Goal: Task Accomplishment & Management: Complete application form

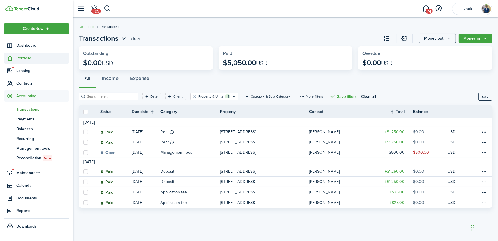
click at [21, 58] on span "Portfolio" at bounding box center [42, 58] width 53 height 6
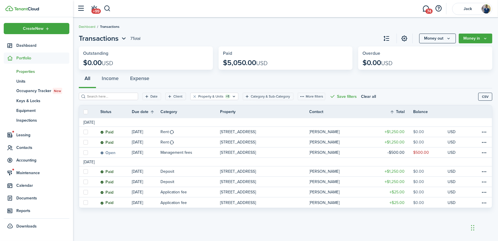
click at [32, 71] on span "Properties" at bounding box center [42, 71] width 53 height 6
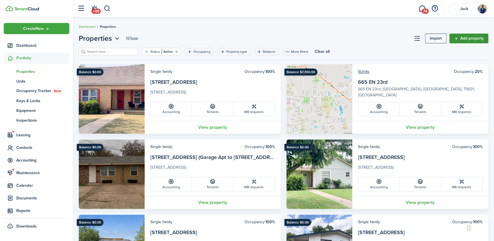
click at [466, 39] on link "Add property" at bounding box center [468, 39] width 39 height 10
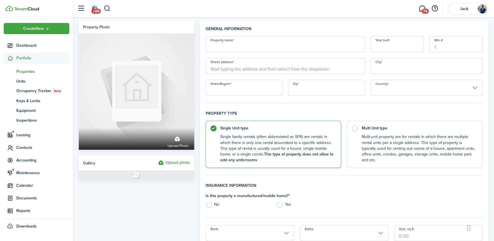
click at [255, 47] on input "Property name" at bounding box center [285, 44] width 159 height 16
type input "[STREET_ADDRESS]"
drag, startPoint x: 244, startPoint y: 48, endPoint x: 198, endPoint y: 49, distance: 45.5
drag, startPoint x: 229, startPoint y: 68, endPoint x: 234, endPoint y: 68, distance: 4.3
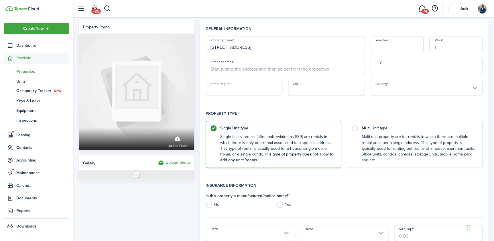
click at [229, 68] on input "Street address" at bounding box center [285, 66] width 159 height 16
paste input "[STREET_ADDRESS]"
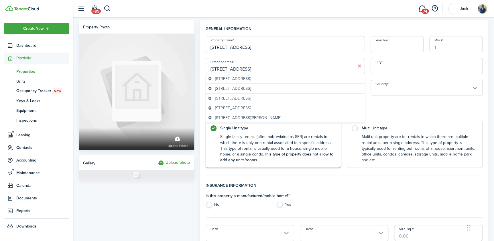
type input "[STREET_ADDRESS]"
click at [412, 70] on input "City" at bounding box center [427, 66] width 112 height 16
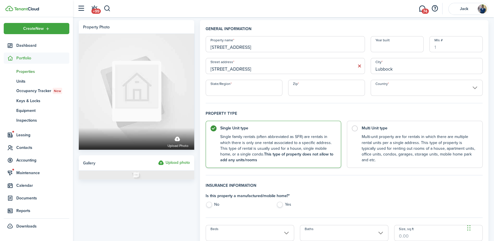
type input "Lubbock"
type input "[GEOGRAPHIC_DATA]"
click at [393, 89] on input "Country" at bounding box center [427, 88] width 112 height 16
type input "79401"
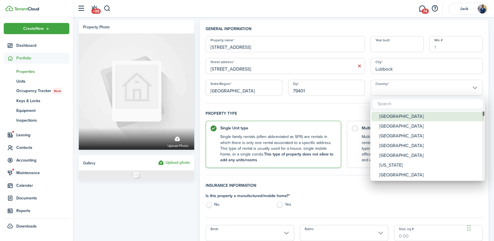
click at [398, 116] on div "[GEOGRAPHIC_DATA]" at bounding box center [429, 116] width 101 height 10
type input "[GEOGRAPHIC_DATA]"
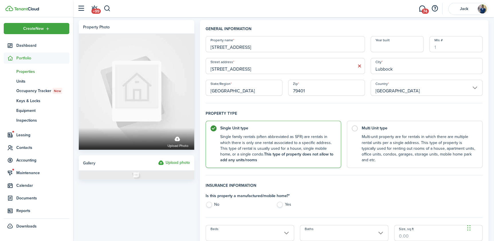
click at [384, 143] on control-radio-card-description "Multi-unit property are for rentals in which there are multiple rental units pe…" at bounding box center [418, 146] width 115 height 29
radio input "false"
radio input "true"
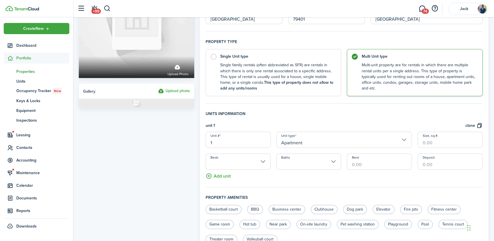
scroll to position [78, 0]
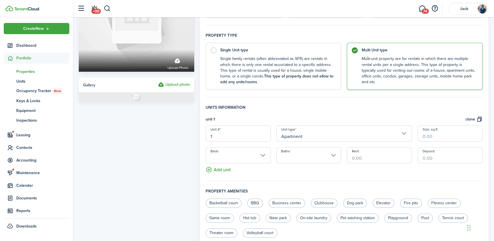
drag, startPoint x: 213, startPoint y: 135, endPoint x: 200, endPoint y: 136, distance: 12.3
click at [200, 136] on panel-main "General information Property name [STREET_ADDRESS] Year built [GEOGRAPHIC_DATA]…" at bounding box center [344, 143] width 288 height 402
click at [319, 136] on input "Apartment" at bounding box center [344, 133] width 136 height 16
type input "15"
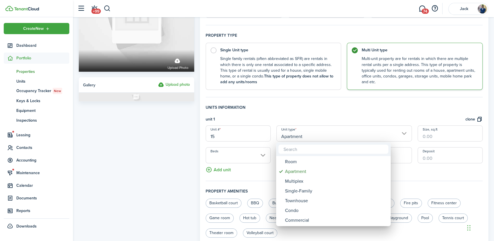
click at [327, 116] on div at bounding box center [247, 120] width 586 height 332
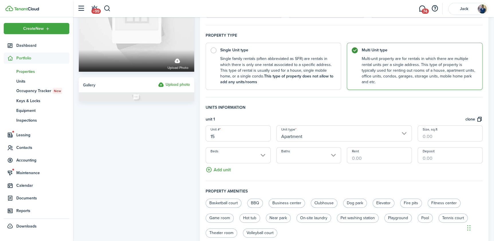
click at [349, 137] on input "Apartment" at bounding box center [344, 133] width 136 height 16
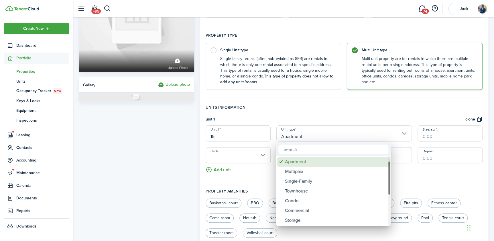
click at [301, 161] on div "Apartment" at bounding box center [335, 162] width 101 height 10
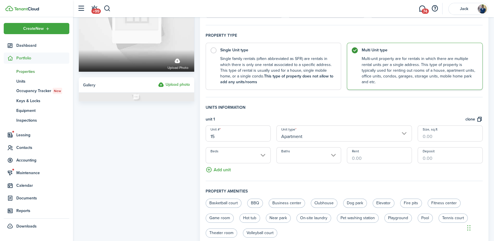
click at [436, 136] on input "Size, sq.ft" at bounding box center [450, 133] width 65 height 16
type input "750"
click at [302, 117] on div "unit 1 clone" at bounding box center [344, 120] width 277 height 9
click at [235, 155] on input "Beds" at bounding box center [238, 155] width 65 height 16
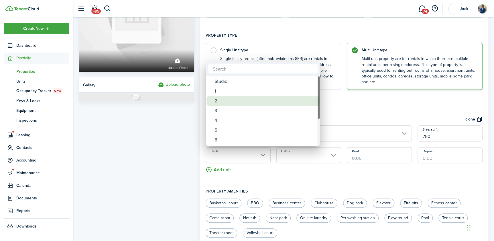
click at [221, 102] on div "2" at bounding box center [265, 101] width 101 height 10
type input "2"
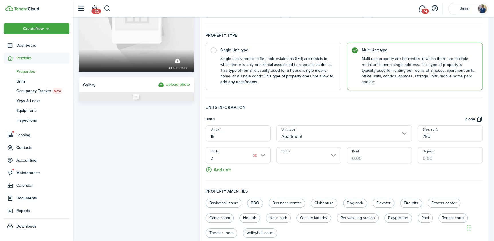
click at [288, 157] on input "Baths" at bounding box center [308, 155] width 65 height 16
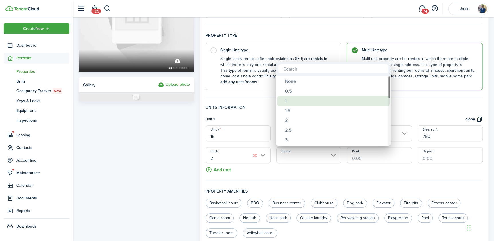
click at [292, 101] on div "1" at bounding box center [335, 101] width 101 height 10
type input "1"
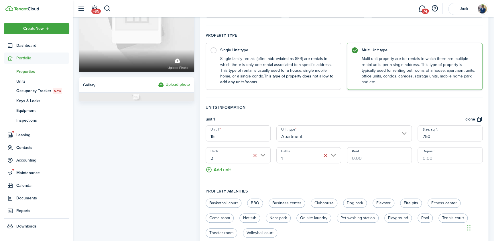
click at [368, 158] on input "Rent" at bounding box center [379, 155] width 65 height 16
type input "$1,100.00"
click at [465, 172] on fieldset "Units information unit 1 clone Unit # 15 Unit type Apartment Size, sq.ft 750 Be…" at bounding box center [344, 142] width 277 height 77
click at [443, 159] on input "Deposit" at bounding box center [450, 155] width 65 height 16
type input "$1,100.00"
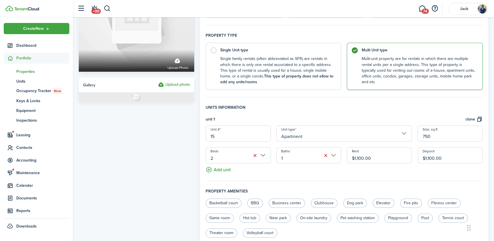
click at [362, 172] on fieldset "Units information unit 1 clone Unit # 15 Unit type Apartment Size, sq.ft 750 Be…" at bounding box center [344, 142] width 277 height 77
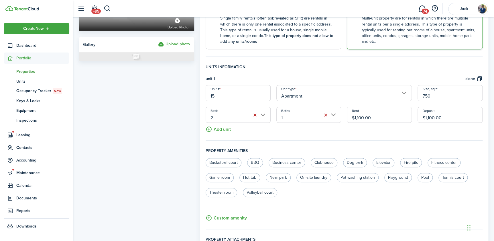
scroll to position [130, 0]
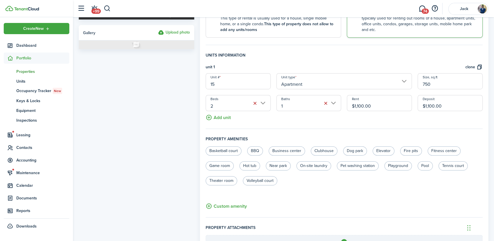
click at [215, 117] on button "Add unit" at bounding box center [218, 116] width 25 height 10
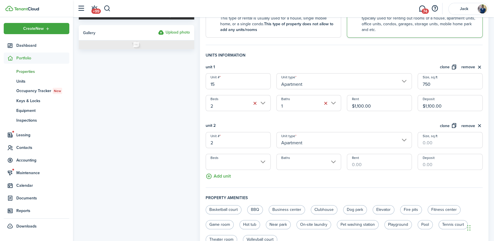
drag, startPoint x: 202, startPoint y: 142, endPoint x: 194, endPoint y: 141, distance: 8.0
click at [195, 141] on form "Property photo Upload photo Gallery Upload photo General information Property n…" at bounding box center [283, 120] width 415 height 461
type input "16"
click at [440, 142] on input "Size, sq.ft" at bounding box center [450, 140] width 65 height 16
click at [237, 161] on input "Beds" at bounding box center [238, 162] width 65 height 16
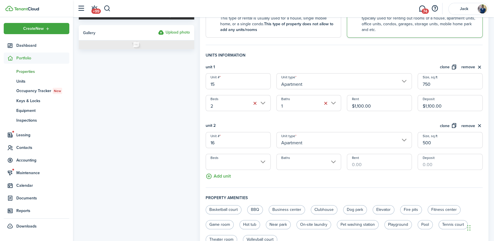
type input "500"
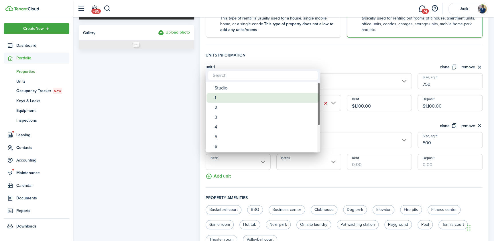
click at [230, 101] on div "1" at bounding box center [265, 98] width 101 height 10
type input "1"
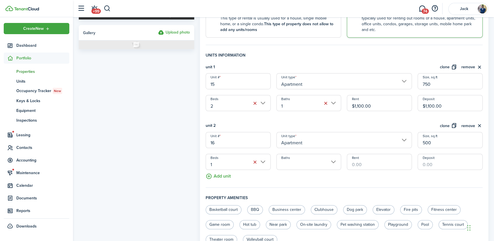
click at [305, 164] on input "Baths" at bounding box center [308, 162] width 65 height 16
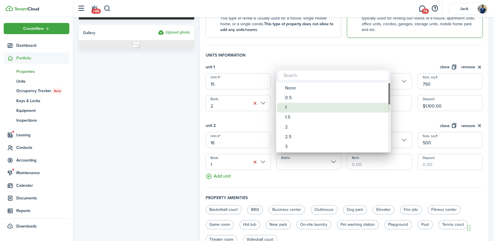
click at [301, 108] on div "1" at bounding box center [335, 108] width 101 height 10
type input "1"
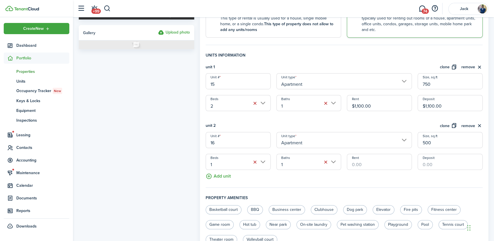
click at [369, 165] on input "Rent" at bounding box center [379, 162] width 65 height 16
type input "$850.00"
click at [432, 165] on input "Deposit" at bounding box center [450, 162] width 65 height 16
type input "$850.00"
click at [390, 180] on fieldset "Units information unit 1 clone remove Unit # 15 Unit type Apartment Size, sq.ft…" at bounding box center [344, 119] width 277 height 135
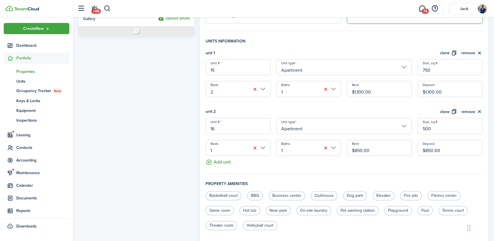
scroll to position [156, 0]
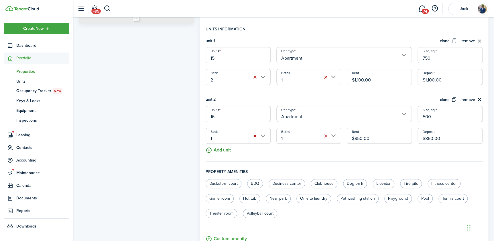
click at [219, 151] on button "Add unit" at bounding box center [218, 148] width 25 height 10
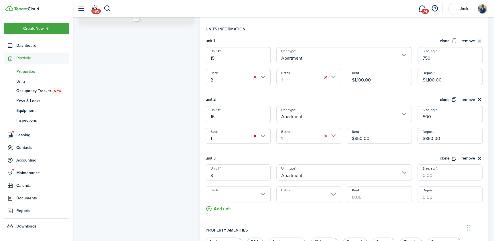
click at [237, 173] on input "3" at bounding box center [238, 172] width 65 height 16
type input "17"
click at [428, 176] on input "Size, sq.ft" at bounding box center [450, 172] width 65 height 16
click at [234, 195] on input "Beds" at bounding box center [238, 194] width 65 height 16
type input "500"
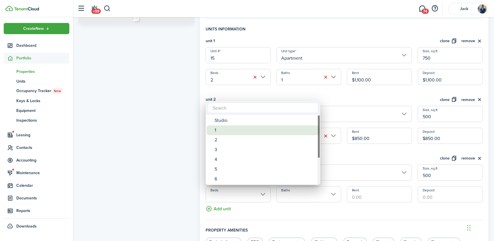
click at [226, 129] on div "1" at bounding box center [265, 130] width 101 height 10
type input "1"
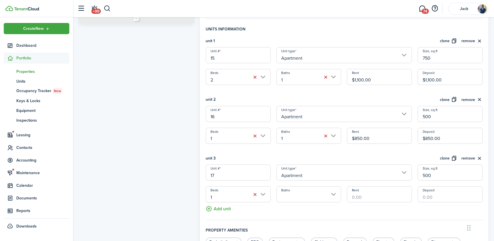
click at [292, 195] on input "Baths" at bounding box center [308, 194] width 65 height 16
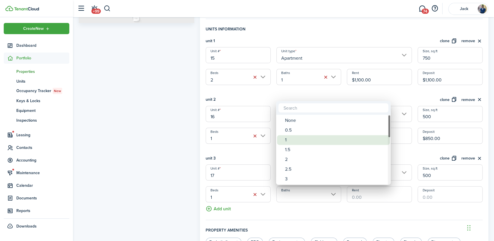
click at [290, 138] on div "1" at bounding box center [335, 140] width 101 height 10
type input "1"
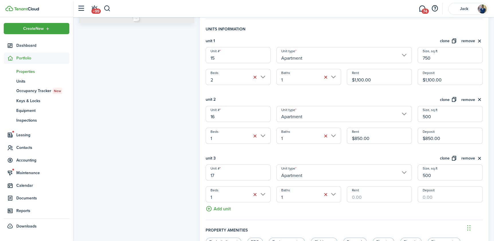
click at [367, 196] on input "Rent" at bounding box center [379, 194] width 65 height 16
type input "$850.00"
click at [435, 198] on input "Deposit" at bounding box center [450, 194] width 65 height 16
type input "$850.00"
click at [273, 209] on fieldset "Units information unit 1 clone remove Unit # 15 Unit type Apartment Size, sq.ft…" at bounding box center [344, 123] width 277 height 194
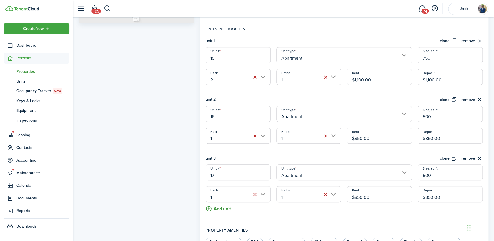
click at [224, 209] on button "Add unit" at bounding box center [218, 207] width 25 height 10
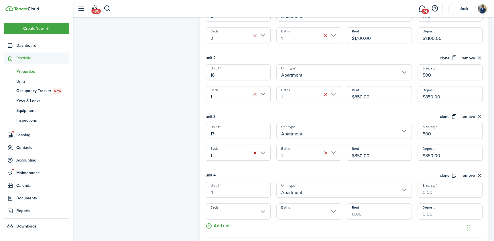
scroll to position [208, 0]
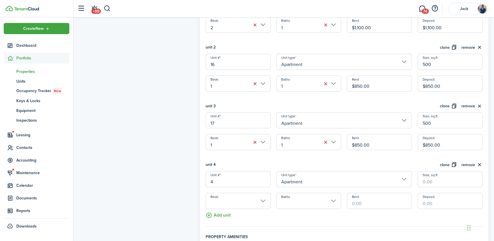
drag, startPoint x: 222, startPoint y: 180, endPoint x: 203, endPoint y: 181, distance: 18.9
click at [203, 181] on div "Unit # 4" at bounding box center [238, 179] width 71 height 16
type input "18"
click at [434, 182] on input "Size, sq.ft" at bounding box center [450, 179] width 65 height 16
click at [219, 201] on input "Beds" at bounding box center [238, 200] width 65 height 16
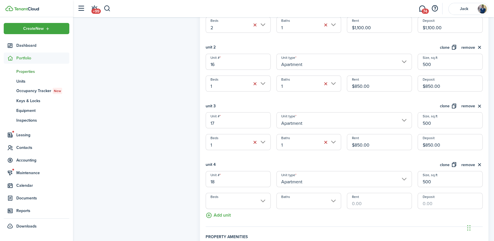
type input "500"
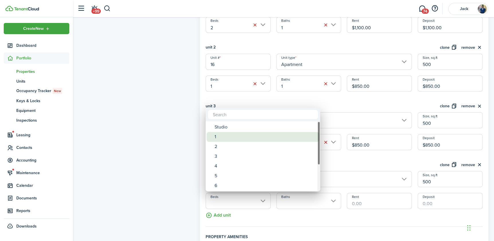
click at [223, 138] on div "1" at bounding box center [265, 137] width 101 height 10
type input "1"
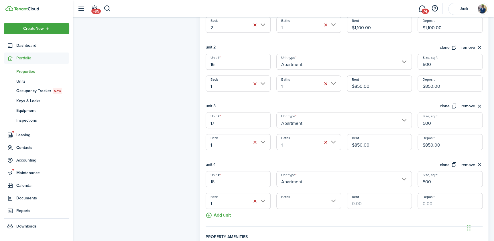
click at [290, 200] on input "Baths" at bounding box center [308, 200] width 65 height 16
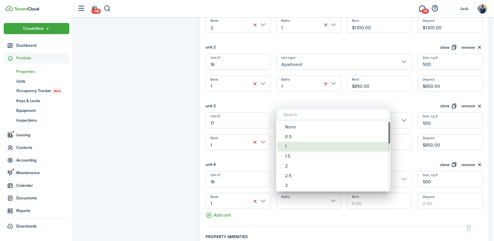
click at [289, 148] on div "1" at bounding box center [335, 146] width 101 height 10
type input "1"
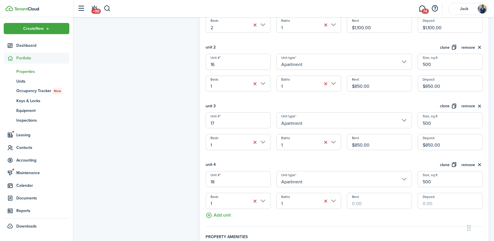
click at [370, 203] on input "Rent" at bounding box center [379, 200] width 65 height 16
type input "$850.00"
click at [438, 201] on input "Deposit" at bounding box center [450, 200] width 65 height 16
type input "$850.00"
click at [292, 221] on fieldset "Units information unit 1 clone remove Unit # 15 Unit type Apartment Size, sq.ft…" at bounding box center [344, 100] width 277 height 252
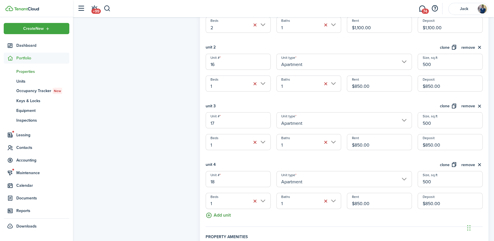
click at [215, 215] on button "Add unit" at bounding box center [218, 213] width 25 height 10
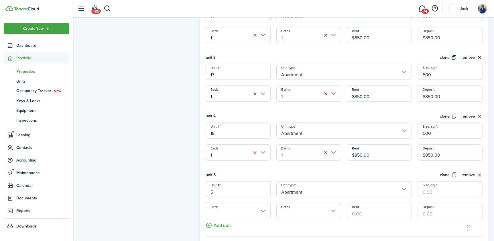
scroll to position [260, 0]
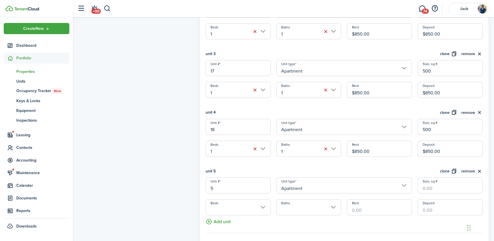
drag, startPoint x: 229, startPoint y: 188, endPoint x: 196, endPoint y: 189, distance: 32.1
click at [196, 189] on form "Property photo Upload photo Gallery Upload photo General information Property n…" at bounding box center [283, 78] width 415 height 636
type input "19"
click at [433, 189] on input "Size, sq.ft" at bounding box center [450, 185] width 65 height 16
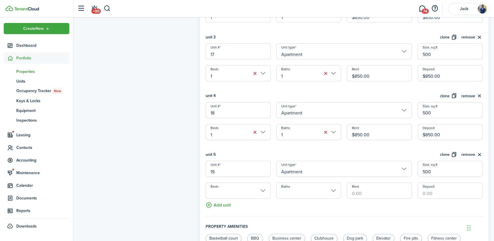
scroll to position [286, 0]
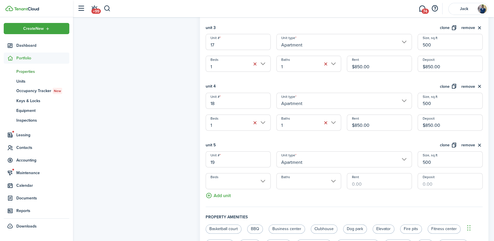
click at [227, 185] on input "Beds" at bounding box center [238, 181] width 65 height 16
type input "500"
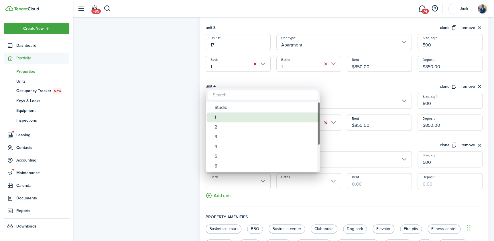
click at [225, 119] on div "1" at bounding box center [265, 117] width 101 height 10
type input "1"
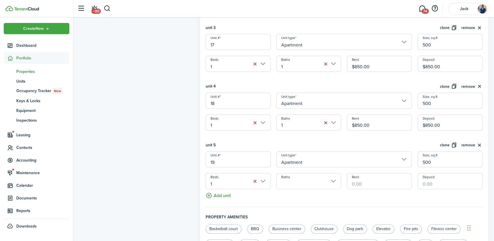
click at [291, 182] on input "Baths" at bounding box center [308, 181] width 65 height 16
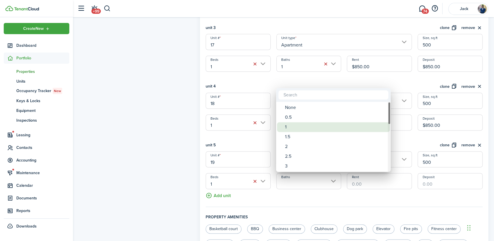
click at [292, 125] on div "1" at bounding box center [335, 127] width 101 height 10
type input "1"
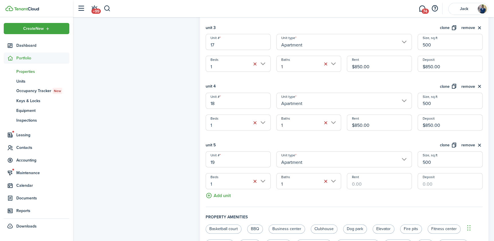
click at [371, 184] on input "Rent" at bounding box center [379, 181] width 65 height 16
type input "$850.00"
click at [432, 184] on input "Deposit" at bounding box center [450, 181] width 65 height 16
type input "$850.00"
click at [400, 198] on fieldset "Units information unit 1 clone remove Unit # 15 Unit type Apartment Size, sq.ft…" at bounding box center [344, 51] width 277 height 311
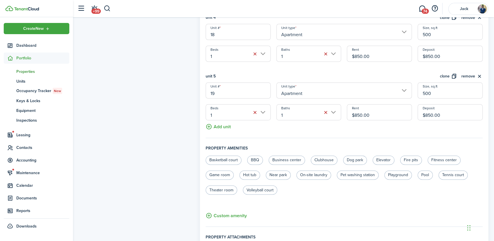
scroll to position [364, 0]
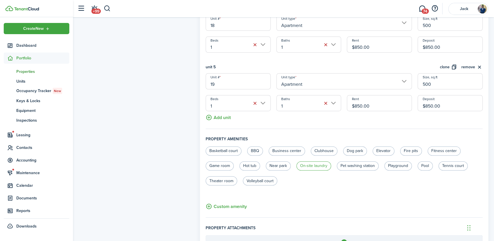
click at [315, 168] on label "On-site laundry" at bounding box center [313, 165] width 35 height 9
radio input "true"
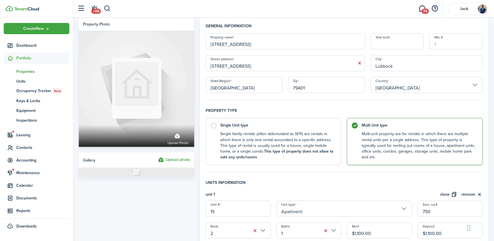
scroll to position [0, 0]
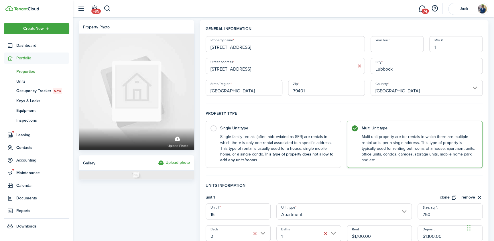
click at [389, 47] on input "Year built" at bounding box center [397, 44] width 53 height 16
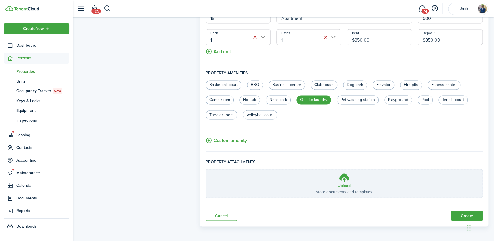
scroll to position [431, 0]
type input "1966"
click at [231, 139] on button "Custom amenity" at bounding box center [226, 139] width 41 height 7
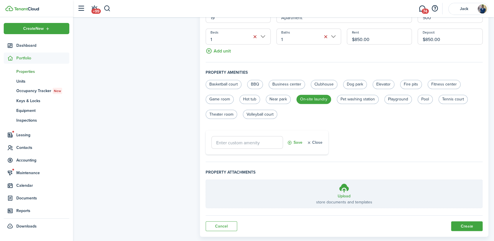
click at [315, 143] on button "Close" at bounding box center [315, 142] width 16 height 13
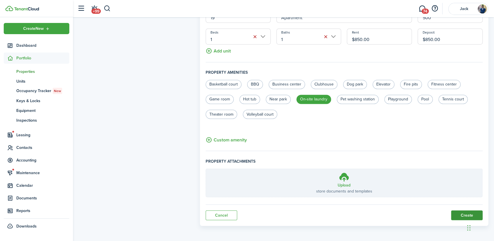
click at [461, 215] on button "Create" at bounding box center [467, 215] width 32 height 10
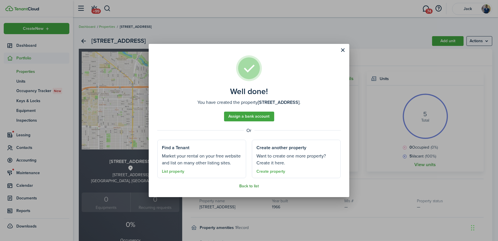
click at [249, 186] on link "Back to list" at bounding box center [248, 186] width 19 height 5
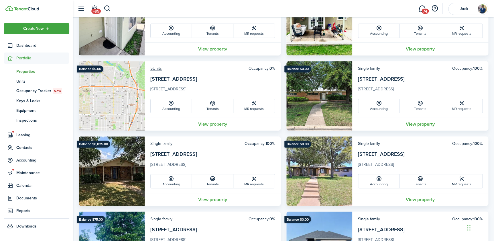
scroll to position [390, 0]
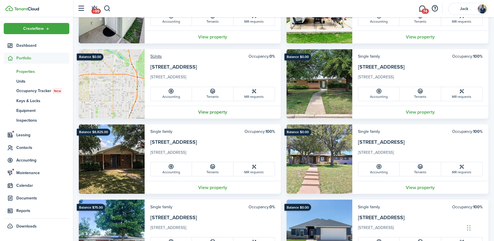
click at [218, 111] on link "View property" at bounding box center [213, 111] width 136 height 13
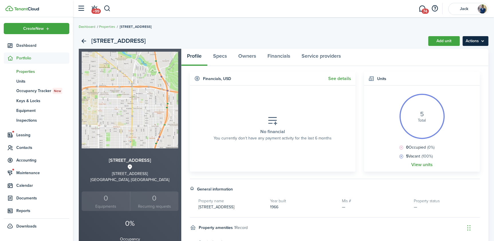
click at [470, 41] on menu-btn "Actions" at bounding box center [476, 41] width 26 height 10
click at [295, 36] on div "1710 9th Street Add unit Actions" at bounding box center [284, 40] width 410 height 15
click at [26, 70] on span "Properties" at bounding box center [42, 71] width 53 height 6
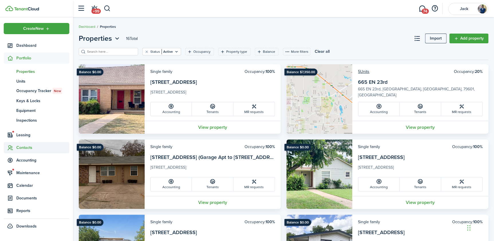
click at [25, 135] on span "Leasing" at bounding box center [42, 135] width 53 height 6
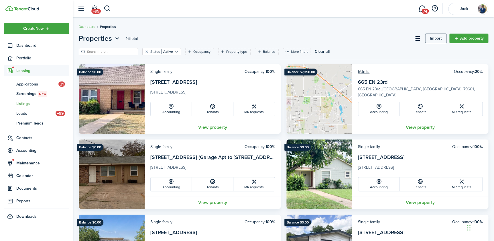
click at [27, 103] on span "Listings" at bounding box center [42, 104] width 53 height 6
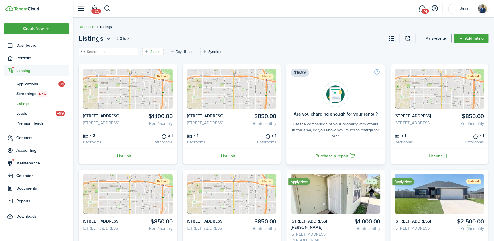
click at [144, 52] on icon "Open filter" at bounding box center [146, 51] width 5 height 5
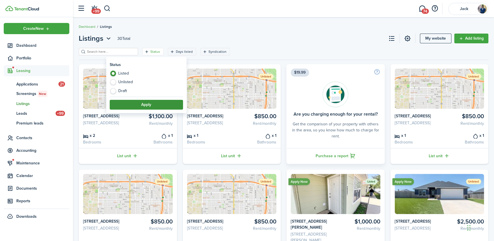
click at [149, 105] on button "Apply" at bounding box center [146, 105] width 73 height 10
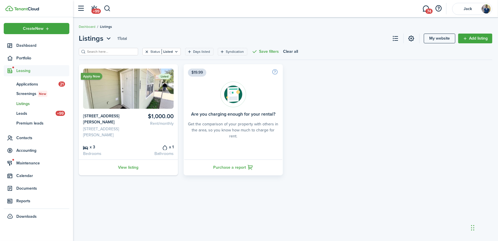
click at [144, 51] on button "Clear filter" at bounding box center [146, 51] width 5 height 5
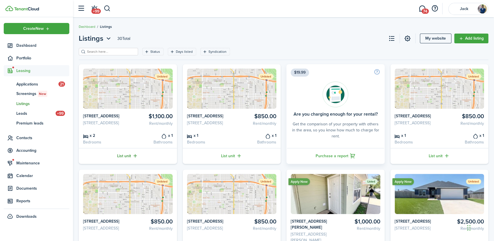
click at [126, 161] on link "List unit" at bounding box center [128, 156] width 98 height 16
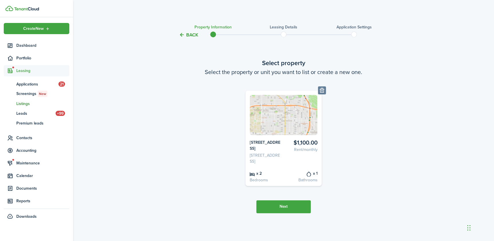
scroll to position [4, 0]
click at [284, 209] on button "Next" at bounding box center [283, 206] width 54 height 13
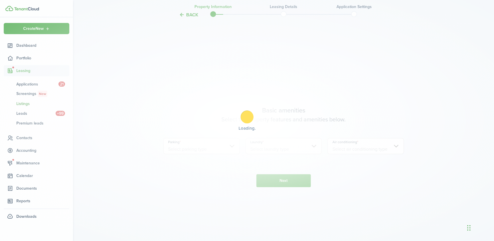
scroll to position [206, 0]
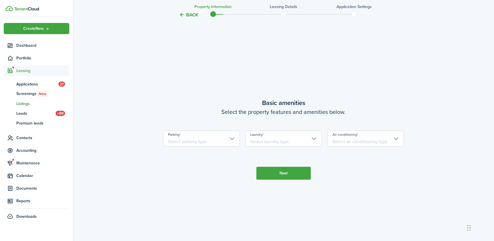
click at [186, 146] on input "Parking" at bounding box center [201, 138] width 76 height 16
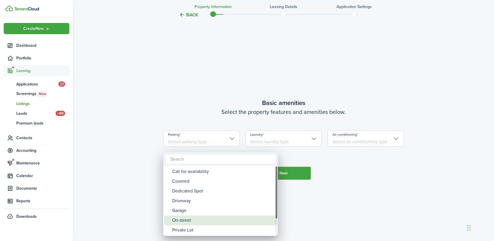
click at [186, 219] on div "On-street" at bounding box center [222, 220] width 101 height 10
type input "On-street"
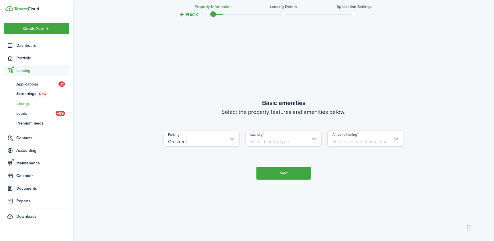
click at [266, 145] on input "Laundry" at bounding box center [283, 138] width 76 height 16
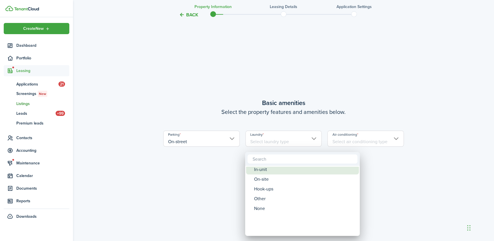
click at [266, 170] on div "In-unit" at bounding box center [304, 169] width 101 height 10
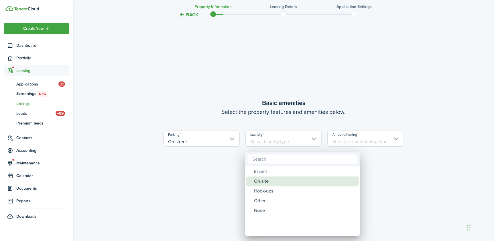
click at [266, 181] on div "On-site" at bounding box center [304, 181] width 101 height 10
type input "On-site"
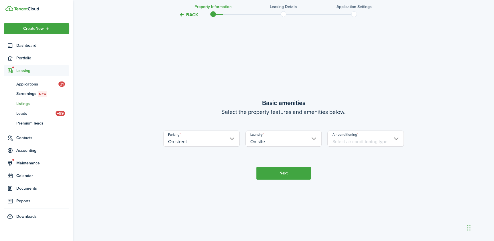
click at [356, 145] on input "Air conditioning" at bounding box center [365, 138] width 76 height 16
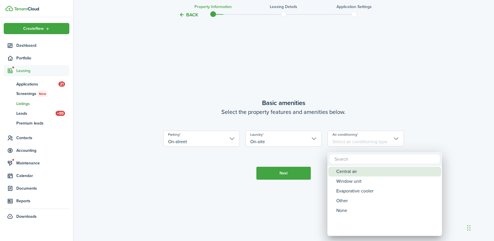
click at [357, 172] on div "Central air" at bounding box center [386, 171] width 101 height 10
type input "Central air"
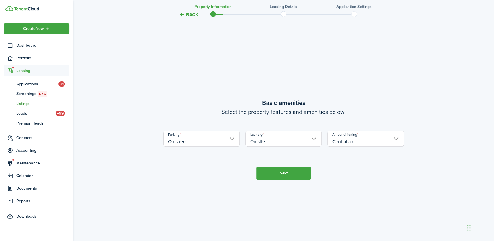
click at [283, 175] on button "Next" at bounding box center [283, 172] width 54 height 13
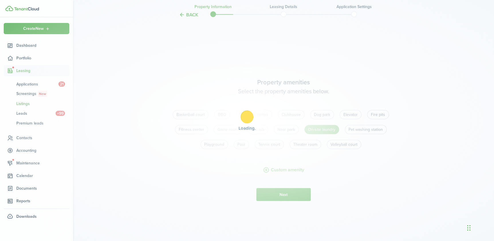
scroll to position [447, 0]
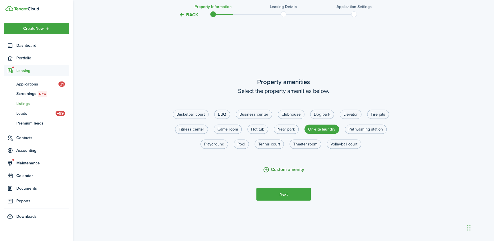
click at [291, 172] on button "Custom amenity" at bounding box center [283, 169] width 41 height 7
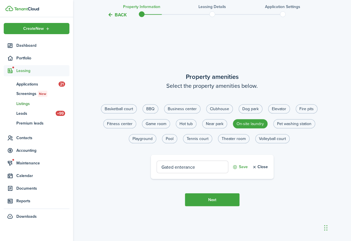
type input "Gated entrance"
click at [242, 171] on button "Save" at bounding box center [239, 166] width 15 height 13
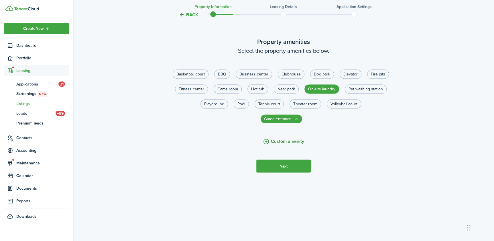
scroll to position [485, 0]
click at [280, 162] on button "Next" at bounding box center [283, 165] width 54 height 13
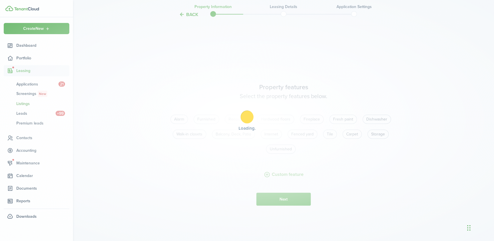
scroll to position [688, 0]
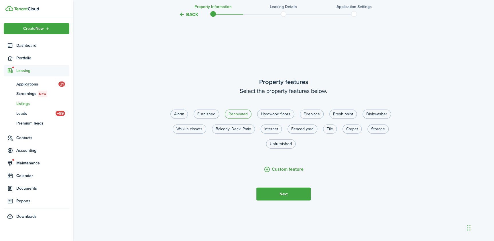
click at [238, 119] on label "Renovated" at bounding box center [238, 113] width 27 height 9
radio input "true"
click at [284, 119] on label "Hardwood floors" at bounding box center [275, 113] width 37 height 9
radio input "true"
click at [346, 119] on label "Fresh paint" at bounding box center [342, 113] width 27 height 9
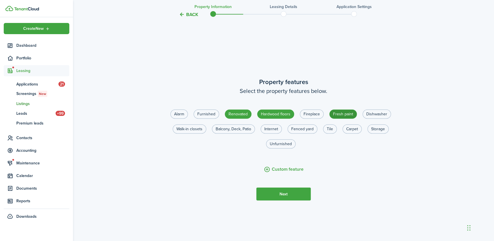
radio input "true"
click at [276, 133] on label "Internet" at bounding box center [271, 128] width 21 height 9
radio input "true"
click at [277, 173] on button "Custom feature" at bounding box center [284, 169] width 40 height 7
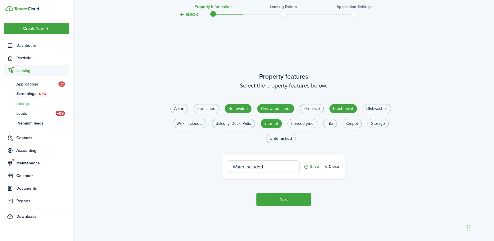
type input "Water included"
click at [307, 170] on button "Save" at bounding box center [311, 166] width 15 height 13
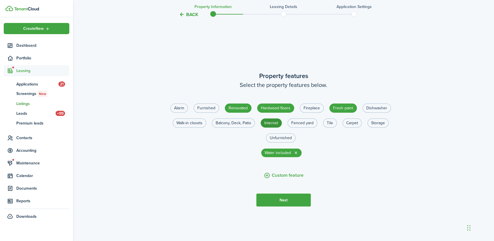
click at [274, 127] on label "Internet" at bounding box center [271, 122] width 21 height 9
radio input "true"
click at [282, 179] on button "Custom feature" at bounding box center [284, 175] width 40 height 7
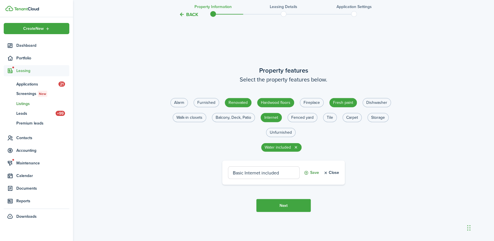
type input "Basic Internet included"
click at [309, 175] on button "Save" at bounding box center [311, 172] width 15 height 13
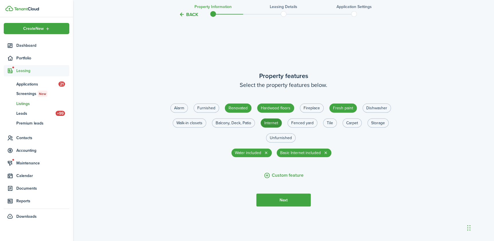
click at [271, 127] on label "Internet" at bounding box center [271, 122] width 21 height 9
radio input "false"
click at [266, 179] on button "Custom feature" at bounding box center [284, 175] width 40 height 7
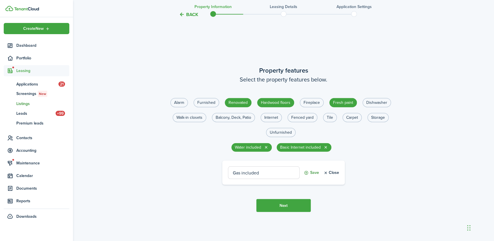
click at [309, 177] on button "Save" at bounding box center [311, 172] width 15 height 13
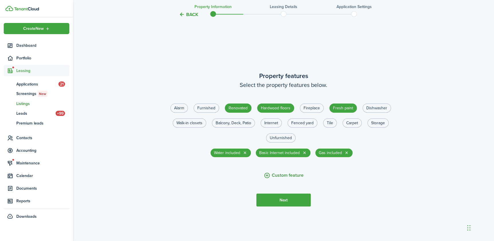
click at [281, 179] on button "Custom feature" at bounding box center [284, 175] width 40 height 7
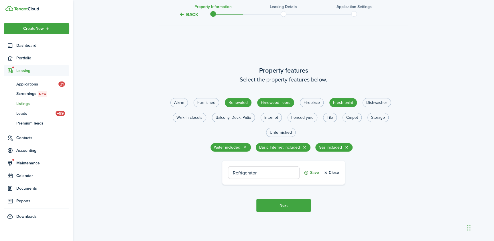
type input "Refrigerator"
click at [309, 176] on button "Save" at bounding box center [311, 172] width 15 height 13
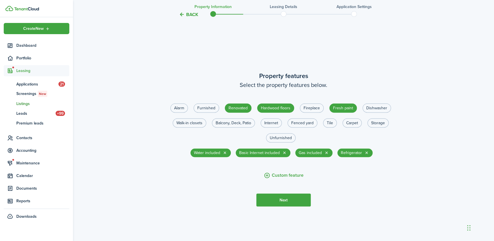
click at [282, 206] on button "Next" at bounding box center [283, 199] width 54 height 13
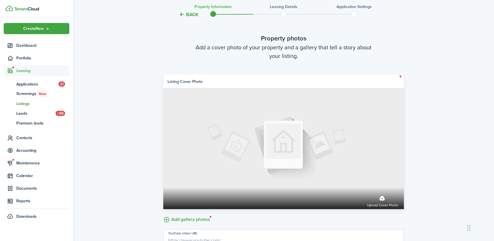
scroll to position [928, 0]
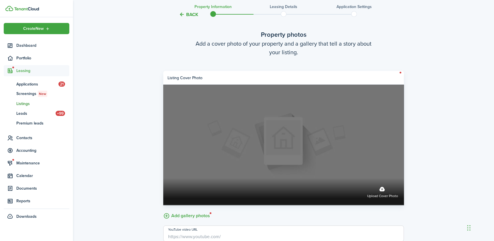
click at [381, 198] on span "Upload cover photo" at bounding box center [382, 196] width 31 height 6
click at [163, 178] on input "Upload cover photo" at bounding box center [163, 178] width 0 height 0
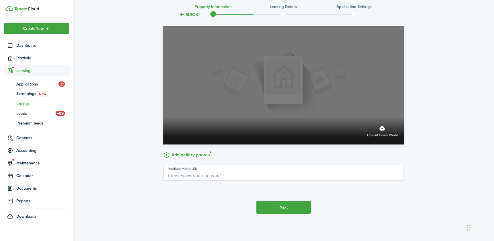
scroll to position [993, 0]
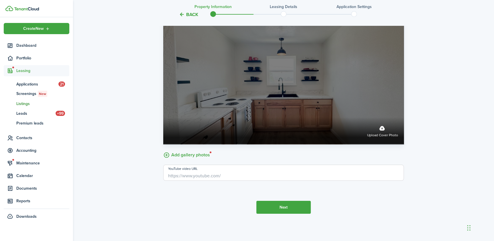
click at [372, 131] on label "Upload cover photo" at bounding box center [382, 130] width 31 height 15
click at [163, 117] on input "Upload cover photo" at bounding box center [163, 117] width 0 height 0
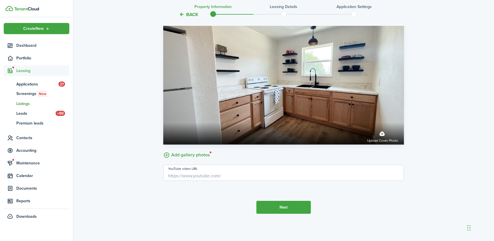
click at [192, 155] on label "Add gallery photos" at bounding box center [186, 154] width 47 height 9
click at [163, 150] on input "Add gallery photos" at bounding box center [163, 150] width 0 height 0
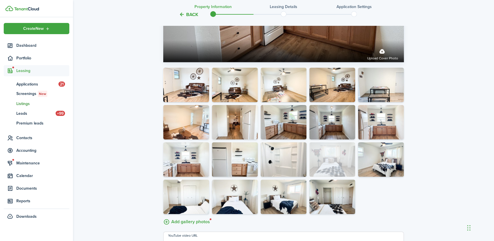
drag, startPoint x: 320, startPoint y: 196, endPoint x: 315, endPoint y: 162, distance: 34.5
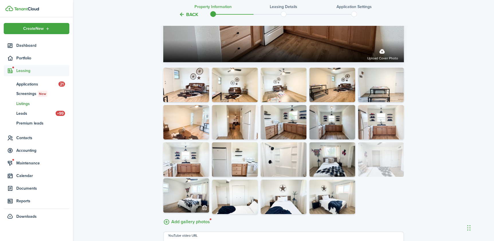
drag, startPoint x: 326, startPoint y: 206, endPoint x: 362, endPoint y: 172, distance: 50.1
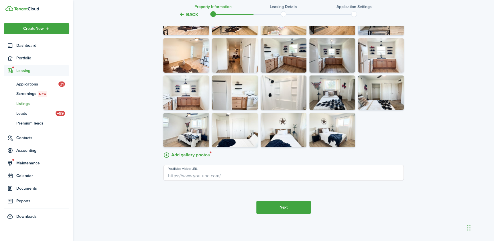
scroll to position [1142, 0]
click at [279, 207] on button "Next" at bounding box center [283, 206] width 54 height 13
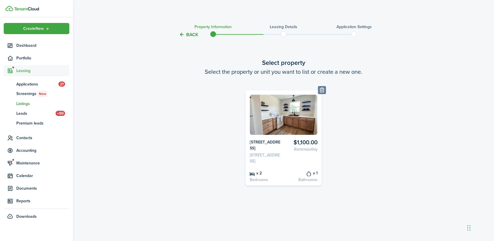
scroll to position [0, 0]
click at [212, 33] on span at bounding box center [213, 34] width 9 height 9
click at [285, 150] on card-listing "$1,100.00 Rent/monthly 1710 9th Street, Unit 15 1710 9th Street, Lubbock, TX 79…" at bounding box center [283, 138] width 76 height 95
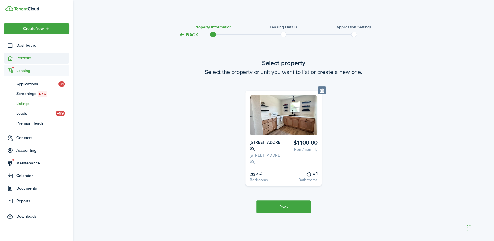
click at [25, 57] on span "Portfolio" at bounding box center [42, 58] width 53 height 6
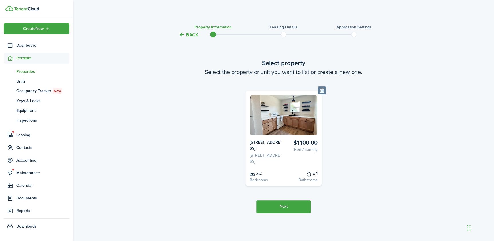
click at [27, 71] on span "Properties" at bounding box center [42, 71] width 53 height 6
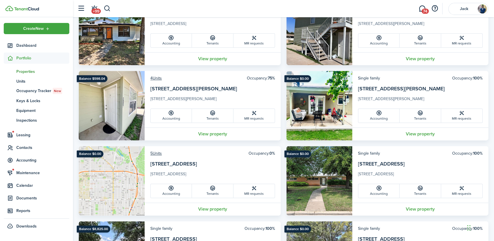
scroll to position [312, 0]
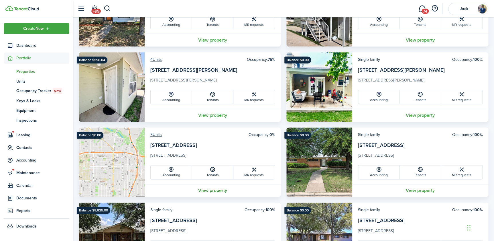
click at [216, 192] on link "View property" at bounding box center [213, 190] width 136 height 13
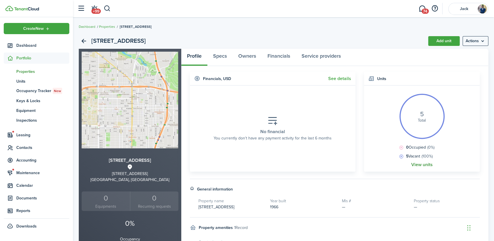
click at [418, 166] on link "View units" at bounding box center [421, 164] width 21 height 5
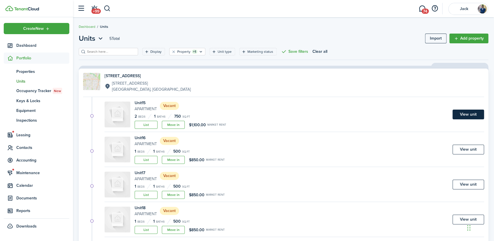
click at [470, 115] on link "View unit" at bounding box center [469, 114] width 32 height 10
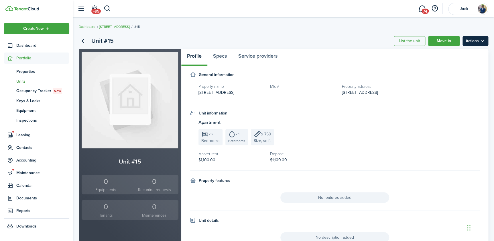
click at [473, 40] on menu-btn "Actions" at bounding box center [476, 41] width 26 height 10
click at [454, 55] on link "Edit unit" at bounding box center [463, 54] width 50 height 10
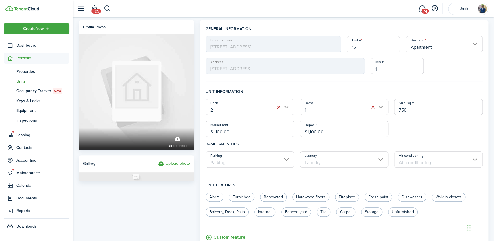
click at [400, 111] on input "750" at bounding box center [438, 107] width 88 height 16
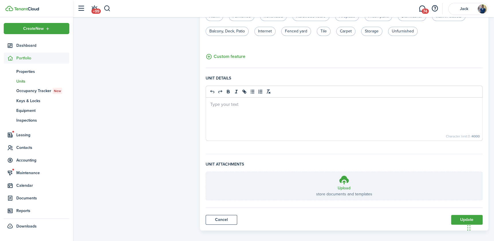
scroll to position [185, 0]
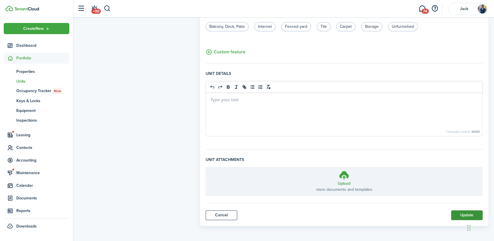
type input "700"
click at [460, 215] on button "Update" at bounding box center [467, 215] width 32 height 10
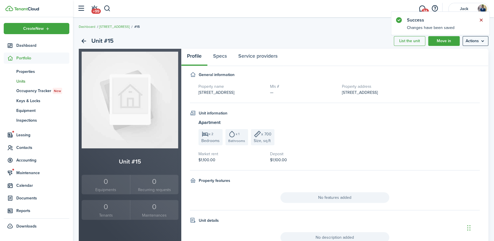
click at [481, 19] on button "Close notify" at bounding box center [481, 20] width 8 height 8
click at [83, 40] on link "Back" at bounding box center [84, 41] width 10 height 10
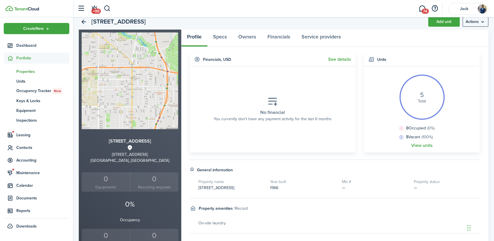
scroll to position [52, 0]
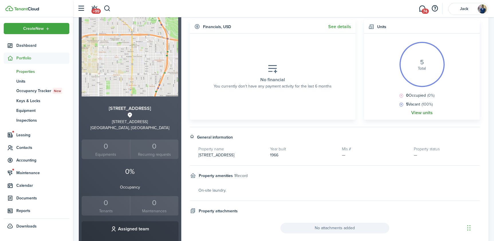
click at [421, 112] on link "View units" at bounding box center [421, 112] width 21 height 5
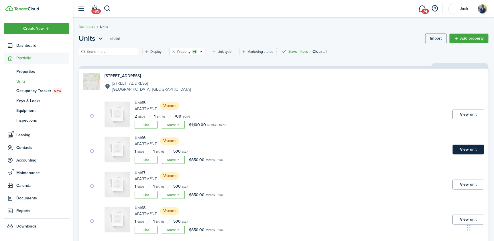
click at [461, 149] on link "View unit" at bounding box center [469, 149] width 32 height 10
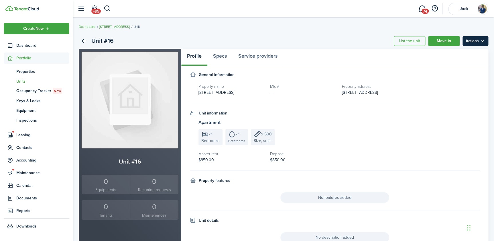
click at [470, 41] on menu-btn "Actions" at bounding box center [476, 41] width 26 height 10
click at [449, 52] on link "Edit unit" at bounding box center [463, 54] width 50 height 10
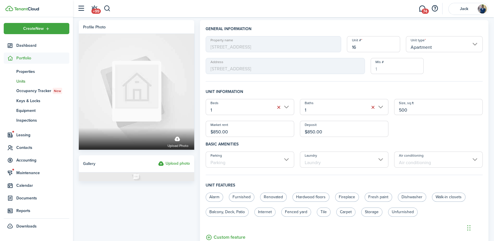
drag, startPoint x: 407, startPoint y: 110, endPoint x: 401, endPoint y: 111, distance: 6.1
click at [401, 111] on input "500" at bounding box center [438, 107] width 88 height 16
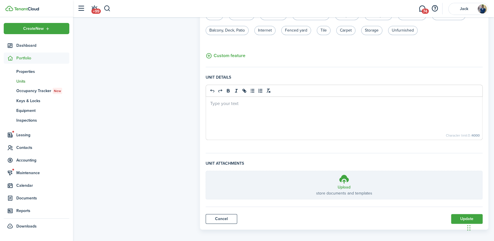
scroll to position [182, 0]
type input "572"
click at [458, 216] on button "Update" at bounding box center [467, 218] width 32 height 10
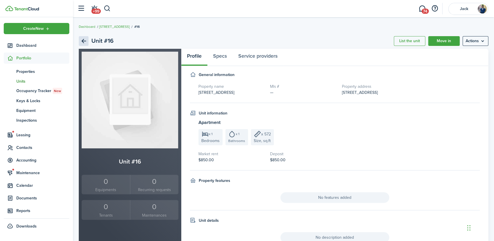
click at [83, 40] on link "Back" at bounding box center [84, 41] width 10 height 10
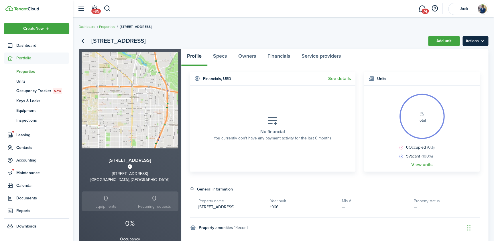
click at [473, 41] on menu-btn "Actions" at bounding box center [476, 41] width 26 height 10
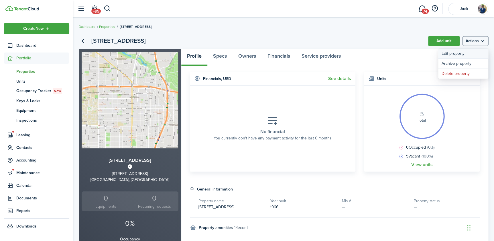
click at [457, 52] on link "Edit property" at bounding box center [463, 54] width 50 height 10
click at [416, 166] on link "View units" at bounding box center [421, 164] width 21 height 5
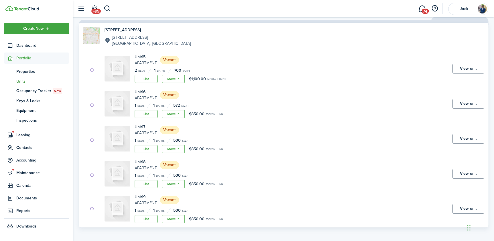
scroll to position [48, 0]
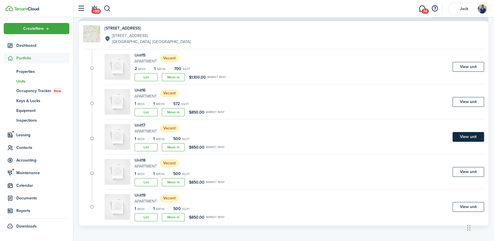
click at [479, 138] on link "View unit" at bounding box center [469, 137] width 32 height 10
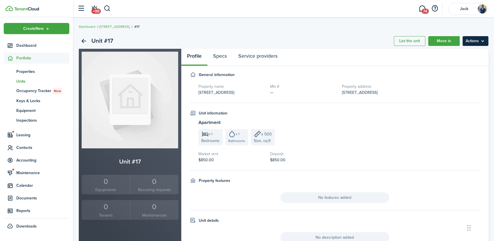
click at [468, 41] on menu-btn "Actions" at bounding box center [476, 41] width 26 height 10
click at [448, 53] on link "Edit unit" at bounding box center [463, 54] width 50 height 10
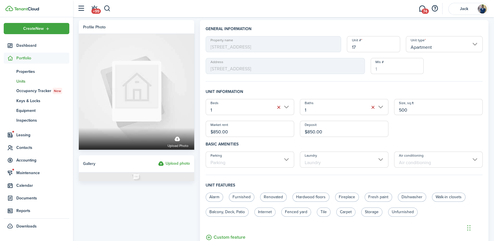
drag, startPoint x: 410, startPoint y: 111, endPoint x: 401, endPoint y: 110, distance: 8.6
click at [401, 110] on input "500" at bounding box center [438, 107] width 88 height 16
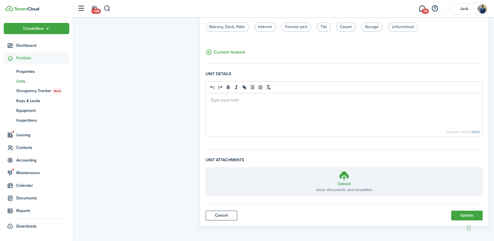
scroll to position [185, 0]
type input "572"
click at [458, 217] on button "Update" at bounding box center [467, 215] width 32 height 10
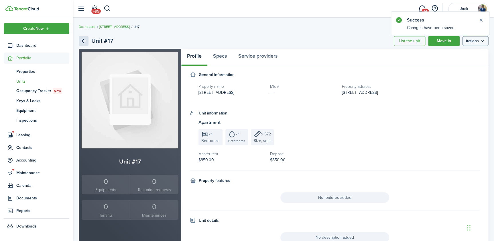
click at [82, 39] on link "Back" at bounding box center [84, 41] width 10 height 10
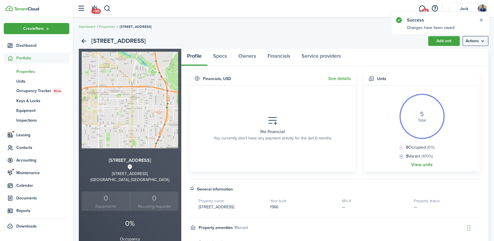
click at [423, 164] on link "View units" at bounding box center [421, 164] width 21 height 5
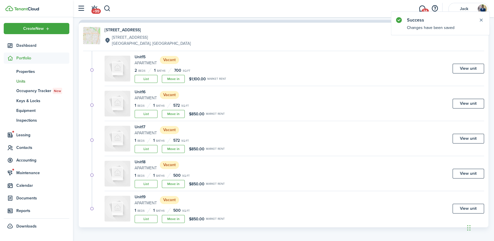
scroll to position [48, 0]
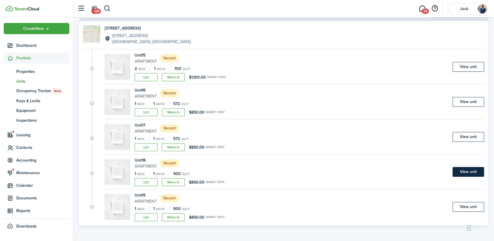
click at [470, 172] on link "View unit" at bounding box center [469, 172] width 32 height 10
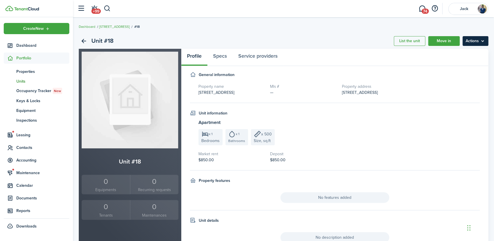
click at [472, 40] on menu-btn "Actions" at bounding box center [476, 41] width 26 height 10
click at [451, 54] on link "Edit unit" at bounding box center [463, 54] width 50 height 10
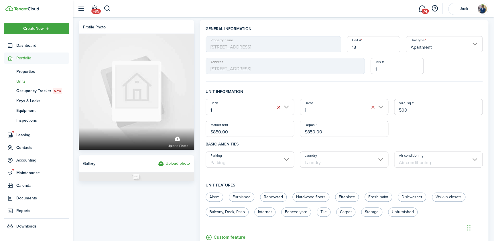
drag, startPoint x: 406, startPoint y: 110, endPoint x: 402, endPoint y: 111, distance: 3.8
click at [402, 111] on input "500" at bounding box center [438, 107] width 88 height 16
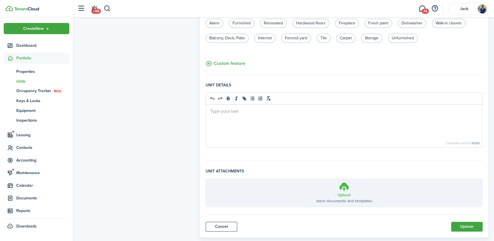
scroll to position [182, 0]
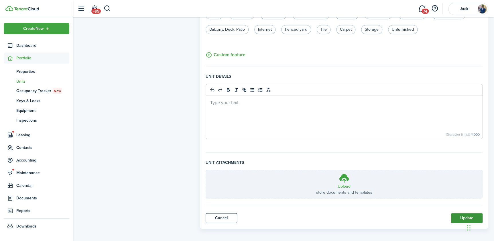
type input "572"
click at [458, 217] on button "Update" at bounding box center [467, 218] width 32 height 10
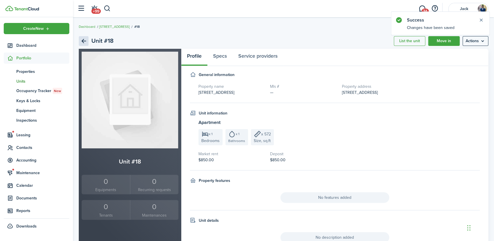
click at [83, 40] on link "Back" at bounding box center [84, 41] width 10 height 10
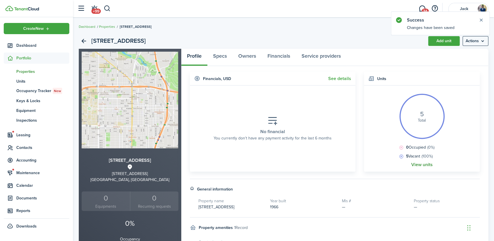
click at [422, 165] on link "View units" at bounding box center [421, 164] width 21 height 5
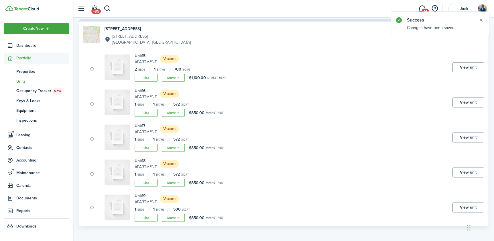
scroll to position [48, 0]
click at [469, 206] on link "View unit" at bounding box center [469, 207] width 32 height 10
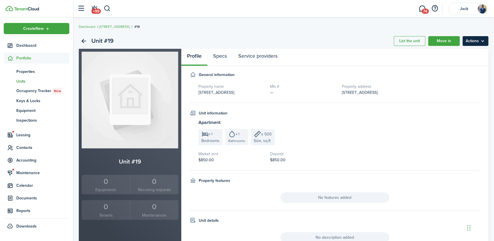
click at [471, 41] on menu-btn "Actions" at bounding box center [476, 41] width 26 height 10
click at [449, 54] on link "Edit unit" at bounding box center [463, 54] width 50 height 10
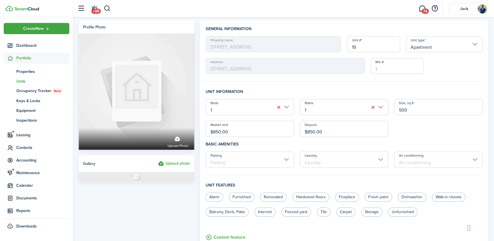
drag, startPoint x: 404, startPoint y: 112, endPoint x: 401, endPoint y: 112, distance: 2.9
click at [401, 112] on input "500" at bounding box center [438, 107] width 88 height 16
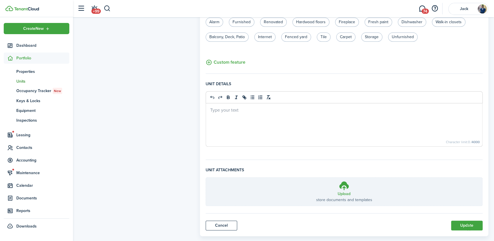
scroll to position [182, 0]
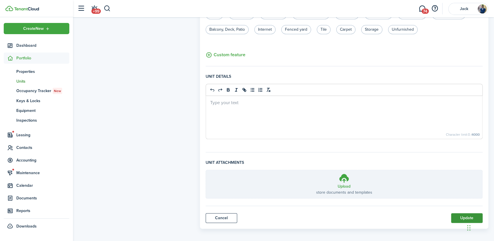
type input "572"
click at [459, 217] on button "Update" at bounding box center [467, 218] width 32 height 10
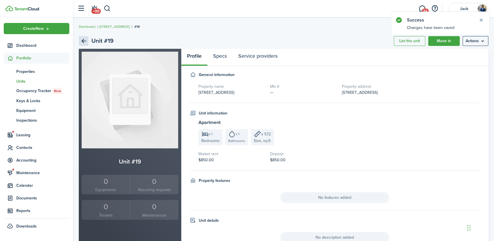
click at [83, 41] on link "Back" at bounding box center [84, 41] width 10 height 10
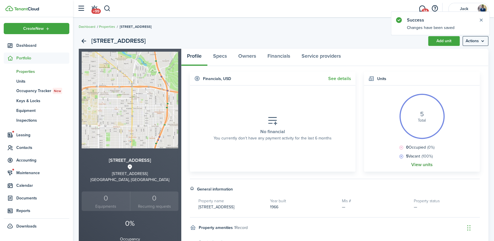
click at [419, 165] on link "View units" at bounding box center [421, 164] width 21 height 5
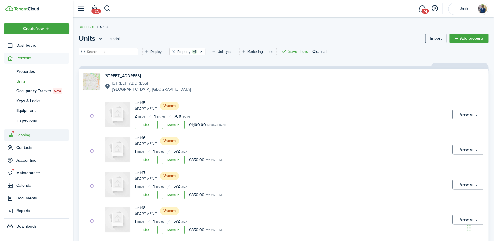
click at [23, 134] on span "Leasing" at bounding box center [42, 135] width 53 height 6
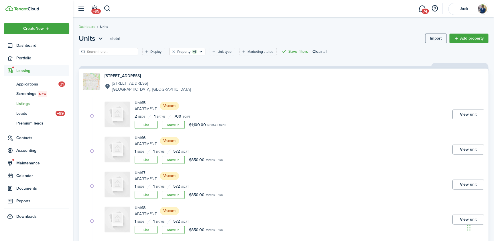
click at [28, 105] on span "Listings" at bounding box center [42, 104] width 53 height 6
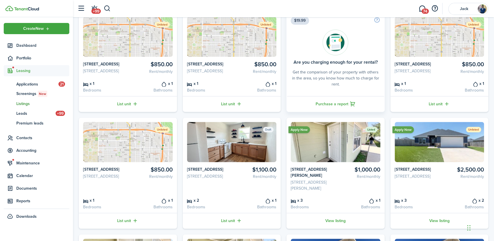
scroll to position [78, 0]
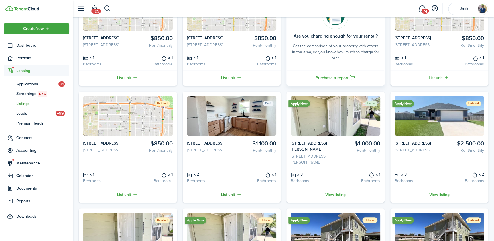
click at [232, 202] on link "List unit" at bounding box center [232, 194] width 98 height 16
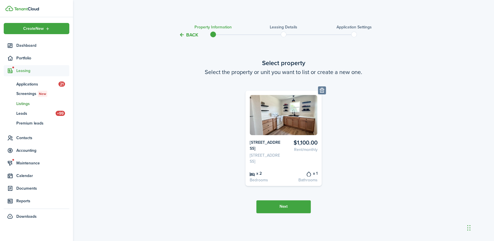
scroll to position [4, 0]
click at [295, 208] on button "Next" at bounding box center [283, 206] width 54 height 13
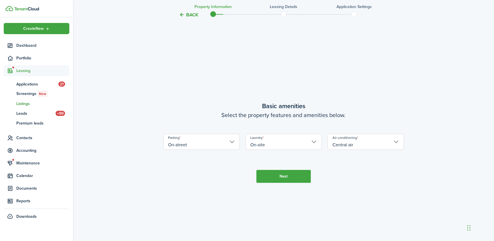
scroll to position [206, 0]
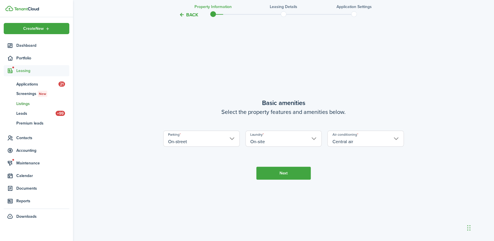
click at [281, 179] on button "Next" at bounding box center [283, 172] width 54 height 13
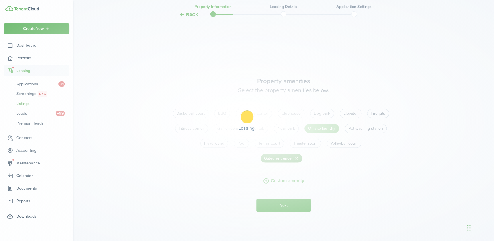
scroll to position [447, 0]
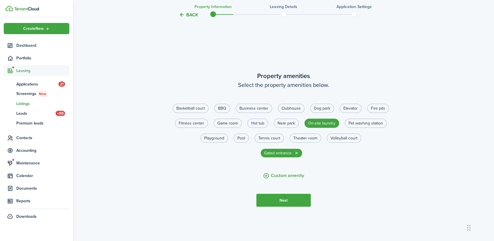
click at [306, 206] on button "Next" at bounding box center [283, 199] width 54 height 13
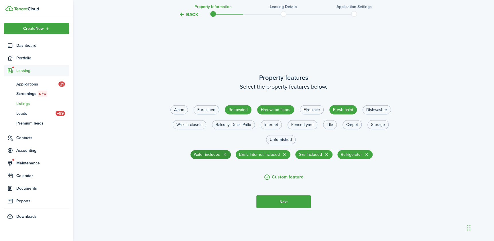
scroll to position [688, 0]
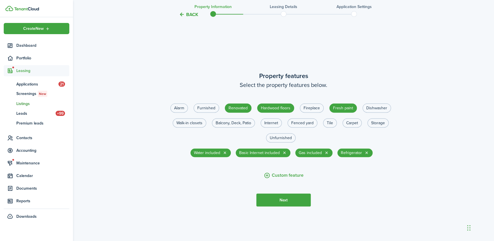
click at [286, 205] on button "Next" at bounding box center [283, 199] width 54 height 13
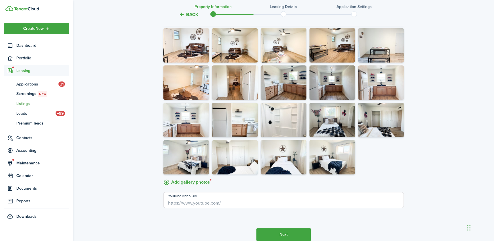
scroll to position [1137, 0]
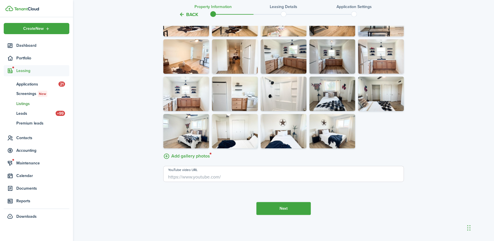
drag, startPoint x: 284, startPoint y: 213, endPoint x: 298, endPoint y: 212, distance: 14.3
click at [284, 212] on button "Next" at bounding box center [283, 208] width 54 height 13
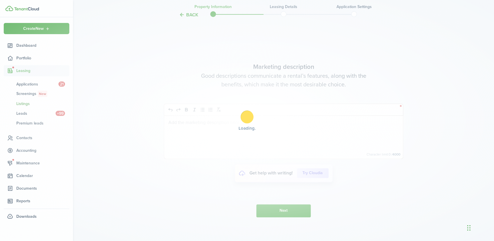
scroll to position [1344, 0]
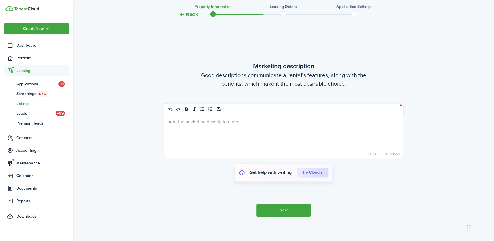
click at [173, 143] on div at bounding box center [283, 136] width 239 height 43
click at [204, 124] on p "This unit is within the _____ Apart" at bounding box center [283, 121] width 230 height 6
click at [168, 125] on div "This unit is within the newly renovated _____ Apartment Complex." at bounding box center [283, 136] width 239 height 43
click at [188, 124] on p "This unit is within the newly renovated _____ Apartment Complex." at bounding box center [283, 121] width 230 height 6
click at [289, 124] on p "This unit is within the newly renovated _____ Apartment Complex." at bounding box center [283, 121] width 230 height 6
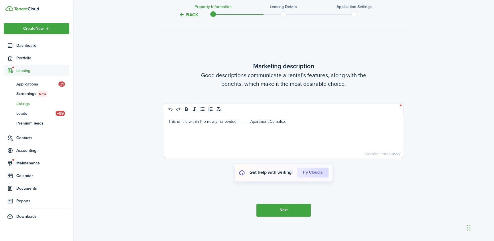
click at [168, 124] on p "This unit is within the newly renovated _____ Apartment Complex." at bounding box center [283, 121] width 230 height 6
click at [293, 124] on p "This unit is within the newly renovated _____ Apartment Complex." at bounding box center [283, 121] width 230 height 6
click at [169, 125] on p "This unit is within the newly renovated _____ Apartment Complex. It's a 30 unit…" at bounding box center [283, 124] width 230 height 12
click at [219, 130] on p "This unit is within the newly renovated _____ Apartment Complex. It's a 30 unit…" at bounding box center [283, 124] width 230 height 12
click at [246, 130] on p "This unit is within the newly renovated _____ Apartment Complex. It's a 30 unit…" at bounding box center [283, 124] width 230 height 12
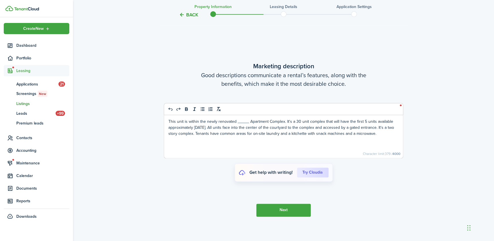
drag, startPoint x: 306, startPoint y: 138, endPoint x: 369, endPoint y: 139, distance: 63.3
click at [369, 136] on p "This unit is within the newly renovated _____ Apartment Complex. It's a 30 unit…" at bounding box center [283, 127] width 230 height 18
click at [289, 140] on div "This unit is within the newly renovated _____ Apartment Complex. It's a 30 unit…" at bounding box center [283, 136] width 239 height 43
click at [328, 136] on p "This unit is within the newly renovated _____ Apartment Complex. It's a 30 unit…" at bounding box center [283, 127] width 230 height 18
click at [392, 136] on p "This unit is within the newly renovated _____ Apartment Complex. It's a 30 unit…" at bounding box center [283, 127] width 230 height 18
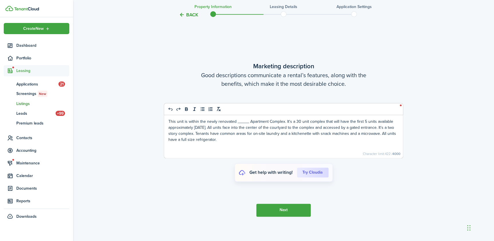
click at [177, 127] on p "This unit is within the newly renovated _____ Apartment Complex. It's a 30 unit…" at bounding box center [283, 130] width 230 height 24
click at [204, 125] on p "This completely rennovated unit is within the newly renovated _____ Apartment C…" at bounding box center [283, 130] width 230 height 24
click at [190, 134] on p "This completely rennovated unit is within the newly renovated _____ Apartment C…" at bounding box center [283, 130] width 230 height 24
click at [200, 125] on p "This completely rennovated unit is within the newly renovated _____ Apartment C…" at bounding box center [283, 130] width 230 height 24
click at [212, 133] on p "This completely rennovated unit is within the newly renovated _____ Apartment C…" at bounding box center [283, 130] width 230 height 24
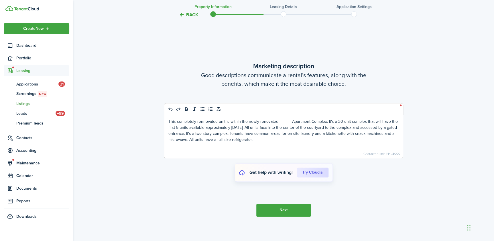
click at [216, 125] on p "This completely rennovated unit is within the newly renovated _____ Apartment C…" at bounding box center [283, 130] width 230 height 24
drag, startPoint x: 245, startPoint y: 125, endPoint x: 274, endPoint y: 123, distance: 29.3
click at [274, 123] on p "This completely renovated unit is within the newly renovated _____ Apartment Co…" at bounding box center [283, 130] width 230 height 24
click at [190, 142] on p "This completely renovated unit is within the _____ Apartment Complex. It's a 30…" at bounding box center [283, 130] width 230 height 24
click at [279, 137] on p "This completely renovated unit is within the _____ Apartment Complex. It's a 30…" at bounding box center [283, 130] width 230 height 24
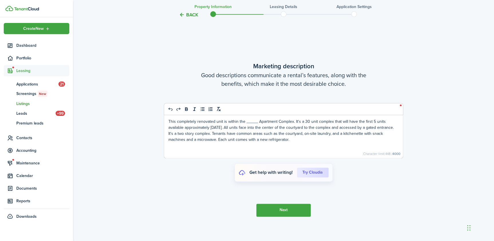
click at [186, 131] on p "This completely renovated unit is within the _____ Apartment Complex. It's a 30…" at bounding box center [283, 130] width 230 height 24
click at [293, 142] on p "This completely renovated unit is within the _____ Apartment Complex. It's a 30…" at bounding box center [283, 130] width 230 height 24
click at [267, 142] on p "This completely renovated unit is within the _____ Apartment Complex. It's a 30…" at bounding box center [283, 130] width 230 height 24
click at [304, 142] on p "This completely renovated unit is within the _____ Apartment Complex. It's a 30…" at bounding box center [283, 130] width 230 height 24
click at [332, 141] on p "This completely renovated unit is within the _____ Apartment Complex. It's a 30…" at bounding box center [283, 130] width 230 height 24
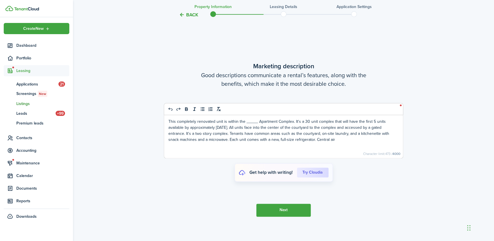
click at [302, 142] on p "This completely renovated unit is within the _____ Apartment Complex. It's a 30…" at bounding box center [283, 130] width 230 height 24
click at [238, 132] on p "This completely renovated unit is within the _____ Apartment Complex. It's a 30…" at bounding box center [283, 133] width 230 height 30
click at [386, 131] on p "This completely renovated unit is within the _____ Apartment Complex. It's a 30…" at bounding box center [283, 133] width 230 height 30
drag, startPoint x: 386, startPoint y: 131, endPoint x: 184, endPoint y: 138, distance: 202.9
click at [184, 138] on p "This completely renovated unit is within the _____ Apartment Complex. It's a 30…" at bounding box center [283, 133] width 230 height 30
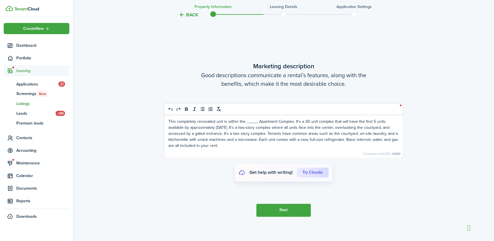
click at [169, 139] on p "This completely renovated unit is within the _____ Apartment Complex. It's a 30…" at bounding box center [283, 133] width 230 height 30
click at [387, 132] on p "This completely renovated unit is within the _____ Apartment Complex. It's a 30…" at bounding box center [283, 133] width 230 height 30
click at [248, 137] on p "This completely renovated unit is within the _____ Apartment Complex. It's a 30…" at bounding box center [283, 133] width 230 height 30
click at [271, 148] on p "This completely renovated unit is within the _____ Apartment Complex. It's a 30…" at bounding box center [283, 133] width 230 height 30
click at [295, 148] on p "This completely renovated unit is within the _____ Apartment Complex. It's a 30…" at bounding box center [283, 133] width 230 height 30
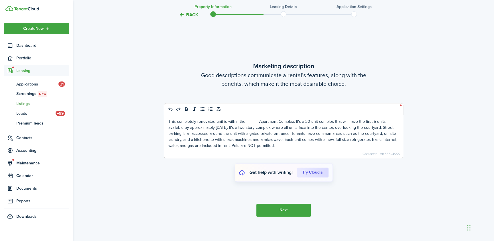
drag, startPoint x: 234, startPoint y: 131, endPoint x: 249, endPoint y: 147, distance: 21.9
click at [234, 131] on p "This completely renovated unit is within the _____ Apartment Complex. It's a 30…" at bounding box center [283, 133] width 230 height 30
click at [332, 148] on p "This completely renovated unit is within the _____ Apartment Complex. It's a 30…" at bounding box center [283, 133] width 230 height 30
click at [278, 148] on p "This completely renovated unit is within the _____ Apartment Complex. It's a 30…" at bounding box center [283, 133] width 230 height 30
click at [329, 148] on p "This completely renovated unit is within the _____ Apartment Complex. It's a 30…" at bounding box center [283, 133] width 230 height 30
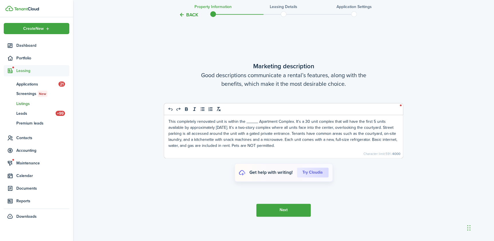
click at [333, 147] on p "This completely renovated unit is within the _____ Apartment Complex. It's a 30…" at bounding box center [283, 133] width 230 height 30
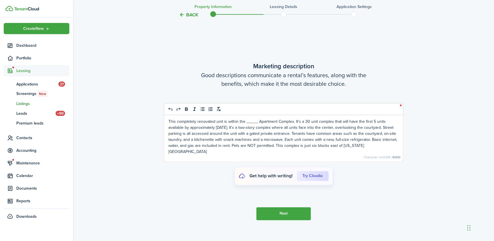
click at [192, 154] on p "This completely renovated unit is within the _____ Apartment Complex. It's a 30…" at bounding box center [283, 136] width 230 height 36
click at [345, 149] on p "This completely renovated unit is within the _____ Apartment Complex. It's a 30…" at bounding box center [283, 136] width 230 height 36
drag, startPoint x: 292, startPoint y: 126, endPoint x: 297, endPoint y: 134, distance: 9.7
click at [292, 126] on p "This completely renovated unit is within the _____ Apartment Complex. It's a 30…" at bounding box center [283, 136] width 230 height 36
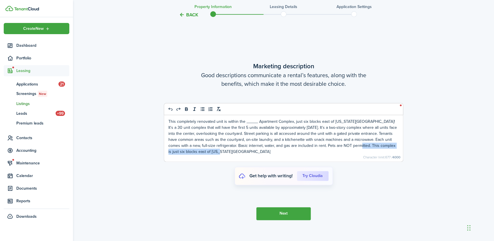
drag, startPoint x: 336, startPoint y: 150, endPoint x: 344, endPoint y: 156, distance: 9.8
click at [344, 154] on p "This completely renovated unit is within the _____ Apartment Complex, just six …" at bounding box center [283, 136] width 230 height 36
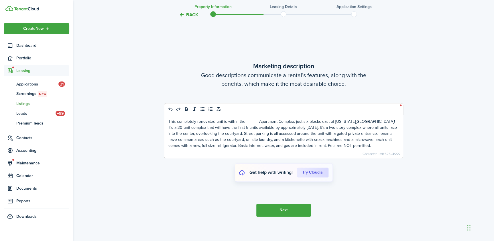
click at [202, 148] on p "This completely renovated unit is within the _____ Apartment Complex, just six …" at bounding box center [283, 133] width 230 height 30
click at [251, 147] on p "This completely renovated unit is within the _____ Apartment Complex, just six …" at bounding box center [283, 133] width 230 height 30
click at [305, 148] on p "This completely renovated unit is within the _____ Apartment Complex, just six …" at bounding box center [283, 133] width 230 height 30
click at [344, 148] on p "This completely renovated unit is within the _____ Apartment Complex, just six …" at bounding box center [283, 133] width 230 height 30
drag, startPoint x: 239, startPoint y: 125, endPoint x: 260, endPoint y: 126, distance: 21.2
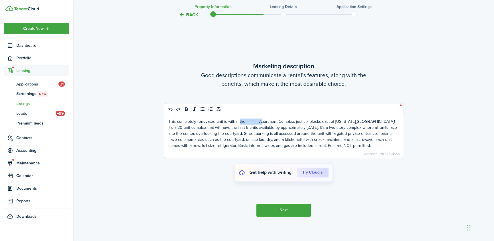
click at [260, 126] on p "This completely renovated unit is within the _____ Apartment Complex, just six …" at bounding box center [283, 133] width 230 height 30
click at [262, 139] on p "This completely renovated unit is within the _____ Apartment Complex, just six …" at bounding box center [283, 133] width 230 height 30
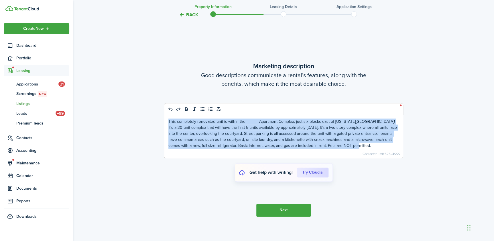
drag, startPoint x: 344, startPoint y: 151, endPoint x: 148, endPoint y: 125, distance: 197.3
copy p "This completely renovated unit is within the _____ Apartment Complex, just six …"
click at [233, 145] on p "This completely renovated unit is within the _____ Apartment Complex, just six …" at bounding box center [283, 133] width 230 height 30
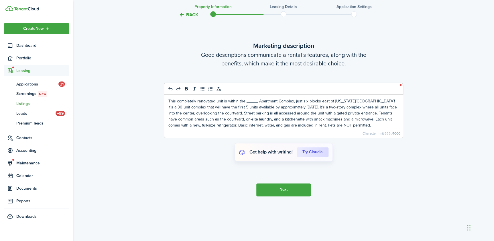
scroll to position [1357, 0]
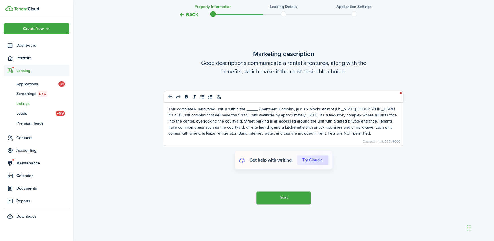
drag, startPoint x: 238, startPoint y: 113, endPoint x: 260, endPoint y: 113, distance: 21.5
click at [260, 113] on p "This completely renovated unit is within the _____ Apartment Complex, just six …" at bounding box center [283, 121] width 230 height 30
click at [238, 124] on p "This completely renovated unit is within an apartment complex, just six blocks …" at bounding box center [283, 121] width 230 height 30
click at [284, 203] on button "Next" at bounding box center [283, 197] width 54 height 13
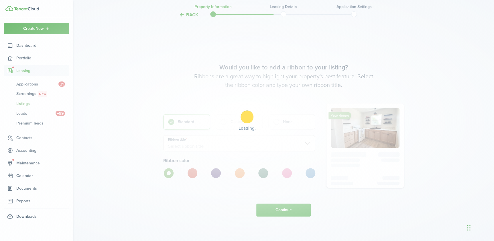
scroll to position [1585, 0]
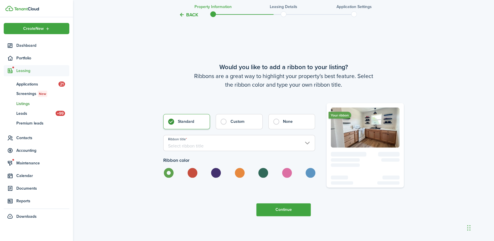
click at [219, 145] on input "Ribbon title" at bounding box center [239, 143] width 152 height 16
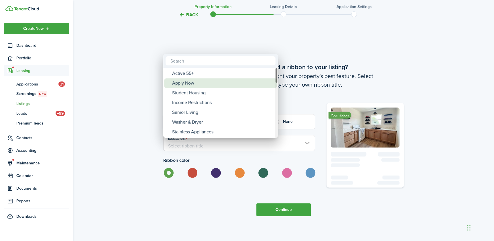
click at [190, 81] on div "Apply Now" at bounding box center [222, 83] width 101 height 10
type input "Apply Now"
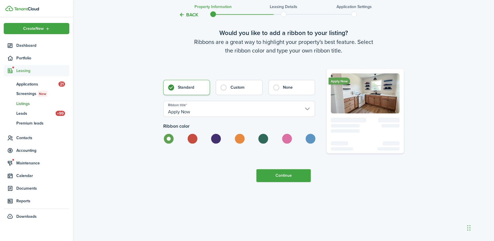
scroll to position [1623, 0]
click at [272, 177] on button "Continue" at bounding box center [283, 175] width 54 height 13
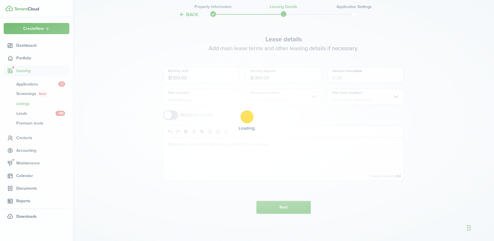
scroll to position [0, 0]
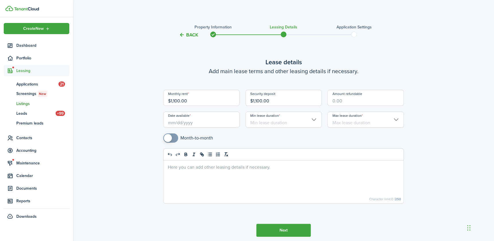
click at [349, 99] on input "Amount refundable" at bounding box center [365, 98] width 76 height 16
type input "$1,100.00"
click at [366, 82] on listing-wizard-lease-details "Lease details Add main lease terms and other leasing details if necessary. Mont…" at bounding box center [283, 133] width 241 height 152
click at [205, 121] on input "Date available" at bounding box center [201, 119] width 76 height 16
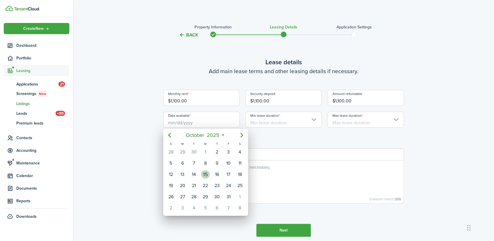
click at [206, 175] on div "15" at bounding box center [205, 174] width 9 height 9
type input "10/15/2025"
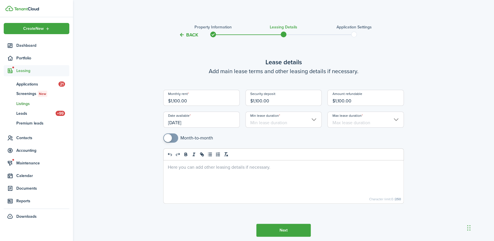
click at [265, 121] on input "Min lease duration" at bounding box center [283, 119] width 76 height 16
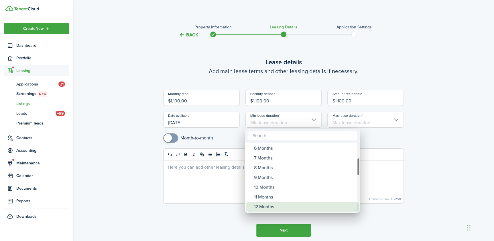
click at [273, 203] on div "12 Months" at bounding box center [304, 207] width 101 height 10
type input "12 Months"
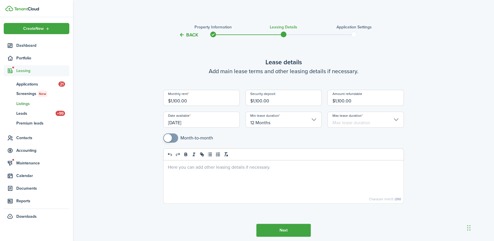
click at [348, 122] on input "Max lease duration" at bounding box center [365, 119] width 76 height 16
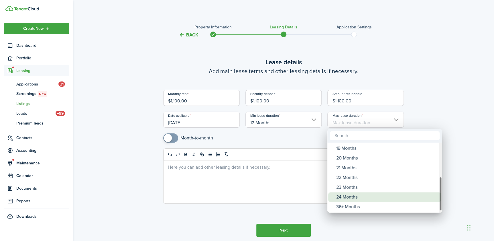
click at [351, 197] on div "24 Months" at bounding box center [386, 197] width 101 height 10
type input "24 Months"
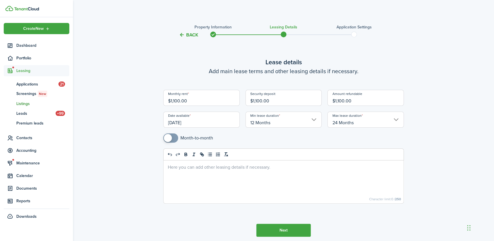
click at [186, 179] on div at bounding box center [284, 181] width 240 height 43
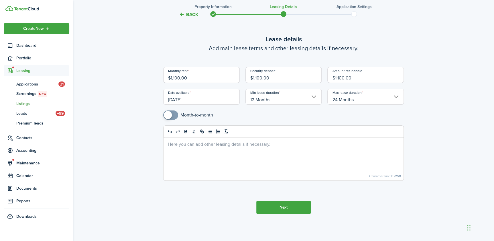
click at [281, 209] on button "Next" at bounding box center [283, 206] width 54 height 13
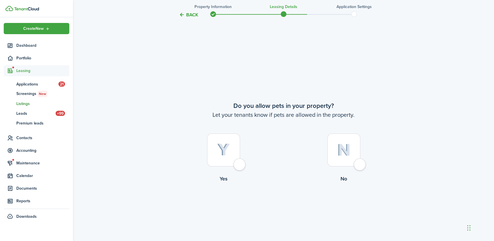
scroll to position [225, 0]
click at [360, 166] on div at bounding box center [343, 149] width 33 height 33
radio input "true"
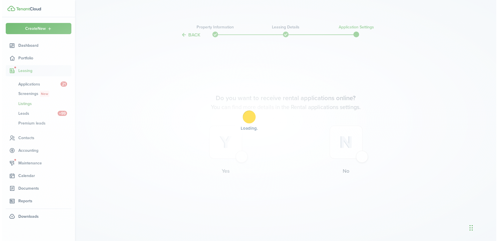
scroll to position [0, 0]
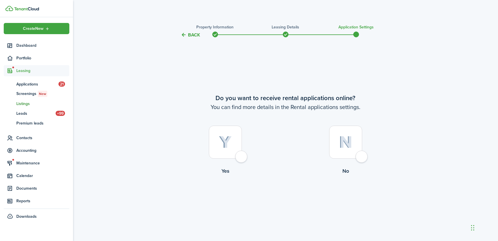
click at [241, 157] on div at bounding box center [225, 141] width 33 height 33
radio input "true"
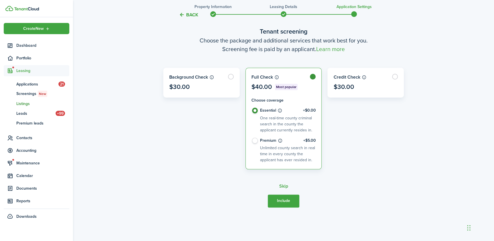
scroll to position [241, 0]
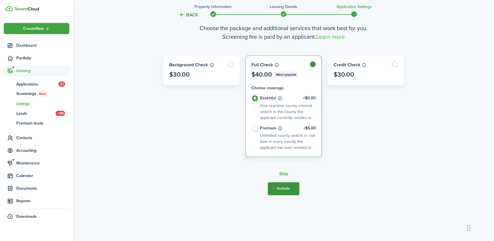
click at [289, 184] on button "Include" at bounding box center [284, 188] width 32 height 13
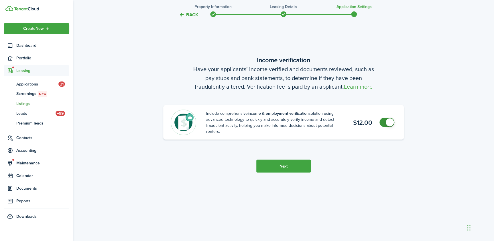
scroll to position [481, 0]
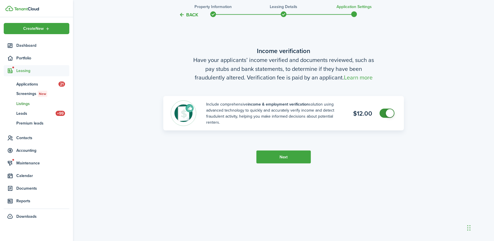
click at [296, 158] on button "Next" at bounding box center [283, 156] width 54 height 13
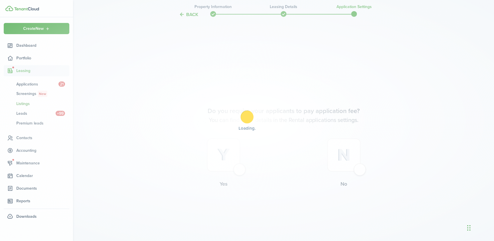
scroll to position [683, 0]
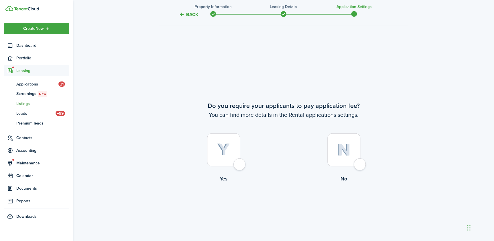
click at [240, 165] on div at bounding box center [223, 149] width 33 height 33
radio input "true"
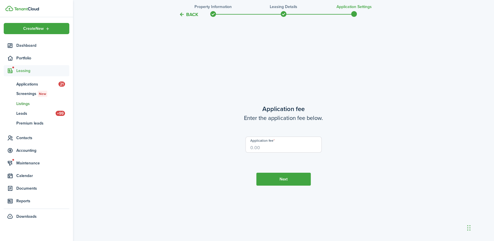
scroll to position [924, 0]
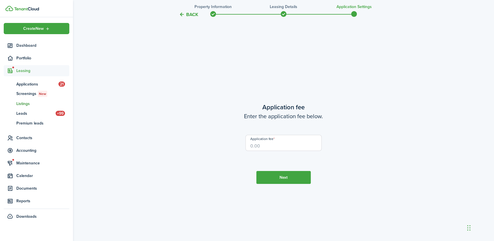
click at [267, 143] on input "Application fee" at bounding box center [283, 143] width 76 height 16
type input "$25.00"
click at [282, 180] on button "Next" at bounding box center [283, 177] width 54 height 13
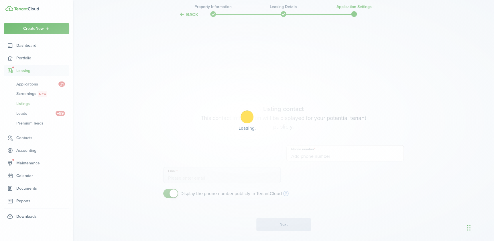
type input "+1 512-977-8596"
type input "jack@oduroproperties.com"
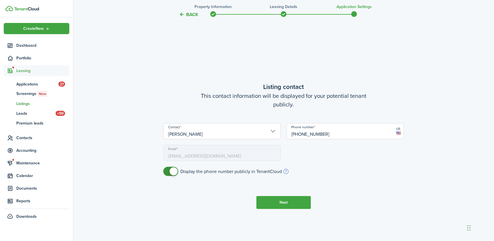
scroll to position [1165, 0]
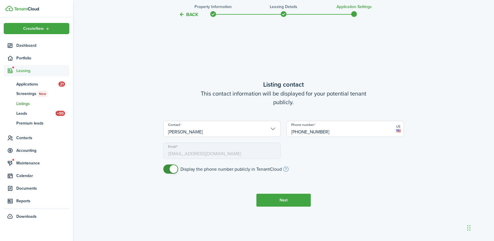
click at [284, 201] on button "Next" at bounding box center [283, 199] width 54 height 13
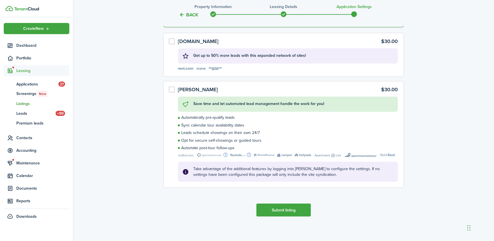
scroll to position [1513, 0]
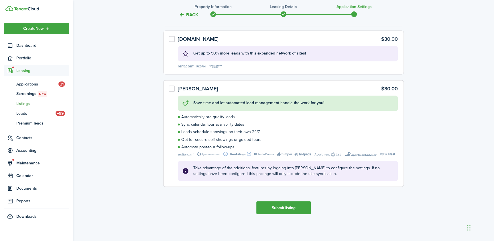
click at [295, 209] on button "Submit listing" at bounding box center [283, 207] width 54 height 13
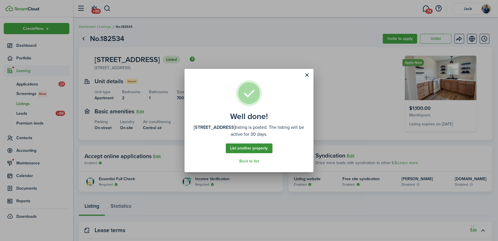
click at [257, 149] on link "List another property" at bounding box center [249, 148] width 47 height 10
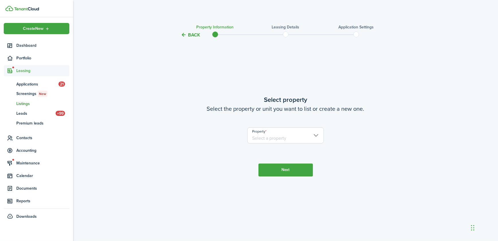
click at [283, 137] on input "Property" at bounding box center [285, 135] width 76 height 16
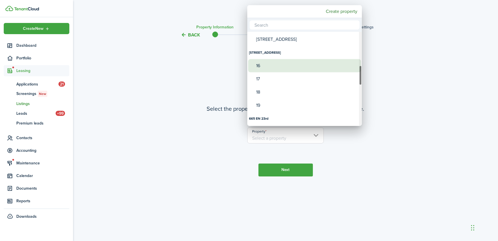
click at [264, 66] on div "16" at bounding box center [306, 65] width 101 height 13
type input "[STREET_ADDRESS]"
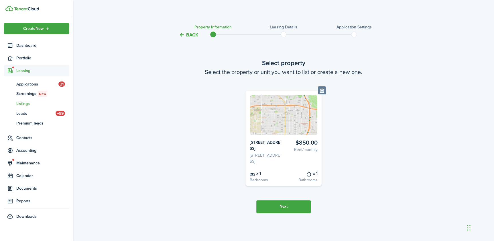
scroll to position [4, 0]
click at [291, 209] on button "Next" at bounding box center [283, 206] width 54 height 13
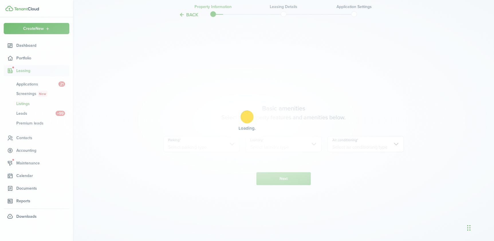
scroll to position [206, 0]
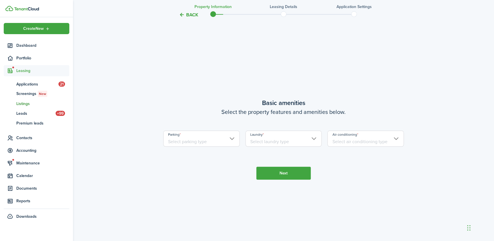
click at [209, 143] on input "Parking" at bounding box center [201, 138] width 76 height 16
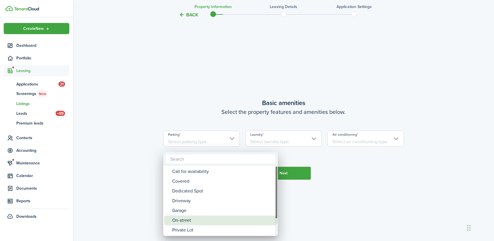
click at [189, 218] on div "On-street" at bounding box center [222, 220] width 101 height 10
type input "On-street"
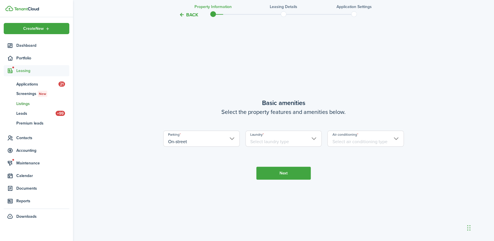
click at [264, 144] on input "Laundry" at bounding box center [283, 138] width 76 height 16
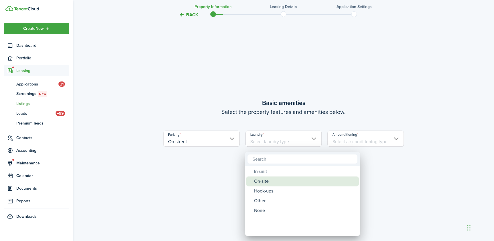
click at [268, 182] on div "On-site" at bounding box center [304, 181] width 101 height 10
type input "On-site"
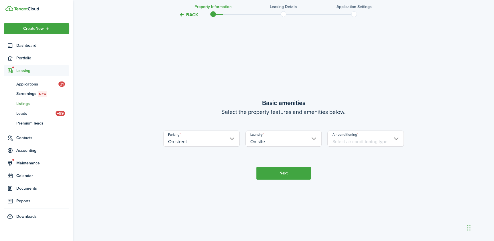
click at [344, 144] on input "Air conditioning" at bounding box center [365, 138] width 76 height 16
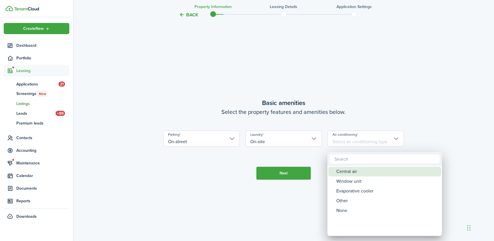
click at [347, 172] on div "Central air" at bounding box center [386, 171] width 101 height 10
type input "Central air"
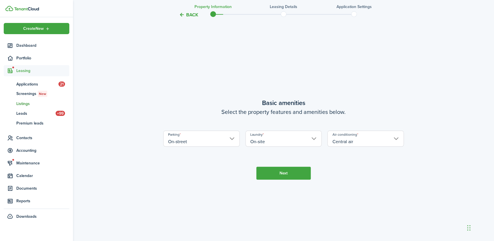
click at [286, 179] on button "Next" at bounding box center [283, 172] width 54 height 13
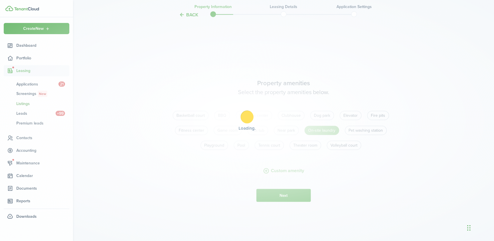
scroll to position [447, 0]
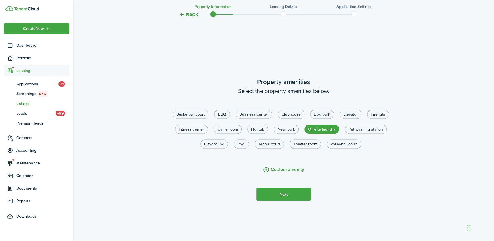
click at [278, 173] on button "Custom amenity" at bounding box center [283, 169] width 41 height 7
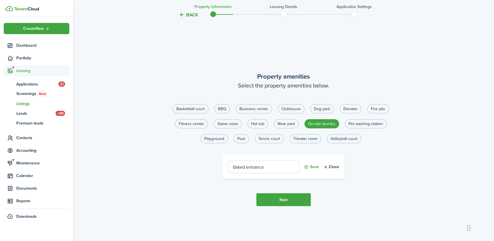
type input "Gated entrance"
click at [309, 170] on button "Save" at bounding box center [311, 166] width 15 height 13
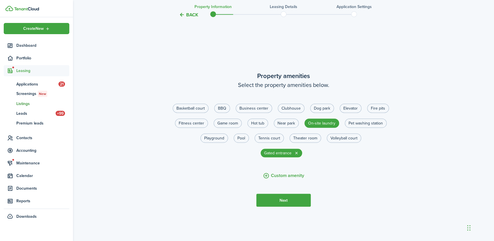
click at [285, 205] on button "Next" at bounding box center [283, 199] width 54 height 13
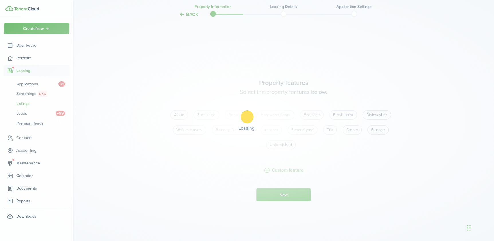
scroll to position [688, 0]
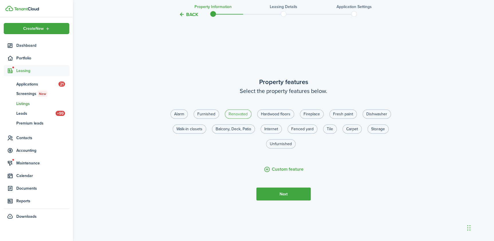
click at [243, 118] on label "Renovated" at bounding box center [238, 113] width 27 height 9
radio input "true"
click at [279, 119] on label "Hardwood floors" at bounding box center [275, 113] width 37 height 9
radio input "true"
click at [340, 119] on label "Fresh paint" at bounding box center [342, 113] width 27 height 9
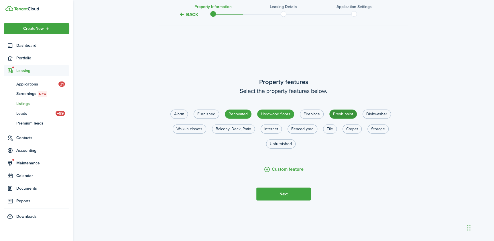
radio input "true"
click at [278, 173] on button "Custom feature" at bounding box center [284, 169] width 40 height 7
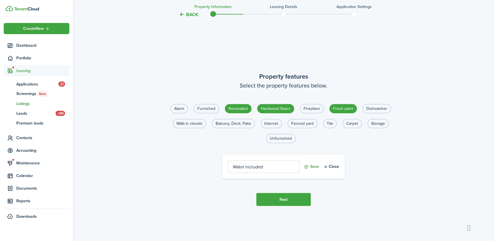
type input "Water included"
click at [306, 168] on button "Save" at bounding box center [311, 166] width 15 height 13
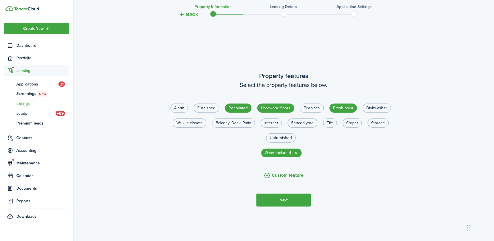
click at [279, 179] on button "Custom feature" at bounding box center [284, 175] width 40 height 7
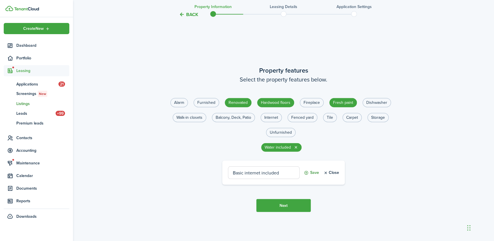
type input "Basic internet included"
click at [312, 176] on button "Save" at bounding box center [311, 172] width 15 height 13
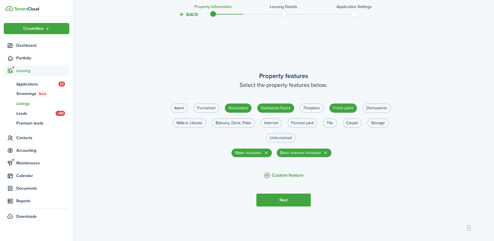
click at [296, 179] on button "Custom feature" at bounding box center [284, 175] width 40 height 7
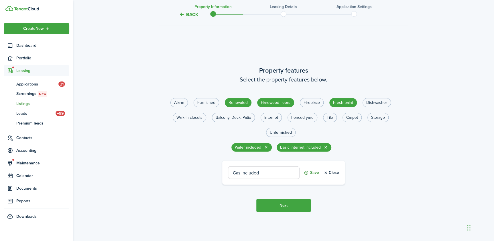
type input "Gas included"
click at [307, 177] on button "Save" at bounding box center [311, 172] width 15 height 13
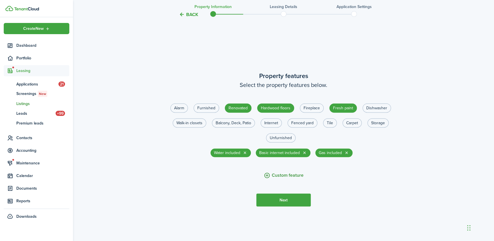
click at [278, 179] on button "Custom feature" at bounding box center [284, 175] width 40 height 7
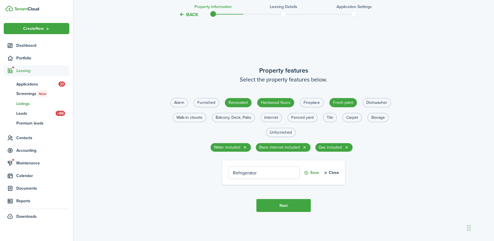
type input "Refrigerator"
click at [311, 175] on button "Save" at bounding box center [311, 172] width 15 height 13
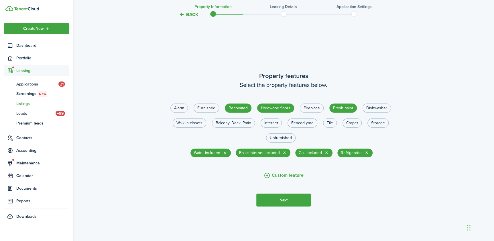
click at [291, 206] on button "Next" at bounding box center [283, 199] width 54 height 13
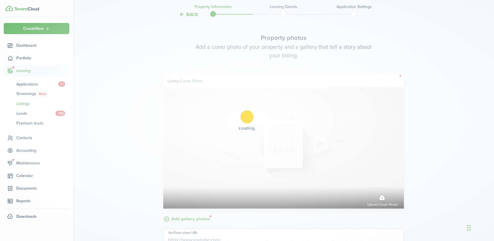
scroll to position [928, 0]
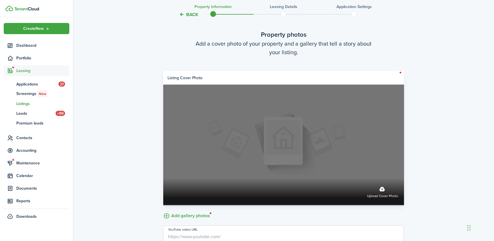
click at [380, 194] on label "Upload cover photo" at bounding box center [382, 191] width 31 height 15
click at [163, 178] on input "Upload cover photo" at bounding box center [163, 178] width 0 height 0
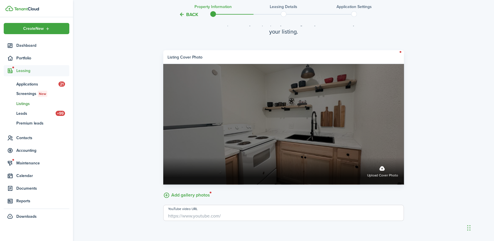
scroll to position [993, 0]
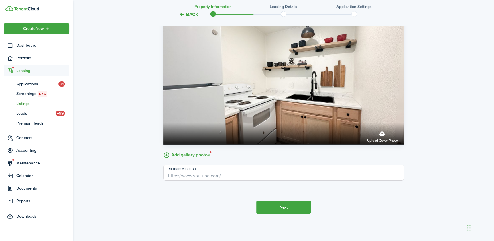
click at [189, 154] on label "Add gallery photos" at bounding box center [186, 154] width 47 height 9
click at [163, 150] on input "Add gallery photos" at bounding box center [163, 150] width 0 height 0
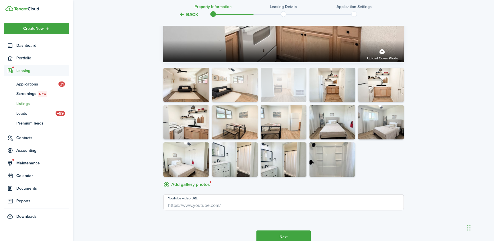
drag, startPoint x: 182, startPoint y: 127, endPoint x: 273, endPoint y: 90, distance: 98.4
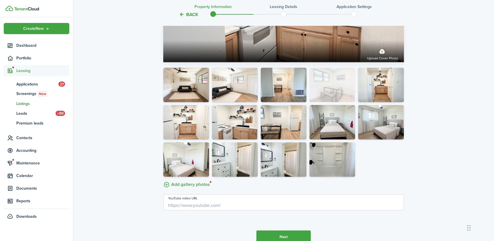
drag, startPoint x: 226, startPoint y: 126, endPoint x: 314, endPoint y: 93, distance: 94.5
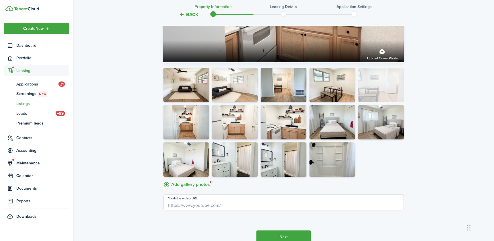
drag, startPoint x: 275, startPoint y: 128, endPoint x: 361, endPoint y: 97, distance: 90.9
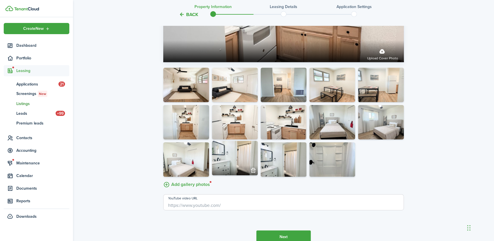
click at [244, 165] on img at bounding box center [235, 158] width 46 height 34
click at [252, 174] on button "button" at bounding box center [253, 170] width 8 height 8
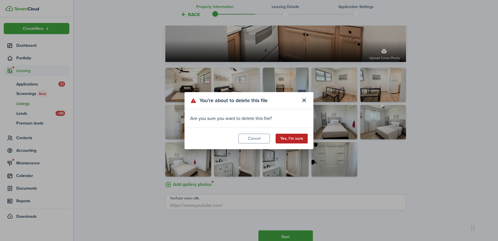
click at [283, 137] on button "Yes, I’m sure" at bounding box center [292, 138] width 32 height 10
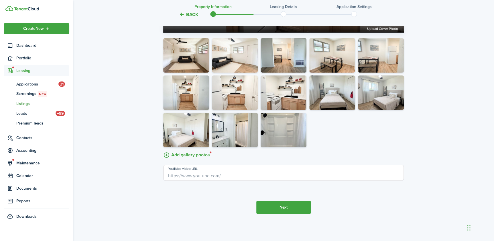
scroll to position [1105, 0]
click at [301, 207] on button "Next" at bounding box center [283, 206] width 54 height 13
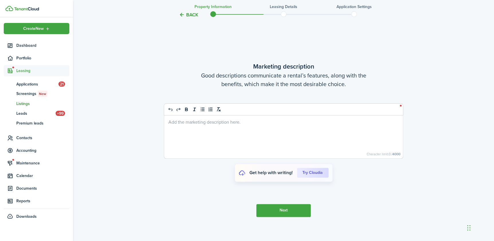
scroll to position [1307, 0]
click at [261, 137] on div at bounding box center [283, 136] width 239 height 43
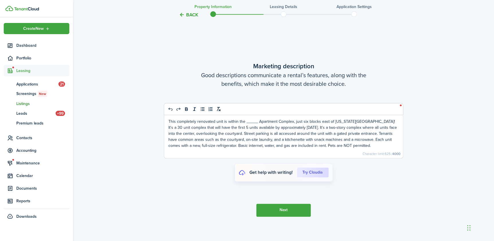
drag, startPoint x: 239, startPoint y: 125, endPoint x: 246, endPoint y: 130, distance: 8.8
click at [239, 126] on p "This completely renovated unit is within the _____ Apartment Complex, just six …" at bounding box center [283, 133] width 230 height 30
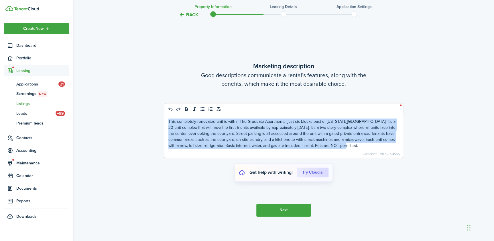
drag, startPoint x: 341, startPoint y: 148, endPoint x: 161, endPoint y: 124, distance: 181.2
copy p "This completely renovated unit is within The Graduate Apartments, just six bloc…"
click at [225, 137] on p "This completely renovated unit is within The Graduate Apartments, just six bloc…" at bounding box center [283, 133] width 230 height 30
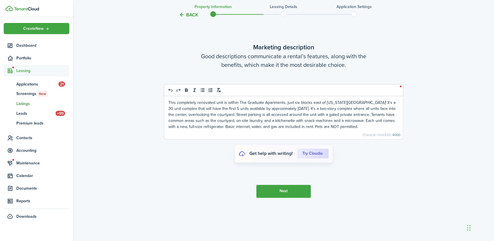
scroll to position [1333, 0]
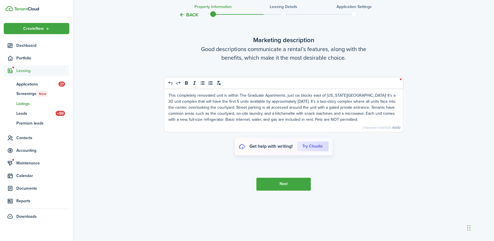
click at [295, 190] on button "Next" at bounding box center [283, 183] width 54 height 13
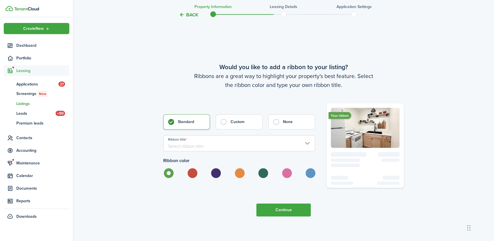
scroll to position [1548, 0]
click at [186, 145] on input "Ribbon title" at bounding box center [239, 143] width 152 height 16
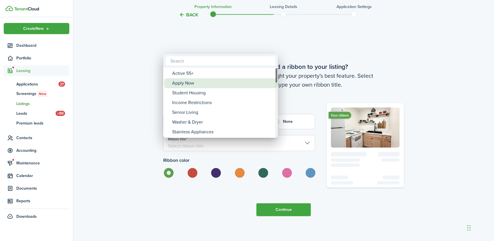
click at [190, 82] on div "Apply Now" at bounding box center [222, 83] width 101 height 10
type input "Apply Now"
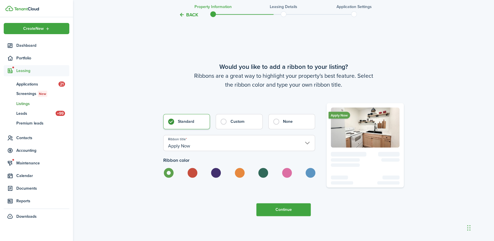
click at [282, 213] on button "Continue" at bounding box center [283, 209] width 54 height 13
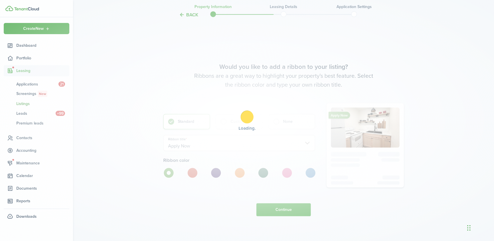
scroll to position [0, 0]
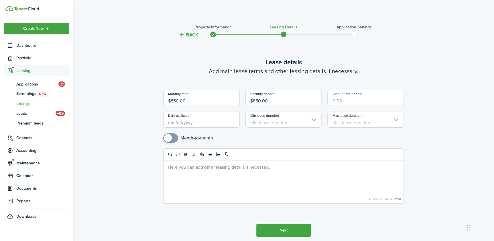
click at [349, 102] on input "Amount refundable" at bounding box center [365, 98] width 76 height 16
click at [196, 125] on input "Date available" at bounding box center [201, 119] width 76 height 16
type input "$850.00"
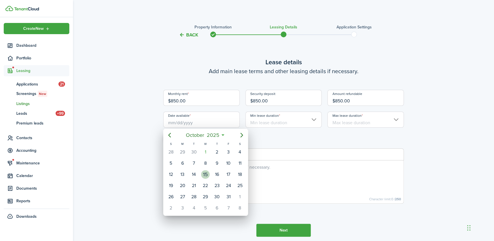
click at [206, 174] on div "15" at bounding box center [205, 174] width 9 height 9
type input "10/15/2025"
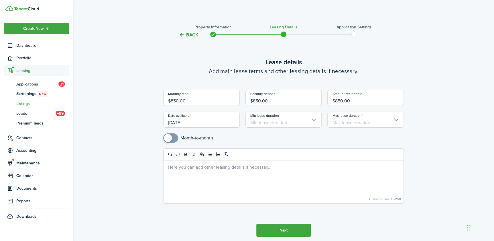
click at [270, 121] on input "Min lease duration" at bounding box center [283, 119] width 76 height 16
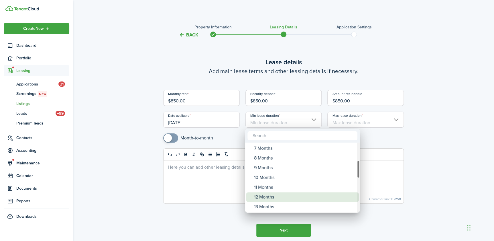
click at [281, 198] on div "12 Months" at bounding box center [304, 197] width 101 height 10
type input "12 Months"
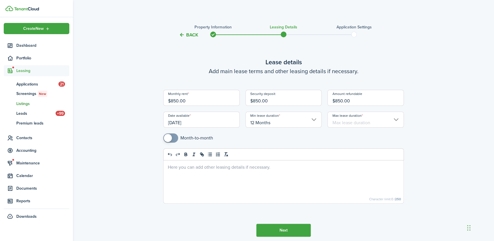
click at [349, 120] on input "Max lease duration" at bounding box center [365, 119] width 76 height 16
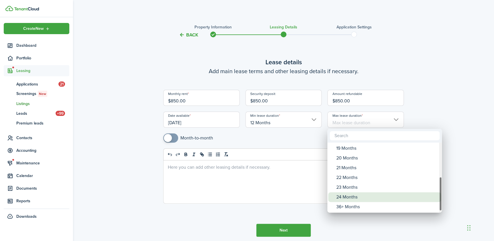
click at [346, 196] on div "24 Months" at bounding box center [386, 197] width 101 height 10
type input "24 Months"
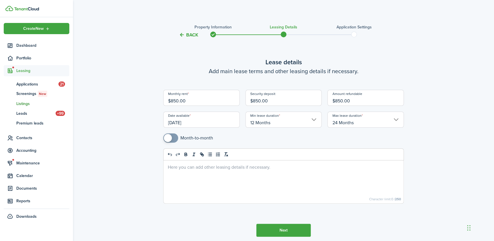
click at [233, 174] on div at bounding box center [284, 181] width 240 height 43
click at [298, 232] on button "Next" at bounding box center [283, 229] width 54 height 13
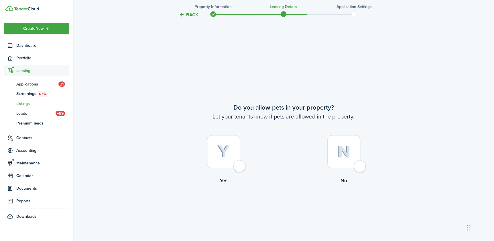
scroll to position [225, 0]
click at [359, 166] on div at bounding box center [343, 149] width 33 height 33
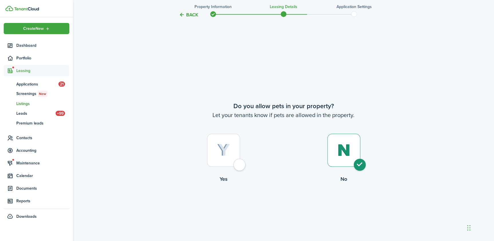
radio input "true"
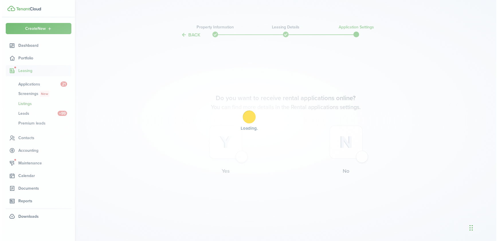
scroll to position [0, 0]
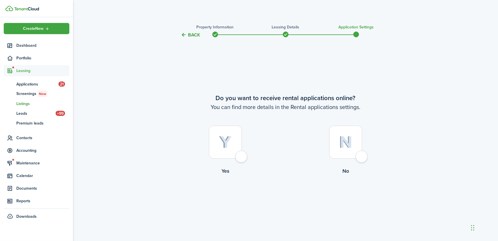
click at [242, 156] on div at bounding box center [225, 141] width 33 height 33
radio input "true"
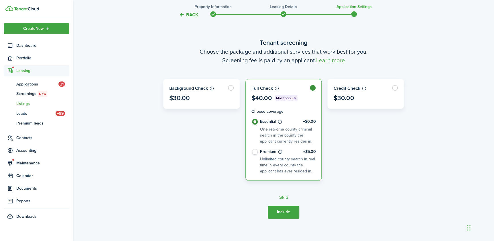
scroll to position [241, 0]
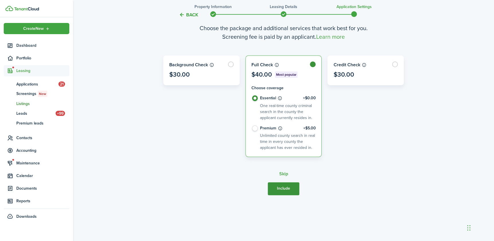
click at [283, 191] on button "Include" at bounding box center [284, 188] width 32 height 13
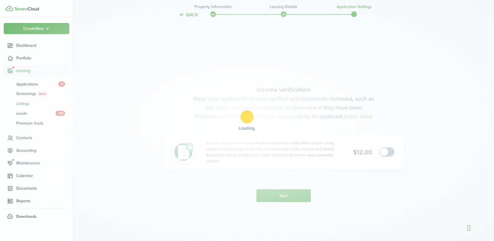
scroll to position [443, 0]
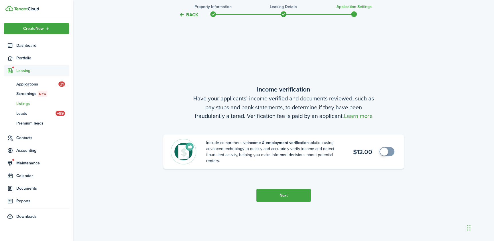
checkbox input "true"
click at [383, 151] on span at bounding box center [384, 151] width 8 height 8
click at [300, 196] on button "Next" at bounding box center [283, 194] width 54 height 13
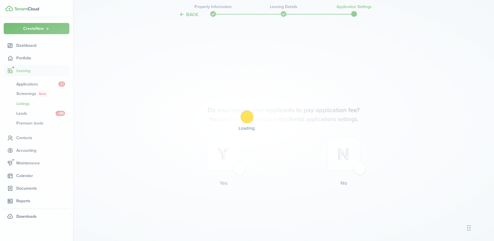
scroll to position [683, 0]
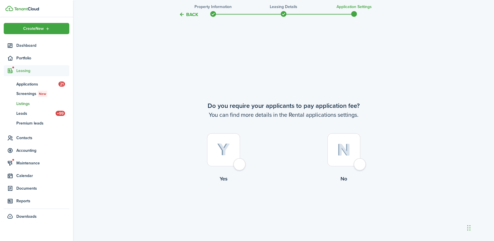
click at [240, 166] on div at bounding box center [223, 149] width 33 height 33
radio input "true"
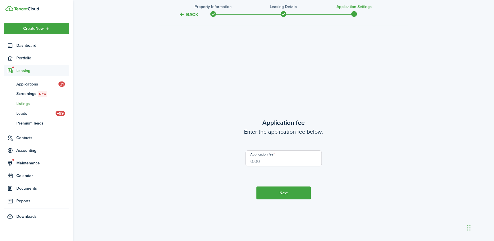
scroll to position [924, 0]
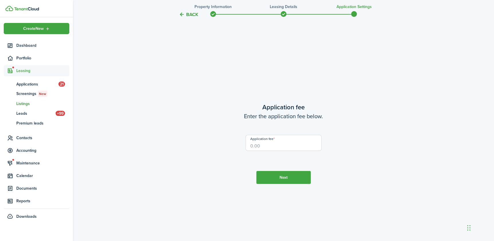
click at [265, 144] on input "Application fee" at bounding box center [283, 143] width 76 height 16
type input "$25.00"
click at [275, 178] on button "Next" at bounding box center [283, 177] width 54 height 13
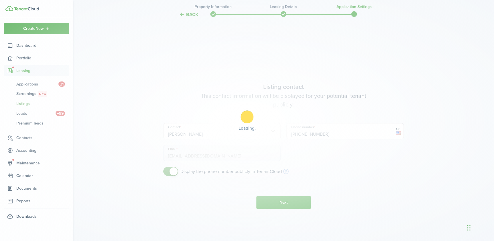
scroll to position [1165, 0]
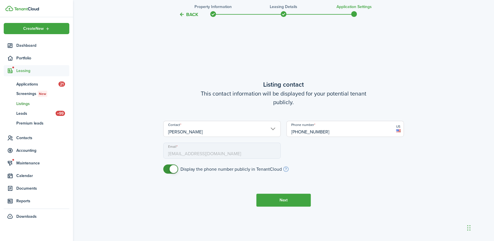
click at [275, 197] on button "Next" at bounding box center [283, 199] width 54 height 13
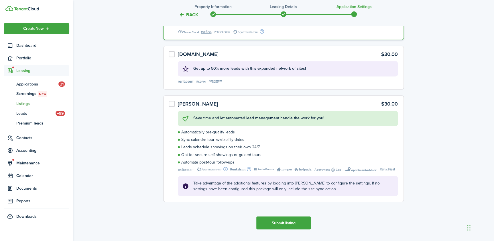
scroll to position [1513, 0]
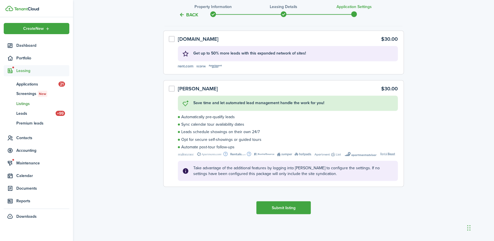
click at [295, 208] on button "Submit listing" at bounding box center [283, 207] width 54 height 13
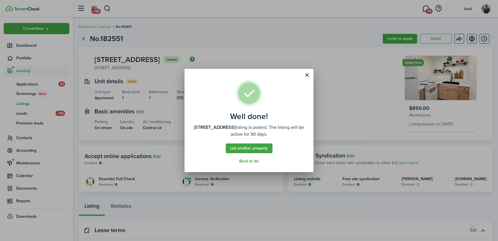
click at [252, 160] on link "Back to list" at bounding box center [248, 161] width 19 height 5
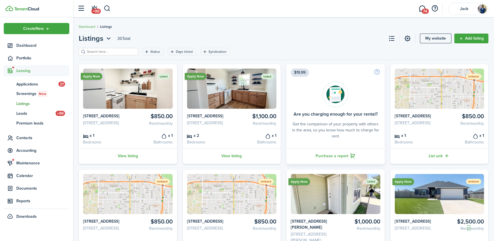
click at [25, 103] on span "Listings" at bounding box center [42, 104] width 53 height 6
click at [228, 161] on link "View listing" at bounding box center [232, 156] width 98 height 16
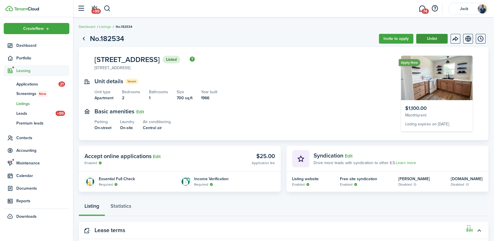
click at [431, 40] on button "Unlist" at bounding box center [432, 39] width 32 height 10
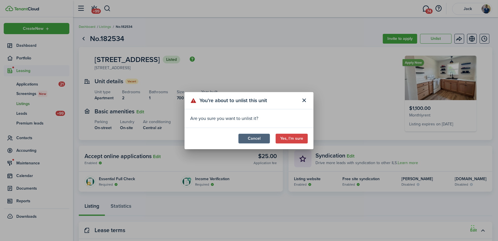
click at [259, 141] on button "Cancel" at bounding box center [254, 138] width 32 height 10
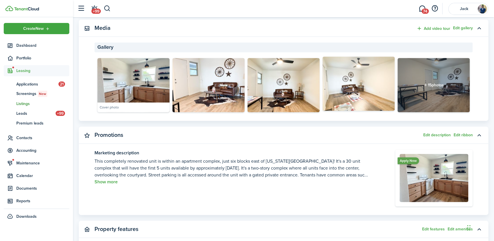
scroll to position [312, 0]
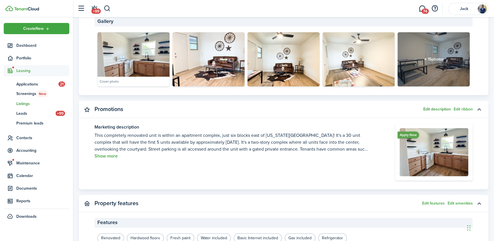
click at [441, 109] on button "Edit description" at bounding box center [436, 109] width 27 height 5
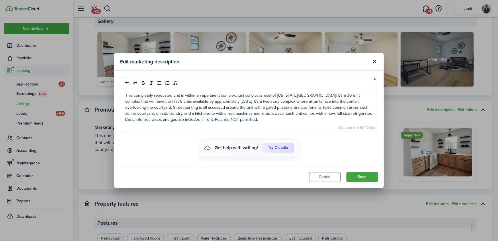
click at [155, 98] on p "This completely renovated unit is within an apartment complex, just six blocks …" at bounding box center [248, 107] width 247 height 30
click at [196, 96] on p "This completely renovated unit is within an apartment complex, just six blocks …" at bounding box center [248, 107] width 247 height 30
click at [196, 94] on p "This completely renovated unit is within The Graduate Apartments, just six bloc…" at bounding box center [248, 107] width 247 height 30
click at [266, 102] on p "This completely renovated unit is within The Graduate Apartments, just six bloc…" at bounding box center [248, 107] width 247 height 30
click at [361, 178] on button "Save" at bounding box center [362, 177] width 32 height 10
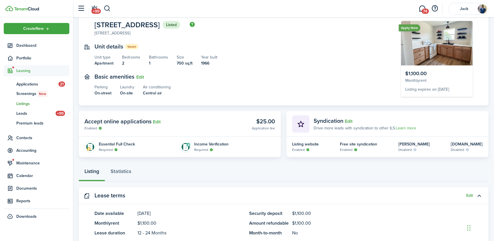
scroll to position [0, 0]
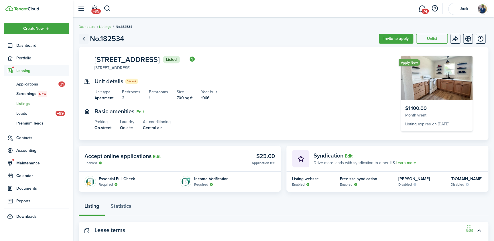
click at [83, 38] on link "Go back" at bounding box center [84, 39] width 10 height 10
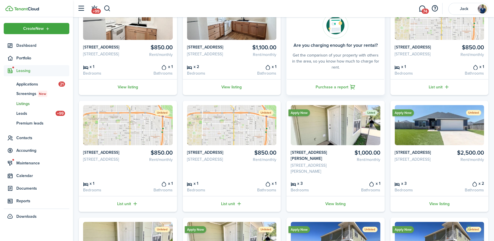
scroll to position [78, 0]
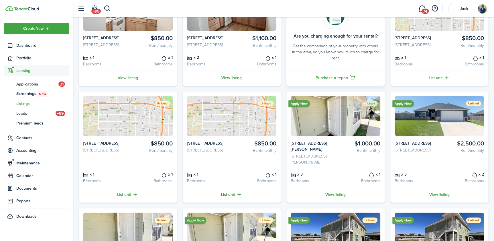
click at [229, 202] on link "List unit" at bounding box center [232, 194] width 98 height 16
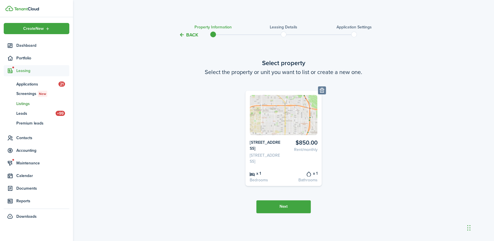
click at [286, 212] on button "Next" at bounding box center [283, 206] width 54 height 13
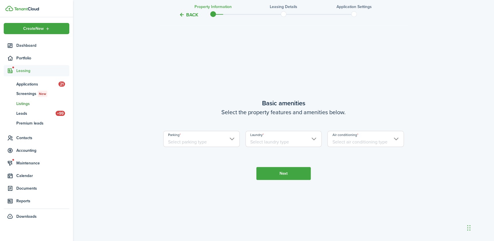
scroll to position [206, 0]
click at [192, 143] on input "Parking" at bounding box center [201, 138] width 76 height 16
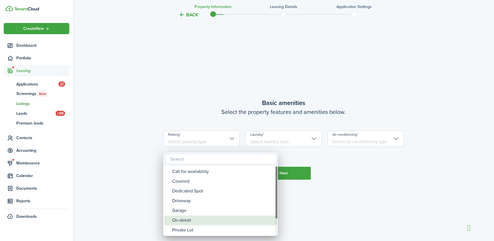
click at [199, 219] on div "On-street" at bounding box center [222, 220] width 101 height 10
type input "On-street"
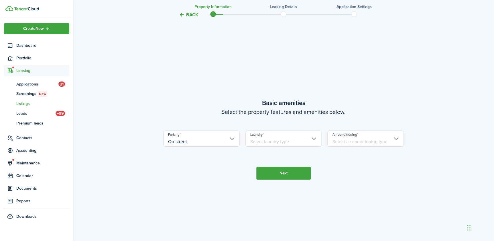
click at [263, 145] on input "Laundry" at bounding box center [283, 138] width 76 height 16
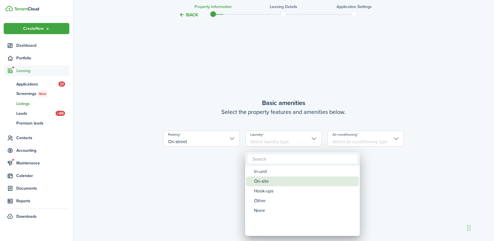
click at [267, 180] on div "On-site" at bounding box center [304, 181] width 101 height 10
type input "On-site"
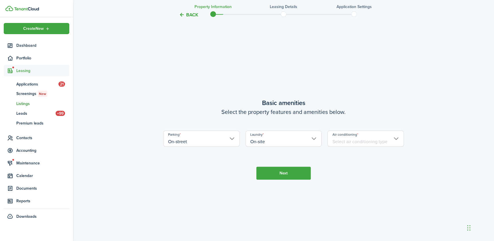
click at [341, 145] on input "Air conditioning" at bounding box center [365, 138] width 76 height 16
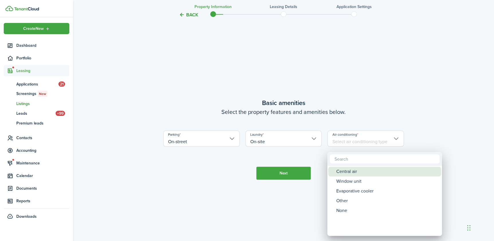
click at [347, 172] on div "Central air" at bounding box center [386, 171] width 101 height 10
type input "Central air"
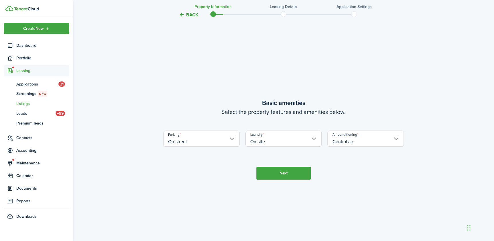
click at [291, 179] on button "Next" at bounding box center [283, 172] width 54 height 13
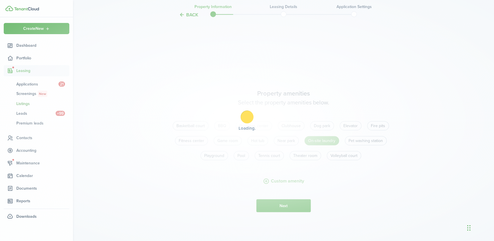
scroll to position [447, 0]
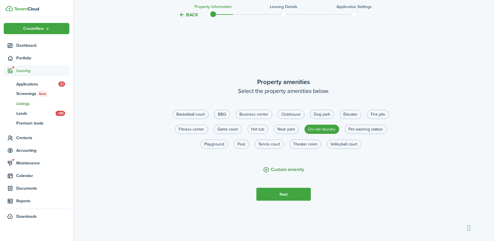
click at [279, 173] on button "Custom amenity" at bounding box center [283, 169] width 41 height 7
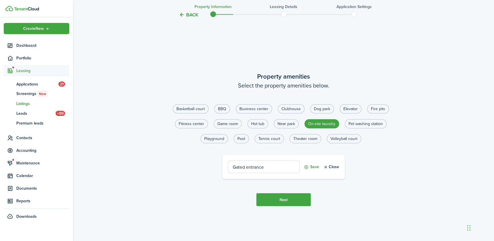
type input "Gated entrance"
click at [312, 170] on button "Save" at bounding box center [311, 166] width 15 height 13
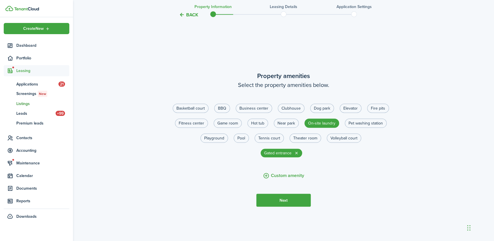
click at [290, 204] on button "Next" at bounding box center [283, 199] width 54 height 13
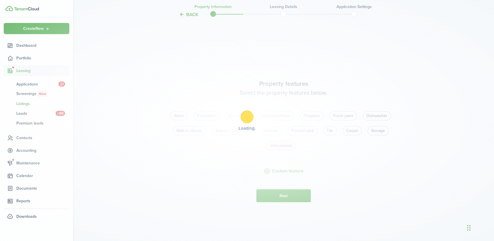
scroll to position [688, 0]
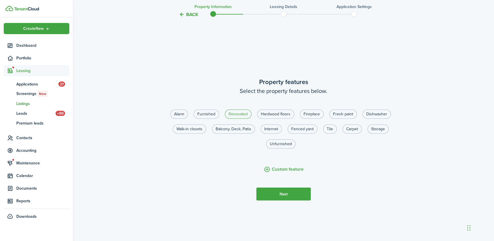
click at [237, 119] on label "Renovated" at bounding box center [238, 113] width 27 height 9
radio input "true"
click at [273, 119] on label "Hardwood floors" at bounding box center [275, 113] width 37 height 9
radio input "true"
click at [335, 119] on label "Fresh paint" at bounding box center [342, 113] width 27 height 9
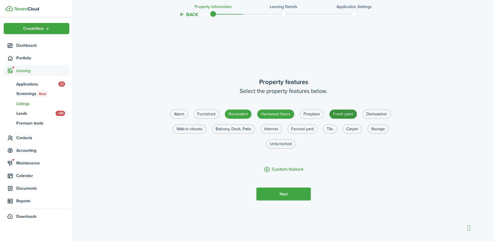
radio input "true"
click at [282, 173] on button "Custom feature" at bounding box center [284, 169] width 40 height 7
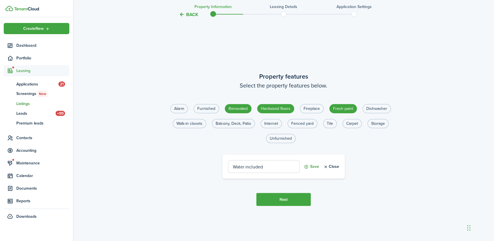
type input "Water included"
click at [306, 170] on button "Save" at bounding box center [311, 166] width 15 height 13
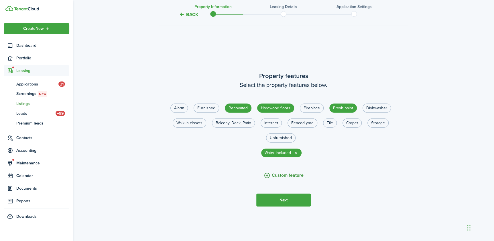
click at [284, 179] on button "Custom feature" at bounding box center [284, 175] width 40 height 7
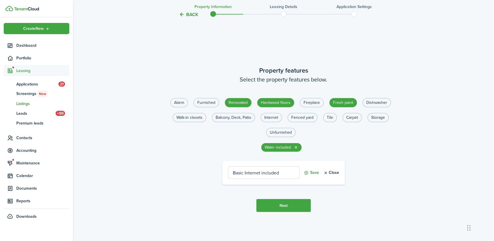
type input "Basic Internet included"
click at [309, 176] on button "Save" at bounding box center [311, 172] width 15 height 13
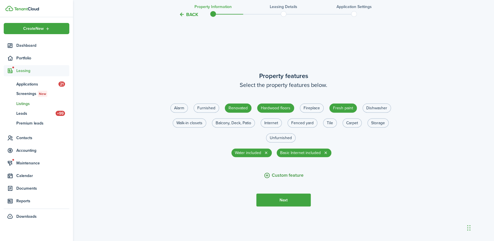
click at [282, 179] on button "Custom feature" at bounding box center [284, 175] width 40 height 7
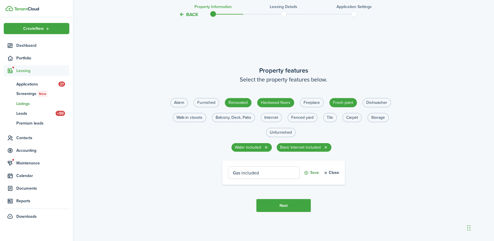
type input "Gas included"
click at [309, 175] on button "Save" at bounding box center [311, 172] width 15 height 13
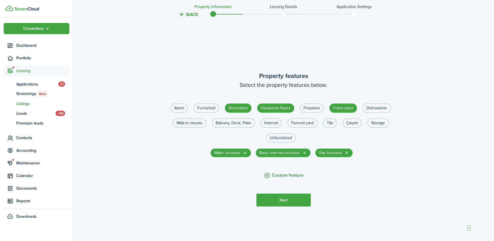
click at [285, 179] on button "Custom feature" at bounding box center [284, 175] width 40 height 7
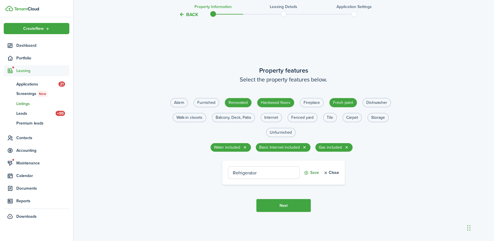
type input "Refrigerator"
click at [312, 176] on button "Save" at bounding box center [311, 172] width 15 height 13
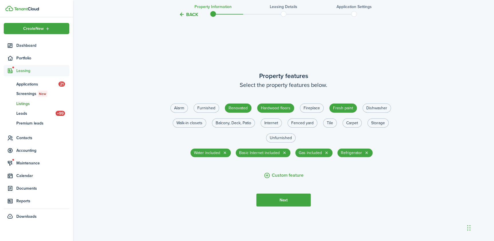
click at [295, 204] on button "Next" at bounding box center [283, 199] width 54 height 13
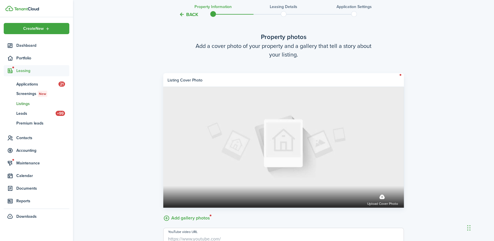
scroll to position [928, 0]
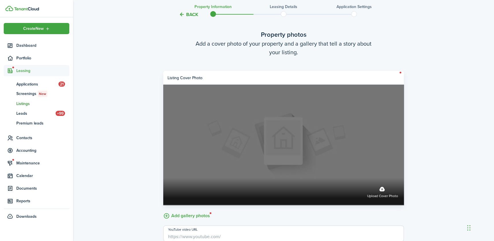
click at [382, 194] on label "Upload cover photo" at bounding box center [382, 191] width 31 height 15
click at [163, 178] on input "Upload cover photo" at bounding box center [163, 178] width 0 height 0
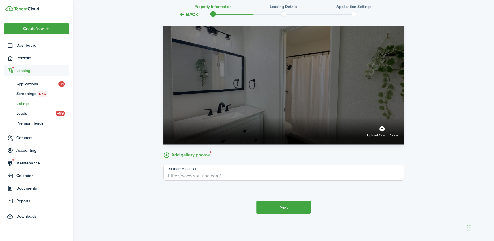
scroll to position [993, 0]
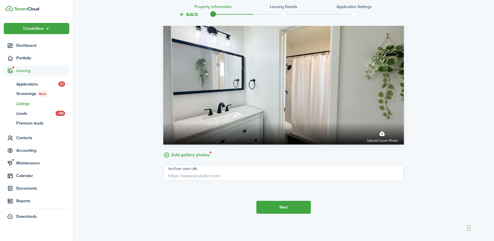
click at [188, 155] on label "Add gallery photos" at bounding box center [186, 154] width 47 height 9
click at [163, 150] on input "Add gallery photos" at bounding box center [163, 150] width 0 height 0
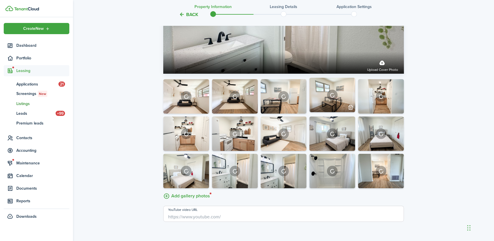
scroll to position [1071, 0]
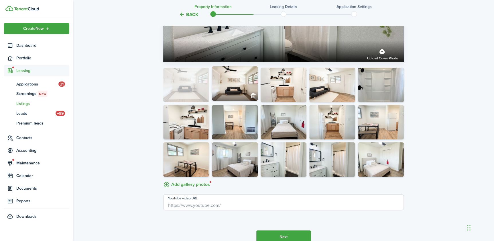
drag, startPoint x: 191, startPoint y: 130, endPoint x: 188, endPoint y: 90, distance: 39.6
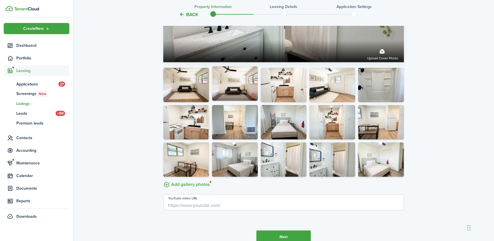
click at [253, 100] on button "button" at bounding box center [253, 96] width 8 height 8
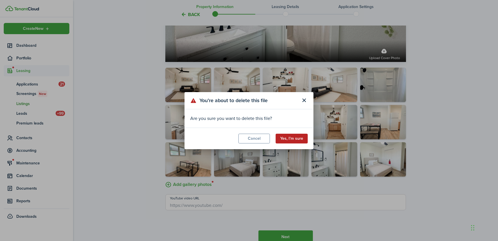
click at [288, 141] on button "Yes, I’m sure" at bounding box center [292, 138] width 32 height 10
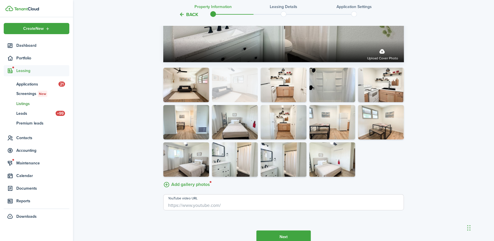
drag, startPoint x: 277, startPoint y: 95, endPoint x: 232, endPoint y: 94, distance: 45.0
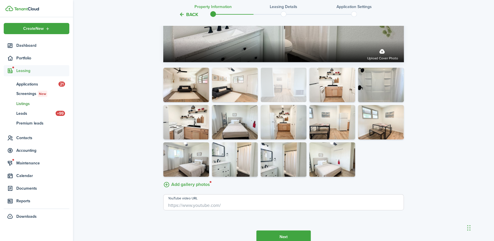
drag, startPoint x: 191, startPoint y: 125, endPoint x: 275, endPoint y: 91, distance: 90.7
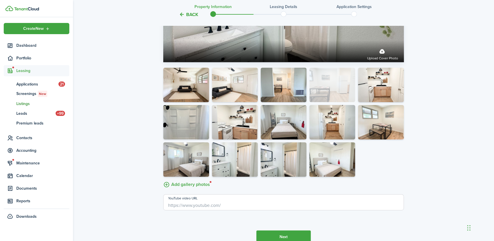
drag, startPoint x: 322, startPoint y: 134, endPoint x: 324, endPoint y: 100, distance: 34.7
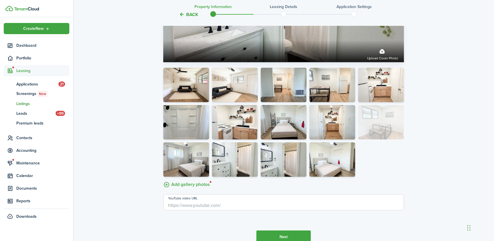
drag, startPoint x: 379, startPoint y: 136, endPoint x: 372, endPoint y: 101, distance: 35.4
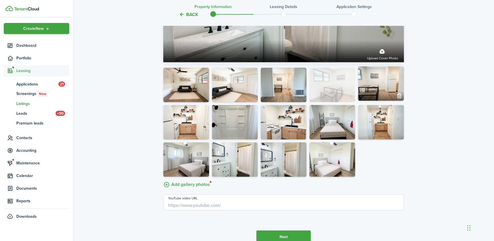
drag, startPoint x: 373, startPoint y: 91, endPoint x: 332, endPoint y: 91, distance: 41.2
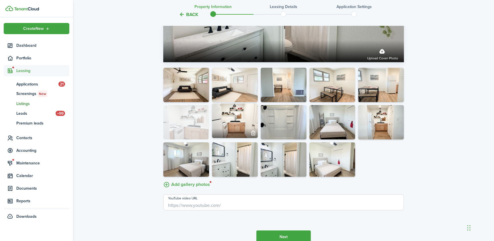
drag, startPoint x: 292, startPoint y: 132, endPoint x: 188, endPoint y: 129, distance: 103.7
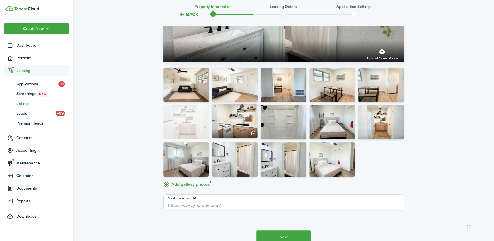
drag, startPoint x: 233, startPoint y: 130, endPoint x: 180, endPoint y: 127, distance: 52.5
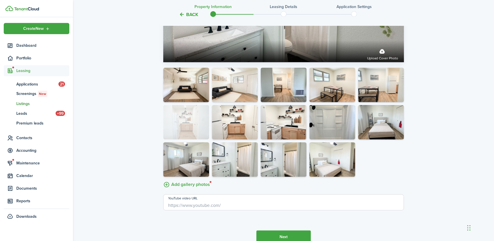
drag, startPoint x: 381, startPoint y: 131, endPoint x: 180, endPoint y: 131, distance: 200.8
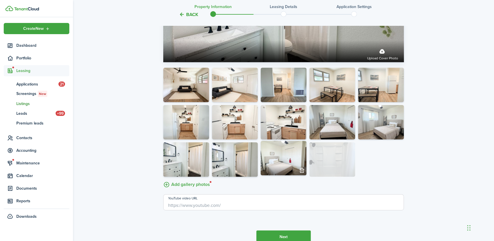
drag, startPoint x: 334, startPoint y: 134, endPoint x: 324, endPoint y: 171, distance: 38.4
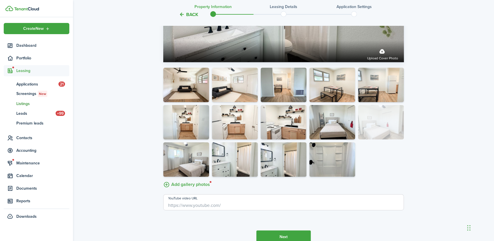
drag, startPoint x: 276, startPoint y: 166, endPoint x: 371, endPoint y: 129, distance: 101.7
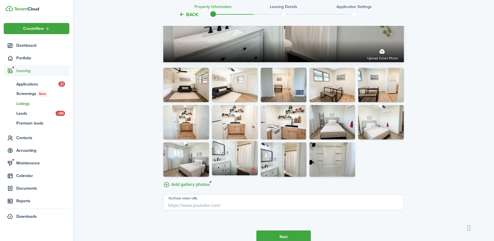
click at [253, 174] on button "button" at bounding box center [253, 170] width 8 height 8
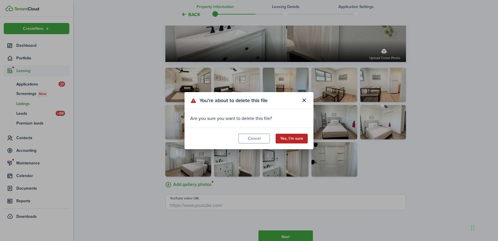
click at [289, 135] on button "Yes, I’m sure" at bounding box center [292, 138] width 32 height 10
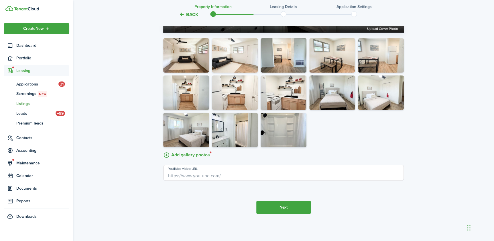
scroll to position [1105, 0]
click at [293, 211] on button "Next" at bounding box center [283, 206] width 54 height 13
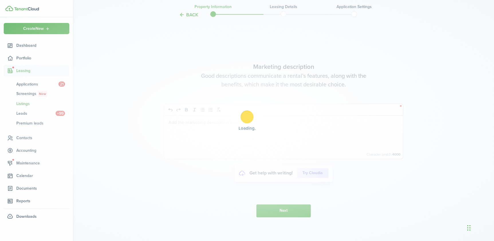
scroll to position [1307, 0]
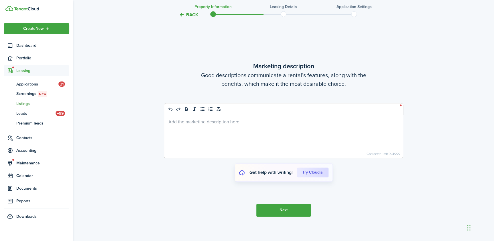
click at [247, 132] on div at bounding box center [283, 136] width 239 height 43
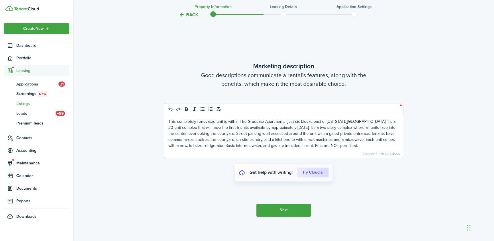
click at [297, 213] on button "Next" at bounding box center [283, 209] width 54 height 13
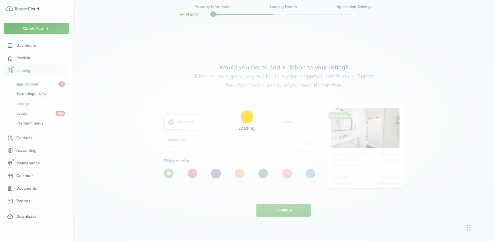
scroll to position [1548, 0]
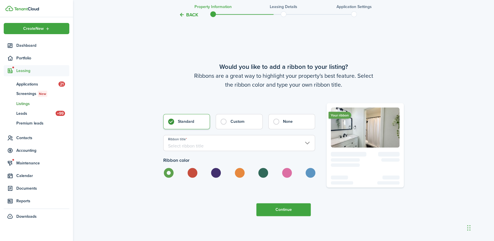
click at [198, 145] on input "Ribbon title" at bounding box center [239, 143] width 152 height 16
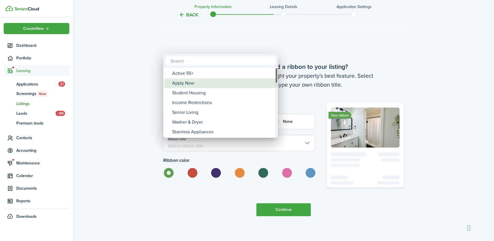
click at [190, 84] on div "Apply Now" at bounding box center [222, 83] width 101 height 10
type input "Apply Now"
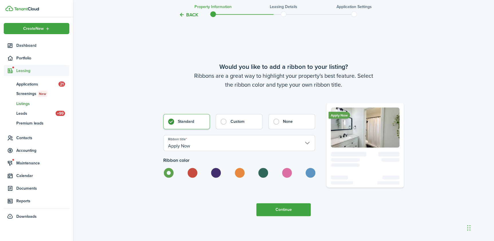
click at [276, 214] on button "Continue" at bounding box center [283, 209] width 54 height 13
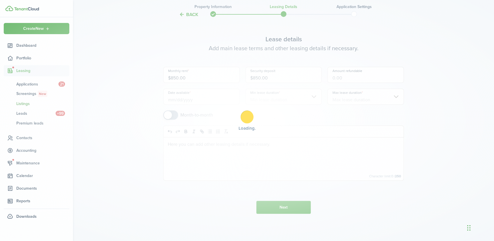
scroll to position [0, 0]
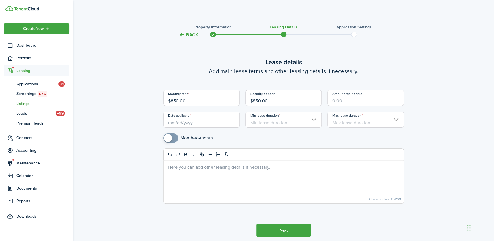
click at [341, 102] on input "Amount refundable" at bounding box center [365, 98] width 76 height 16
click at [199, 121] on input "Date available" at bounding box center [201, 119] width 76 height 16
type input "$850.00"
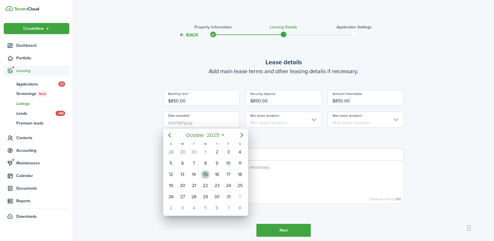
click at [205, 174] on div "15" at bounding box center [205, 174] width 9 height 9
type input "10/15/2025"
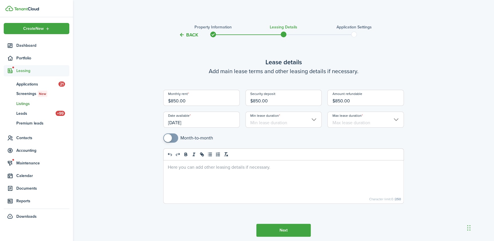
click at [275, 122] on input "Min lease duration" at bounding box center [283, 119] width 76 height 16
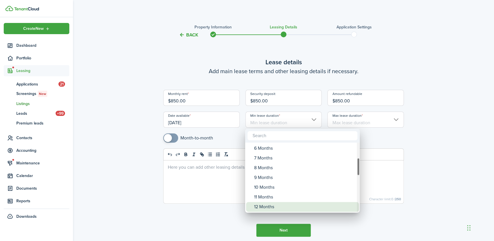
click at [267, 205] on div "12 Months" at bounding box center [304, 207] width 101 height 10
type input "12 Months"
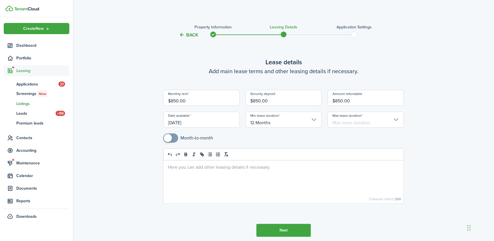
click at [347, 122] on input "Max lease duration" at bounding box center [365, 119] width 76 height 16
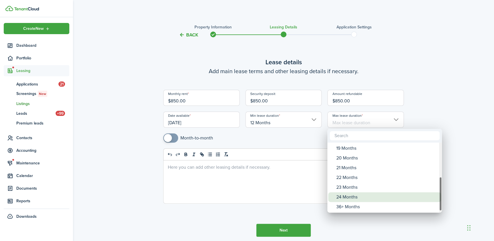
click at [347, 198] on div "24 Months" at bounding box center [386, 197] width 101 height 10
type input "24 Months"
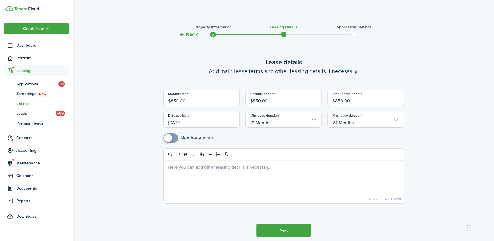
click at [284, 233] on button "Next" at bounding box center [283, 229] width 54 height 13
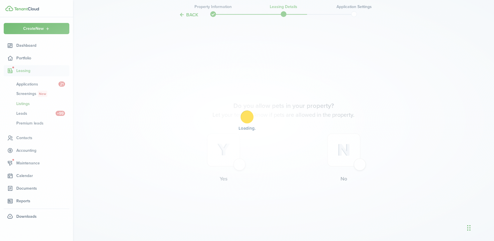
scroll to position [225, 0]
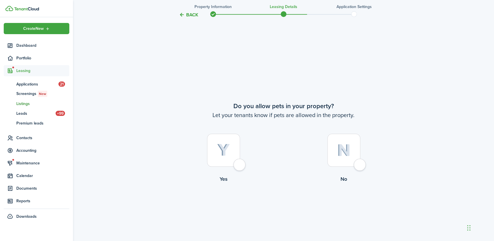
click at [357, 166] on div at bounding box center [343, 149] width 33 height 33
radio input "true"
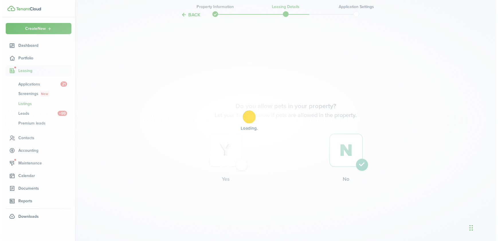
scroll to position [0, 0]
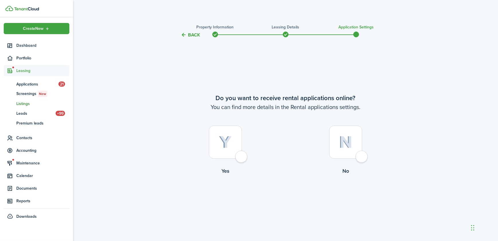
click at [238, 158] on div at bounding box center [225, 141] width 33 height 33
radio input "true"
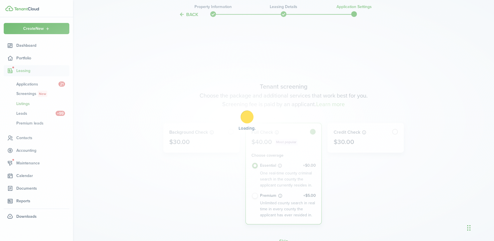
scroll to position [202, 0]
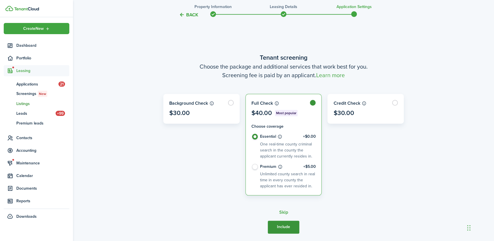
click at [284, 223] on button "Include" at bounding box center [284, 226] width 32 height 13
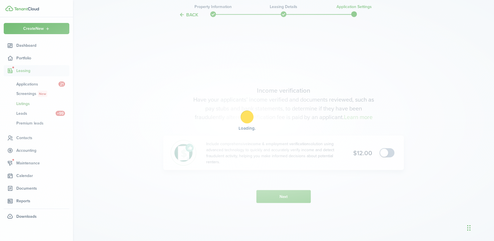
scroll to position [443, 0]
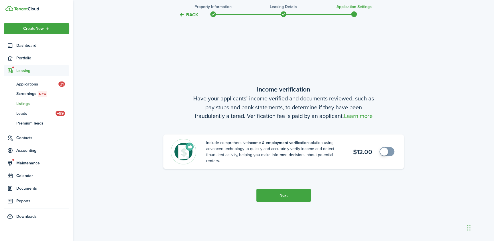
checkbox input "true"
click at [385, 151] on span at bounding box center [384, 151] width 8 height 8
click at [301, 193] on button "Next" at bounding box center [283, 194] width 54 height 13
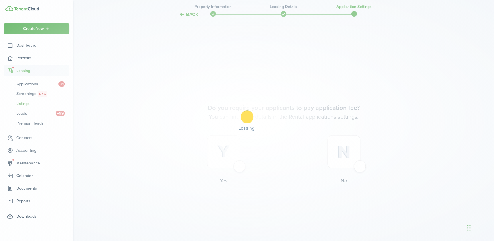
scroll to position [683, 0]
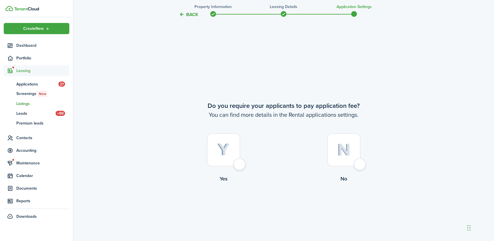
click at [239, 163] on div at bounding box center [223, 149] width 33 height 33
radio input "true"
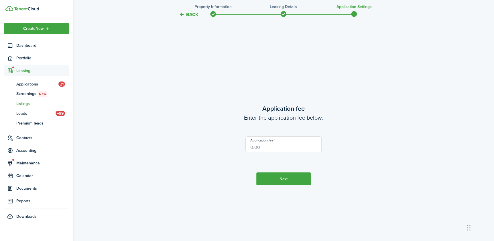
scroll to position [924, 0]
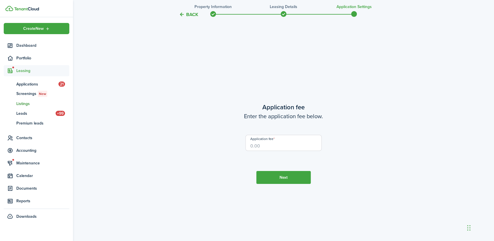
click at [276, 147] on input "Application fee" at bounding box center [283, 143] width 76 height 16
type input "$25.00"
click at [280, 176] on button "Next" at bounding box center [283, 177] width 54 height 13
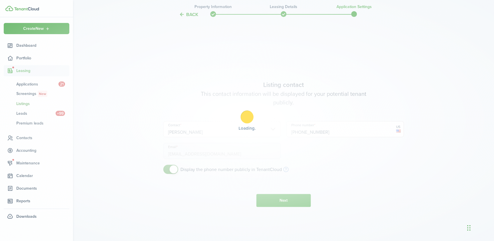
scroll to position [1165, 0]
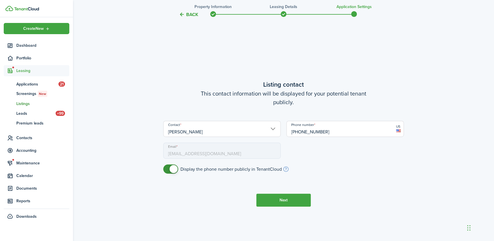
click at [285, 200] on button "Next" at bounding box center [283, 199] width 54 height 13
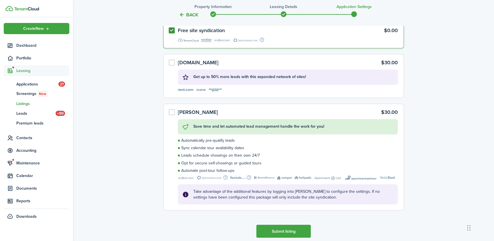
scroll to position [1513, 0]
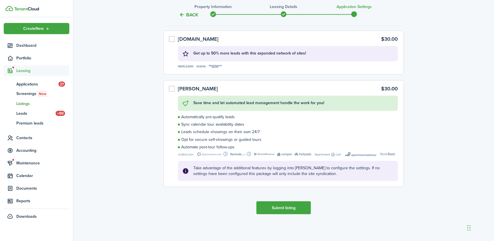
click at [292, 208] on button "Submit listing" at bounding box center [283, 207] width 54 height 13
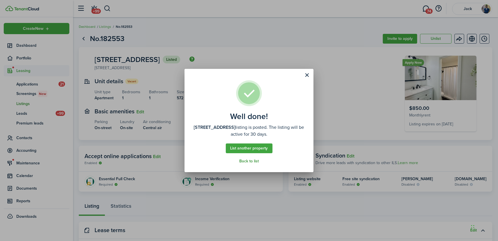
click at [250, 161] on link "Back to list" at bounding box center [248, 161] width 19 height 5
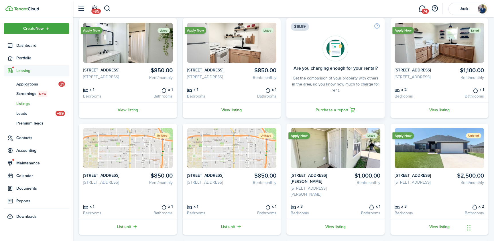
scroll to position [52, 0]
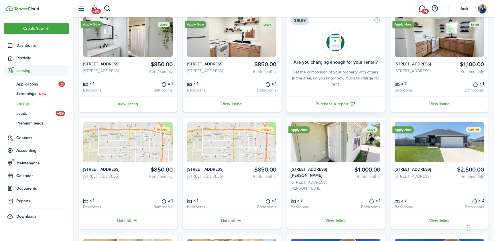
click at [229, 228] on link "List unit" at bounding box center [232, 221] width 98 height 16
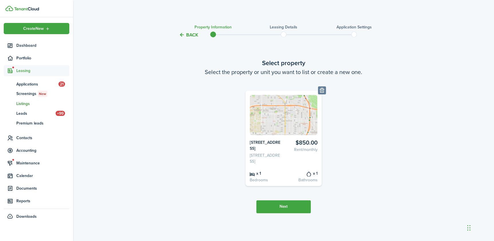
click at [286, 213] on button "Next" at bounding box center [283, 206] width 54 height 13
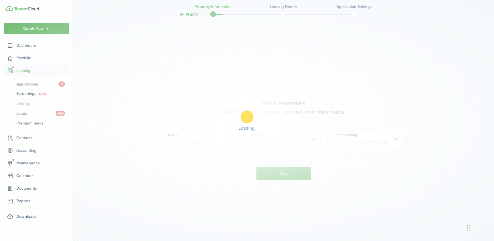
scroll to position [206, 0]
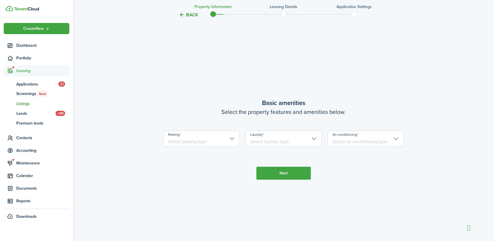
click at [198, 143] on input "Parking" at bounding box center [201, 138] width 76 height 16
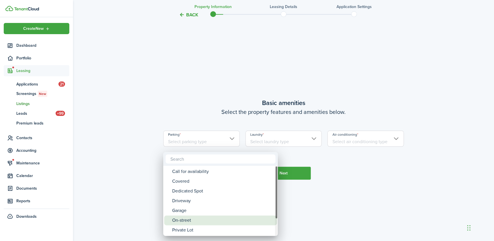
click at [190, 218] on div "On-street" at bounding box center [222, 220] width 101 height 10
type input "On-street"
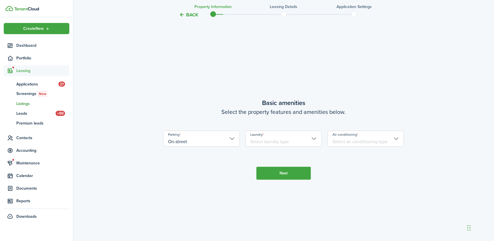
click at [259, 144] on input "Laundry" at bounding box center [283, 138] width 76 height 16
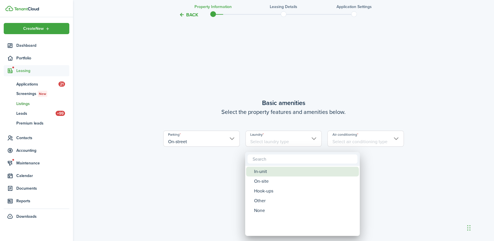
click at [262, 172] on div "In-unit" at bounding box center [304, 171] width 101 height 10
type input "In-unit"
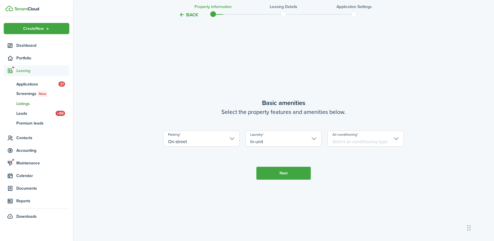
click at [336, 145] on input "Air conditioning" at bounding box center [365, 138] width 76 height 16
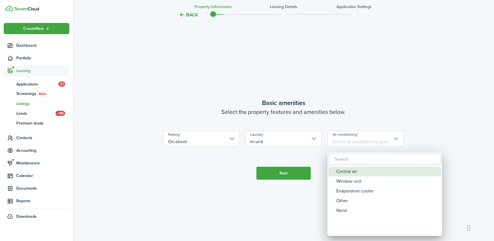
click at [343, 172] on div "Central air" at bounding box center [386, 171] width 101 height 10
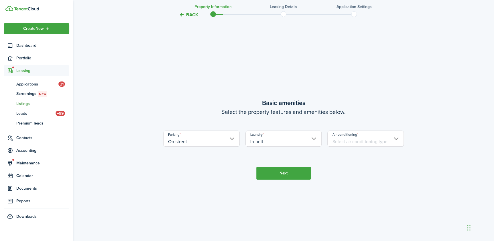
type input "Central air"
click at [282, 178] on button "Next" at bounding box center [283, 172] width 54 height 13
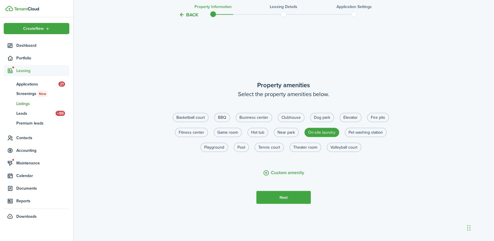
scroll to position [447, 0]
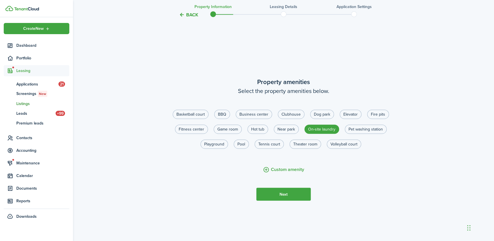
drag, startPoint x: 276, startPoint y: 175, endPoint x: 147, endPoint y: 134, distance: 135.2
click at [276, 173] on button "Custom amenity" at bounding box center [283, 169] width 41 height 7
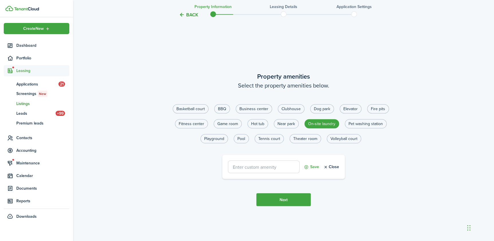
click at [254, 170] on input "text" at bounding box center [264, 166] width 72 height 13
type input "Gated entrance"
click at [310, 170] on button "Save" at bounding box center [311, 166] width 15 height 13
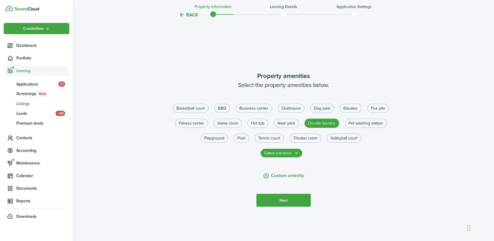
click at [292, 206] on button "Next" at bounding box center [283, 199] width 54 height 13
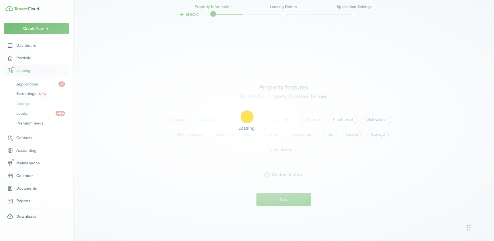
scroll to position [688, 0]
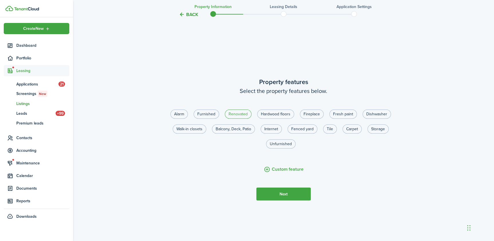
click at [243, 118] on label "Renovated" at bounding box center [238, 113] width 27 height 9
radio input "true"
click at [282, 119] on label "Hardwood floors" at bounding box center [275, 113] width 37 height 9
radio input "true"
click at [341, 119] on label "Fresh paint" at bounding box center [342, 113] width 27 height 9
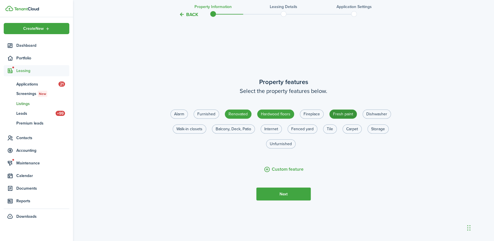
radio input "true"
click at [331, 133] on label "Tile" at bounding box center [330, 128] width 14 height 9
radio input "true"
click at [290, 173] on button "Custom feature" at bounding box center [284, 169] width 40 height 7
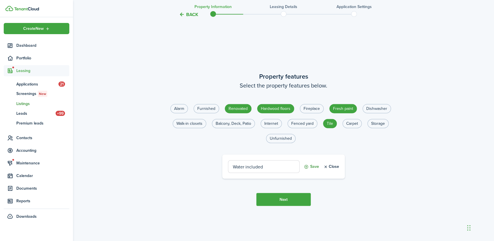
type input "Water included"
click at [311, 172] on button "Save" at bounding box center [311, 166] width 15 height 13
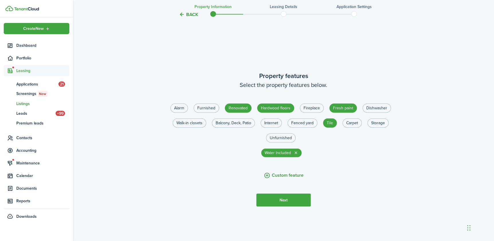
click at [289, 179] on button "Custom feature" at bounding box center [284, 175] width 40 height 7
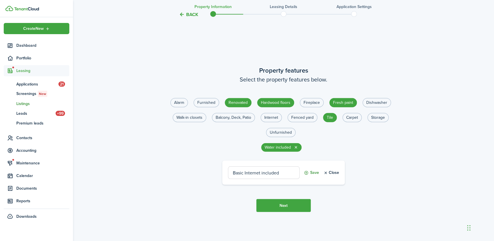
type input "Basic Internet included"
click at [311, 176] on button "Save" at bounding box center [311, 172] width 15 height 13
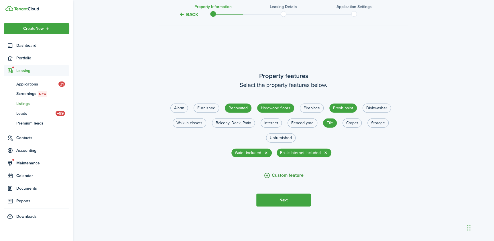
click at [283, 179] on button "Custom feature" at bounding box center [284, 175] width 40 height 7
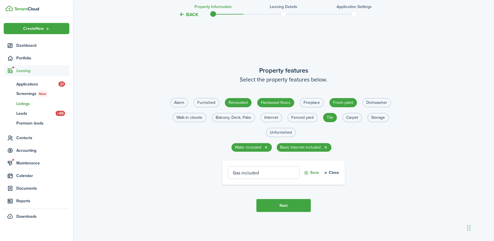
type input "Gas included"
click at [307, 177] on button "Save" at bounding box center [311, 172] width 15 height 13
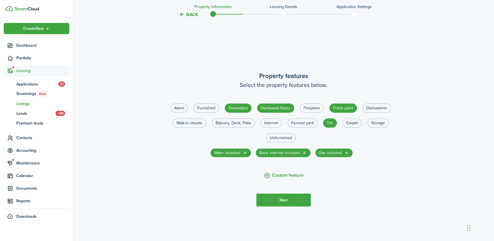
click at [288, 179] on button "Custom feature" at bounding box center [284, 175] width 40 height 7
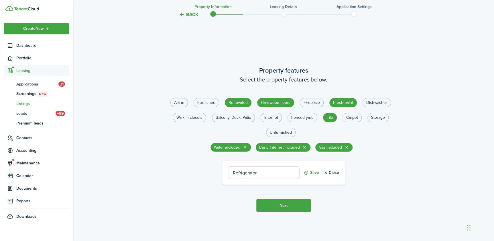
type input "Refrigerator"
click at [308, 176] on button "Save" at bounding box center [311, 172] width 15 height 13
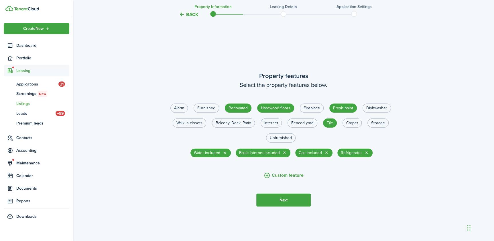
click at [294, 206] on button "Next" at bounding box center [283, 199] width 54 height 13
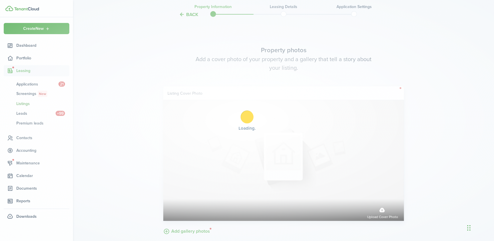
scroll to position [928, 0]
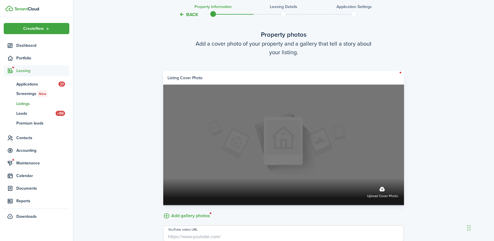
click at [383, 194] on label "Upload cover photo" at bounding box center [382, 191] width 31 height 15
click at [163, 178] on input "Upload cover photo" at bounding box center [163, 178] width 0 height 0
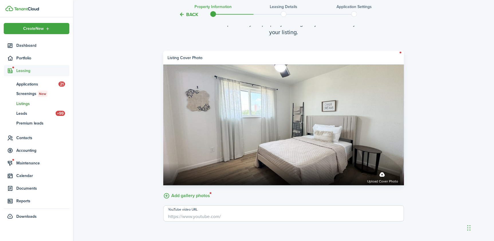
scroll to position [980, 0]
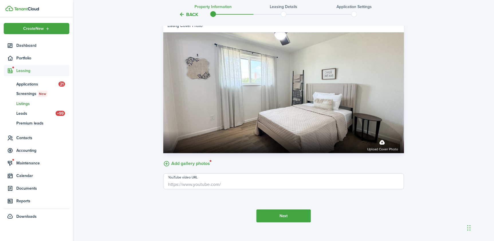
click at [197, 167] on label "Add gallery photos" at bounding box center [186, 162] width 47 height 9
click at [163, 158] on input "Add gallery photos" at bounding box center [163, 158] width 0 height 0
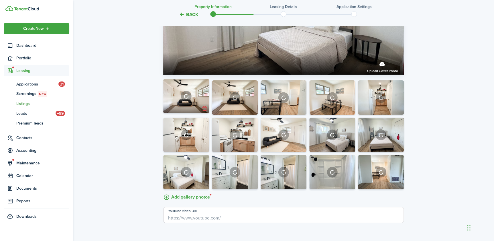
click at [204, 112] on button "button" at bounding box center [204, 108] width 8 height 8
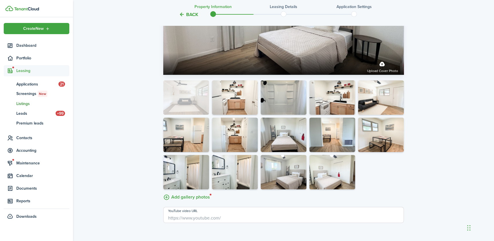
drag, startPoint x: 284, startPoint y: 110, endPoint x: 187, endPoint y: 102, distance: 97.7
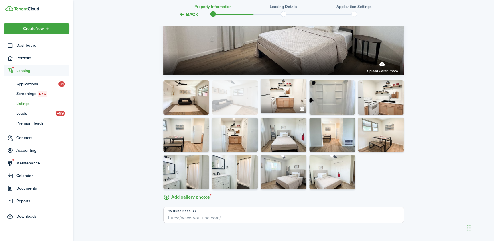
drag, startPoint x: 356, startPoint y: 106, endPoint x: 241, endPoint y: 107, distance: 115.7
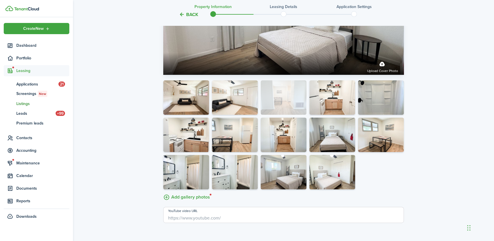
drag, startPoint x: 322, startPoint y: 143, endPoint x: 283, endPoint y: 106, distance: 53.7
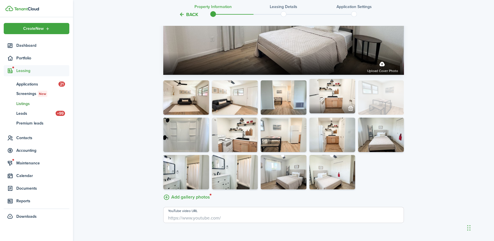
drag, startPoint x: 383, startPoint y: 142, endPoint x: 334, endPoint y: 104, distance: 62.1
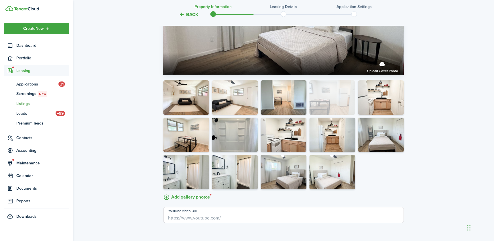
drag, startPoint x: 303, startPoint y: 140, endPoint x: 334, endPoint y: 109, distance: 43.3
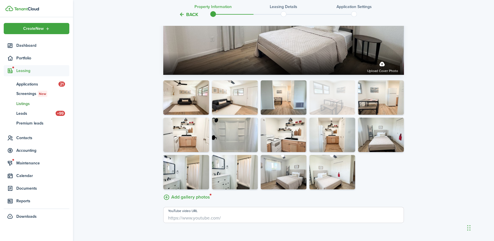
drag, startPoint x: 191, startPoint y: 141, endPoint x: 341, endPoint y: 104, distance: 154.1
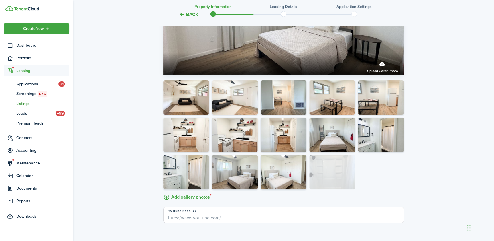
drag, startPoint x: 243, startPoint y: 144, endPoint x: 388, endPoint y: 186, distance: 150.4
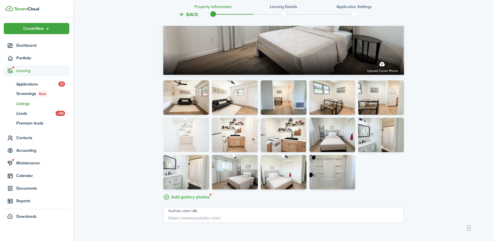
drag, startPoint x: 280, startPoint y: 145, endPoint x: 187, endPoint y: 143, distance: 92.5
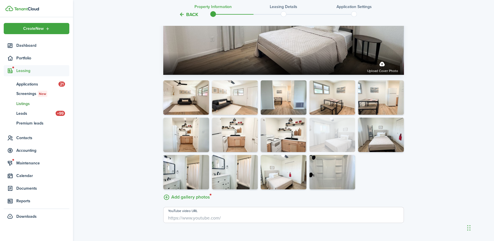
drag, startPoint x: 234, startPoint y: 178, endPoint x: 335, endPoint y: 144, distance: 106.1
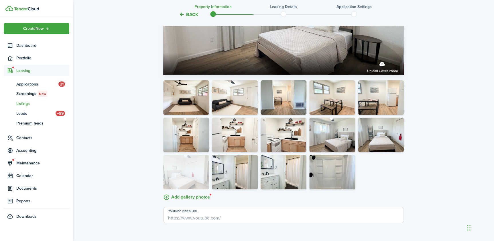
drag, startPoint x: 278, startPoint y: 177, endPoint x: 187, endPoint y: 175, distance: 90.8
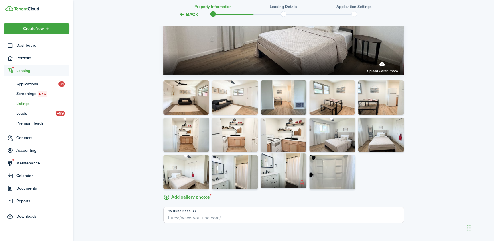
click at [301, 187] on button "button" at bounding box center [302, 183] width 8 height 8
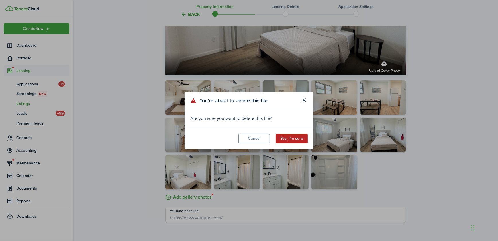
click at [295, 139] on button "Yes, I’m sure" at bounding box center [292, 138] width 32 height 10
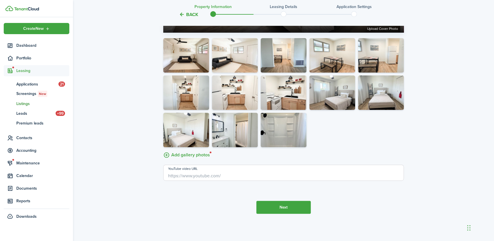
scroll to position [1105, 0]
click at [300, 206] on button "Next" at bounding box center [283, 206] width 54 height 13
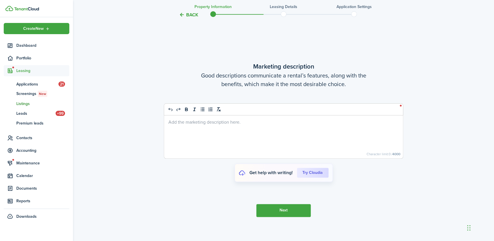
scroll to position [1307, 0]
click at [227, 138] on div at bounding box center [283, 136] width 239 height 43
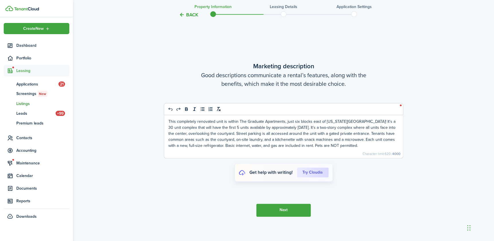
click at [287, 216] on button "Next" at bounding box center [283, 209] width 54 height 13
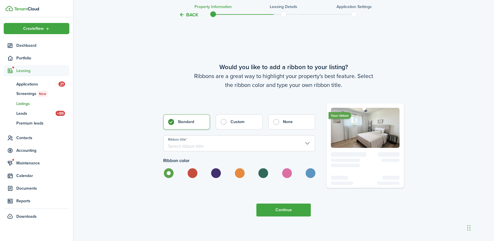
scroll to position [1548, 0]
click at [188, 148] on input "Ribbon title" at bounding box center [239, 143] width 152 height 16
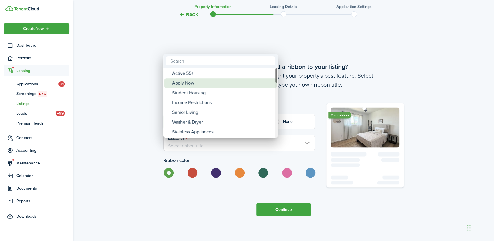
click at [186, 85] on div "Apply Now" at bounding box center [222, 83] width 101 height 10
type input "Apply Now"
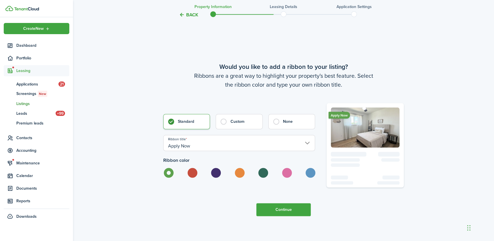
click at [280, 216] on button "Continue" at bounding box center [283, 209] width 54 height 13
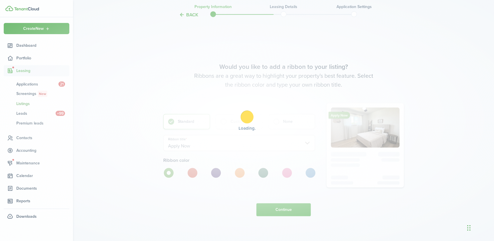
scroll to position [0, 0]
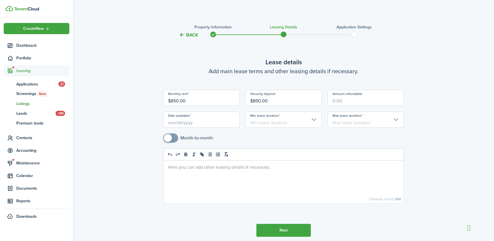
click at [338, 100] on input "Amount refundable" at bounding box center [365, 98] width 76 height 16
click at [203, 124] on input "Date available" at bounding box center [201, 119] width 76 height 16
type input "$850.00"
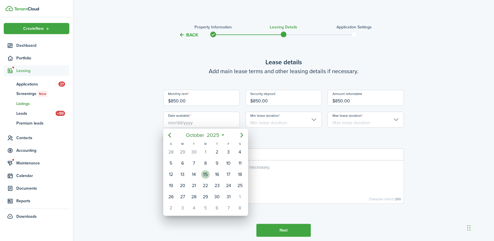
click at [205, 175] on div "15" at bounding box center [205, 174] width 9 height 9
type input "10/15/2025"
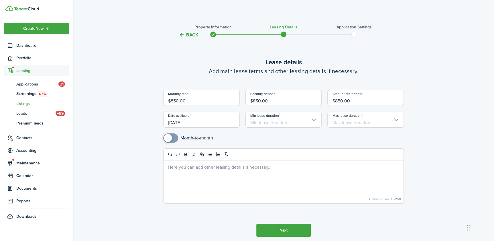
click at [277, 121] on input "Min lease duration" at bounding box center [283, 119] width 76 height 16
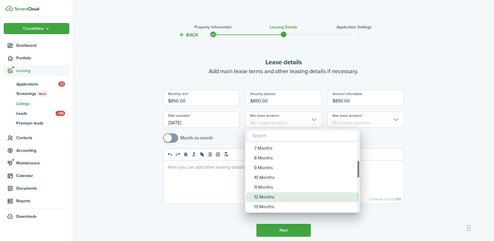
click at [268, 196] on div "12 Months" at bounding box center [304, 197] width 101 height 10
type input "12 Months"
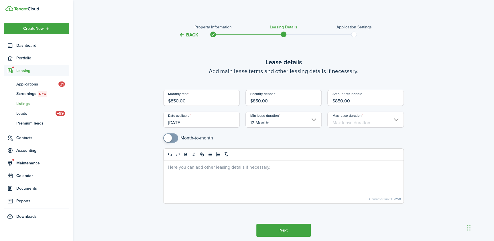
click at [342, 122] on input "Max lease duration" at bounding box center [365, 119] width 76 height 16
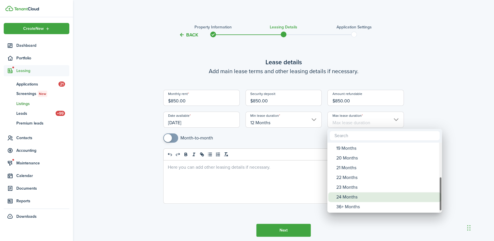
click at [345, 192] on div "24 Months" at bounding box center [386, 197] width 101 height 10
type input "24 Months"
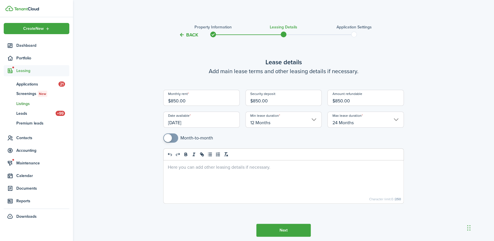
click at [267, 184] on div at bounding box center [284, 181] width 240 height 43
click at [290, 233] on button "Next" at bounding box center [283, 229] width 54 height 13
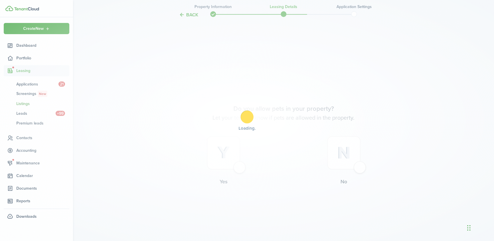
scroll to position [225, 0]
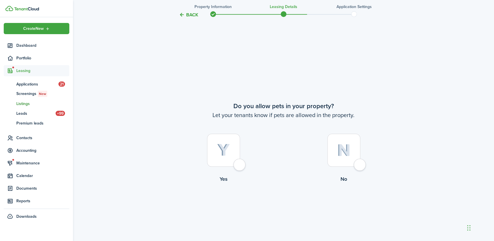
click at [360, 163] on div at bounding box center [343, 149] width 33 height 33
radio input "true"
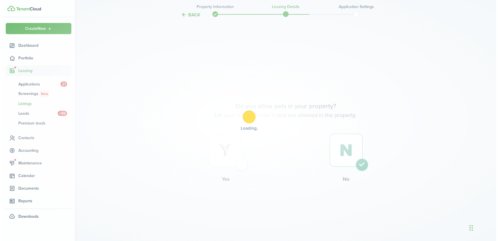
scroll to position [0, 0]
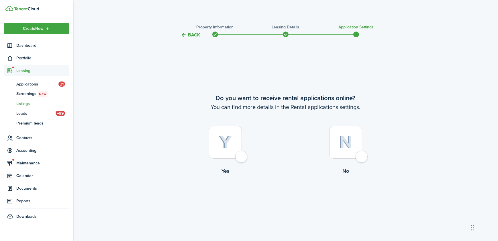
click at [241, 157] on div at bounding box center [225, 141] width 33 height 33
radio input "true"
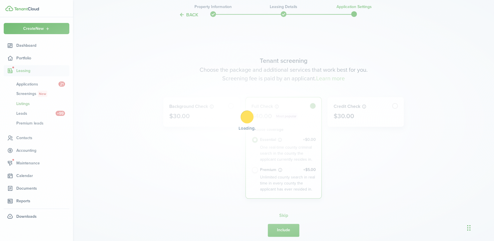
scroll to position [202, 0]
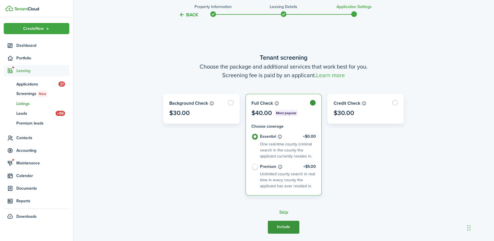
click at [286, 227] on button "Include" at bounding box center [284, 226] width 32 height 13
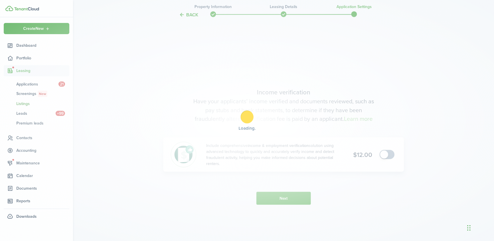
scroll to position [443, 0]
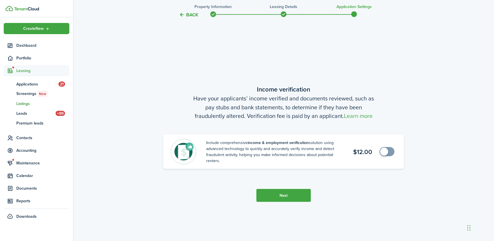
checkbox input "true"
click at [383, 152] on span at bounding box center [384, 151] width 8 height 8
click at [295, 195] on button "Next" at bounding box center [283, 194] width 54 height 13
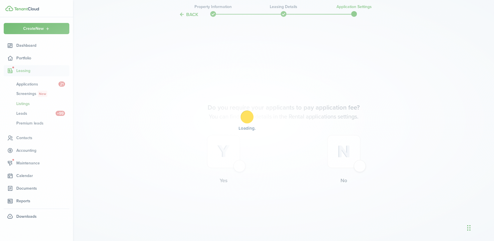
scroll to position [683, 0]
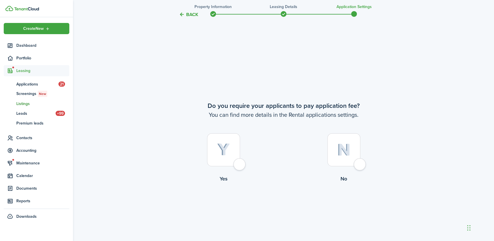
click at [237, 164] on div at bounding box center [223, 149] width 33 height 33
radio input "true"
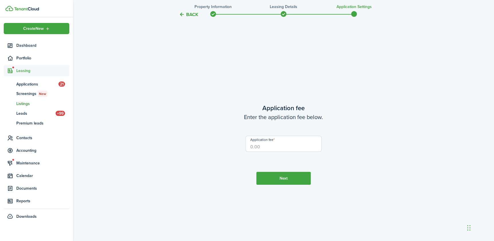
scroll to position [924, 0]
click at [269, 146] on input "Application fee" at bounding box center [283, 143] width 76 height 16
type input "$25.00"
click at [273, 182] on button "Next" at bounding box center [283, 177] width 54 height 13
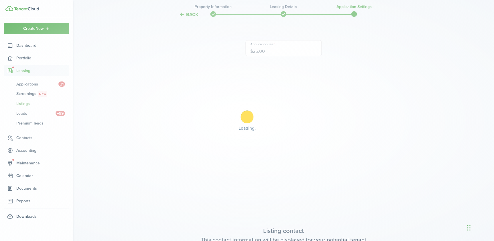
type input "+1 512-977-8596"
type input "jack@oduroproperties.com"
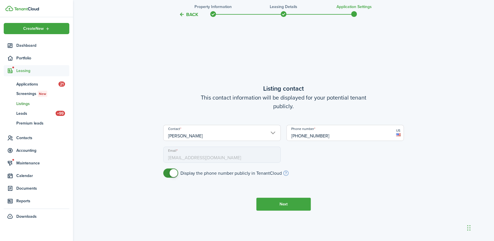
scroll to position [1165, 0]
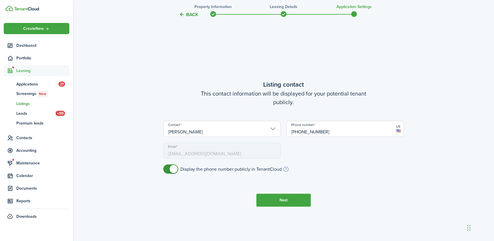
click at [274, 202] on button "Next" at bounding box center [283, 199] width 54 height 13
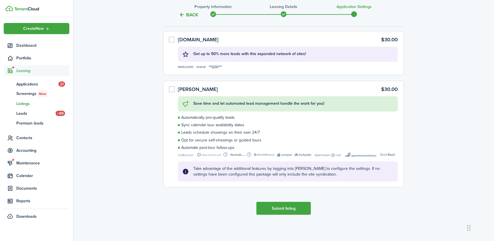
scroll to position [1513, 0]
click at [295, 208] on button "Submit listing" at bounding box center [283, 207] width 54 height 13
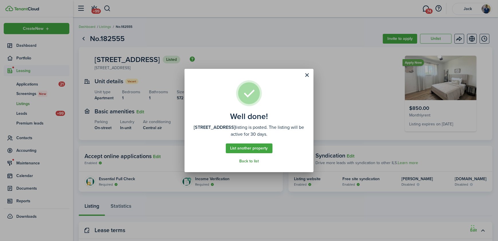
click at [251, 162] on link "Back to list" at bounding box center [248, 161] width 19 height 5
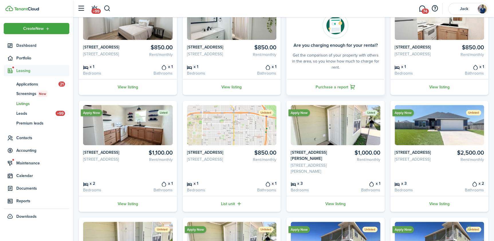
scroll to position [78, 0]
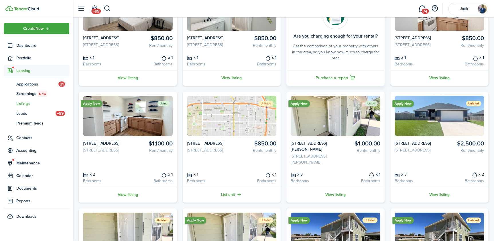
click at [226, 202] on link "List unit" at bounding box center [232, 194] width 98 height 16
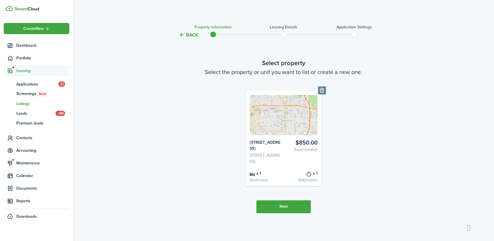
click at [292, 213] on button "Next" at bounding box center [283, 206] width 54 height 13
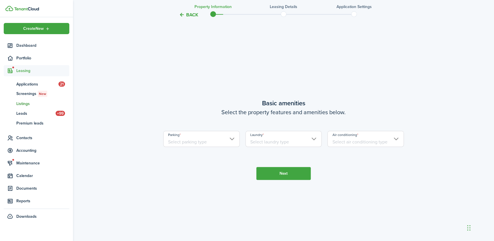
scroll to position [206, 0]
click at [186, 139] on input "Parking" at bounding box center [201, 138] width 76 height 16
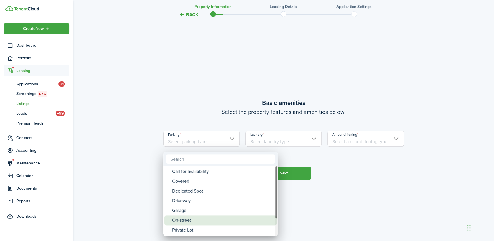
click at [199, 218] on div "On-street" at bounding box center [222, 220] width 101 height 10
type input "On-street"
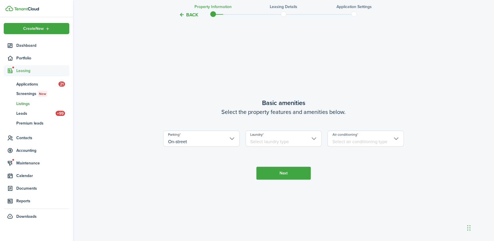
click at [269, 145] on input "Laundry" at bounding box center [283, 138] width 76 height 16
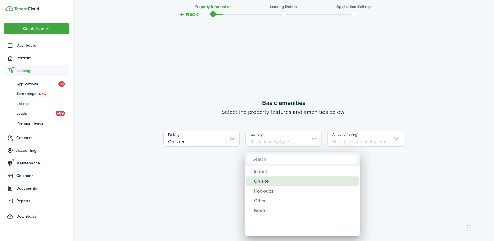
click at [276, 180] on div "On-site" at bounding box center [304, 181] width 101 height 10
type input "On-site"
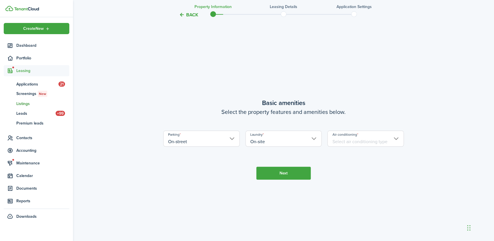
click at [336, 145] on input "Air conditioning" at bounding box center [365, 138] width 76 height 16
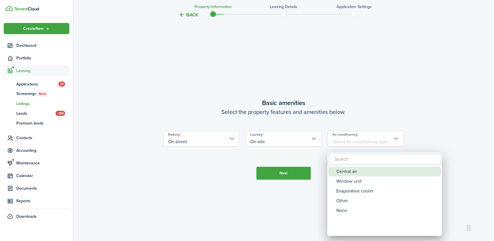
click at [344, 172] on div "Central air" at bounding box center [386, 171] width 101 height 10
type input "Central air"
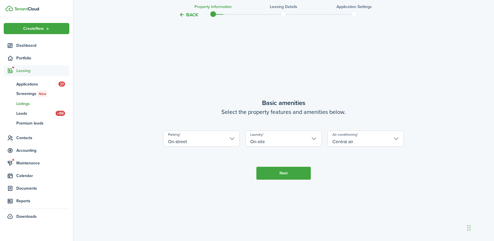
click at [277, 179] on button "Next" at bounding box center [283, 172] width 54 height 13
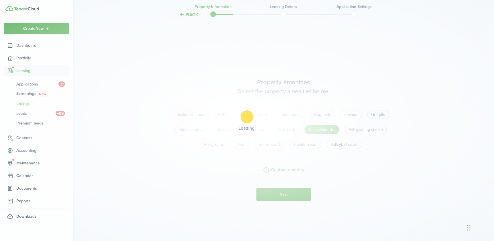
scroll to position [447, 0]
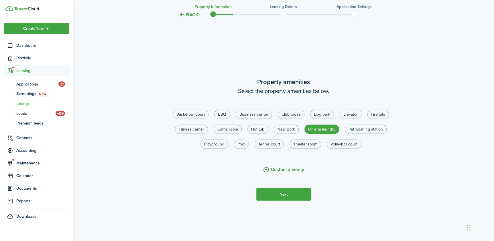
click at [284, 173] on button "Custom amenity" at bounding box center [283, 169] width 41 height 7
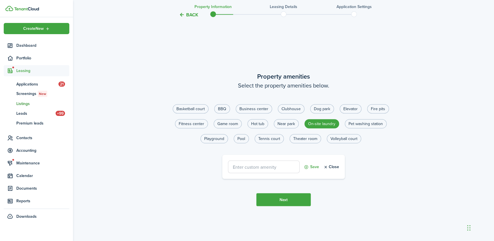
click at [256, 171] on input "text" at bounding box center [264, 166] width 72 height 13
type input "Gated entrance"
click at [308, 170] on button "Save" at bounding box center [311, 166] width 15 height 13
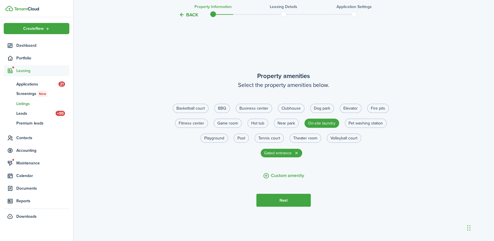
click at [285, 202] on button "Next" at bounding box center [283, 199] width 54 height 13
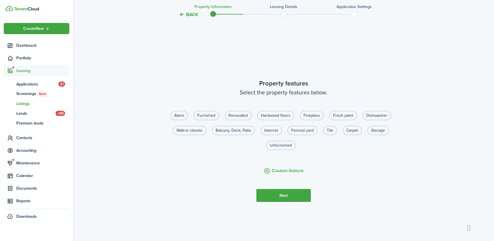
scroll to position [688, 0]
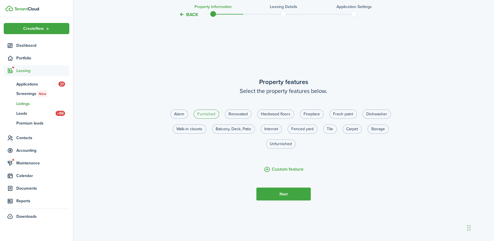
click at [209, 118] on label "Furnished" at bounding box center [206, 113] width 25 height 9
radio input "true"
click at [233, 119] on label "Renovated" at bounding box center [238, 113] width 27 height 9
radio input "true"
click at [209, 119] on label "Furnished" at bounding box center [206, 113] width 25 height 9
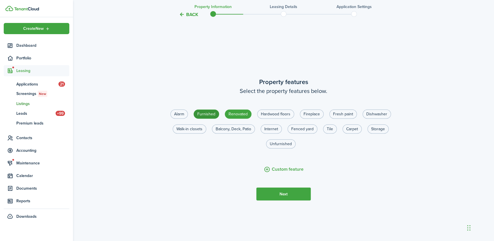
radio input "false"
drag, startPoint x: 274, startPoint y: 119, endPoint x: 298, endPoint y: 119, distance: 23.5
click at [275, 119] on label "Hardwood floors" at bounding box center [275, 113] width 37 height 9
radio input "true"
click at [344, 119] on label "Fresh paint" at bounding box center [342, 113] width 27 height 9
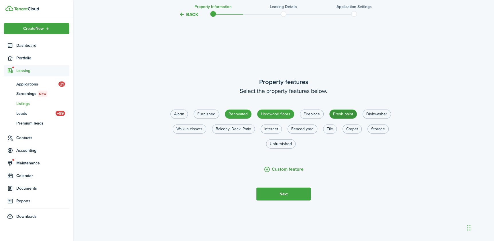
radio input "true"
drag, startPoint x: 329, startPoint y: 134, endPoint x: 336, endPoint y: 135, distance: 6.5
click at [330, 133] on label "Tile" at bounding box center [330, 128] width 14 height 9
radio input "true"
click at [283, 173] on button "Custom feature" at bounding box center [284, 169] width 40 height 7
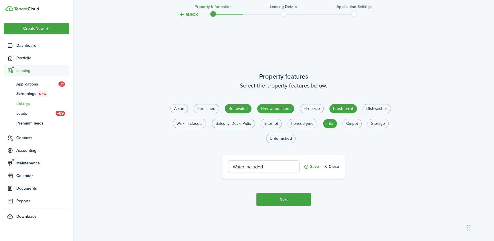
type input "Water included"
click at [307, 168] on button "Save" at bounding box center [311, 166] width 15 height 13
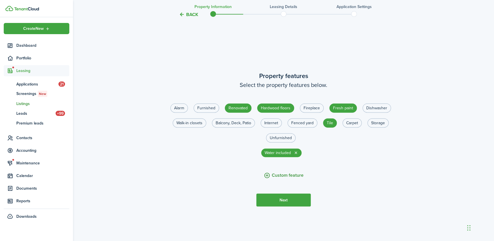
click at [289, 179] on button "Custom feature" at bounding box center [284, 175] width 40 height 7
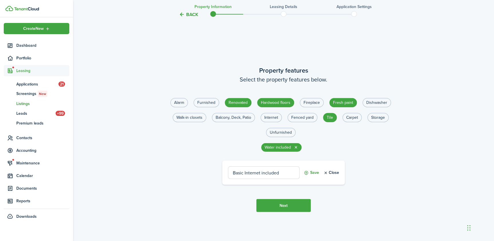
click at [306, 176] on button "Save" at bounding box center [311, 172] width 15 height 13
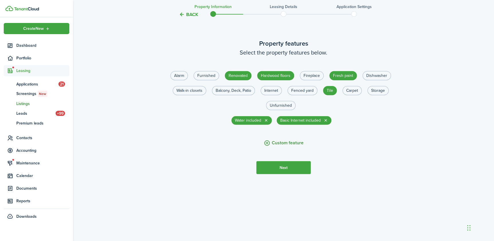
scroll to position [726, 0]
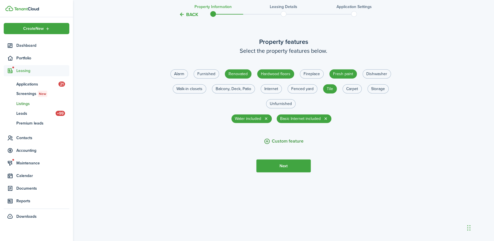
click at [288, 141] on button "Custom feature" at bounding box center [284, 140] width 40 height 7
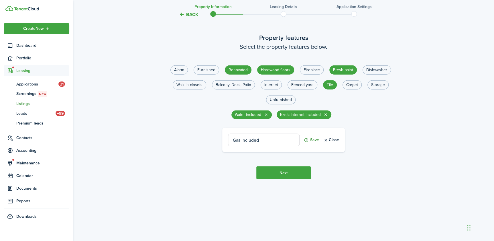
type input "Gas included"
click at [309, 145] on button "Save" at bounding box center [311, 139] width 15 height 13
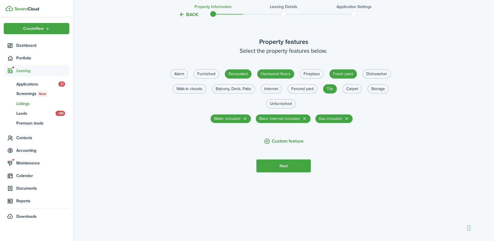
click at [285, 143] on button "Custom feature" at bounding box center [284, 140] width 40 height 7
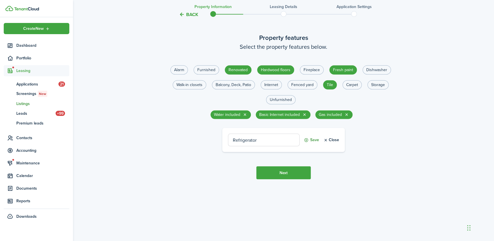
type input "Refrigerator"
click at [307, 145] on button "Save" at bounding box center [311, 139] width 15 height 13
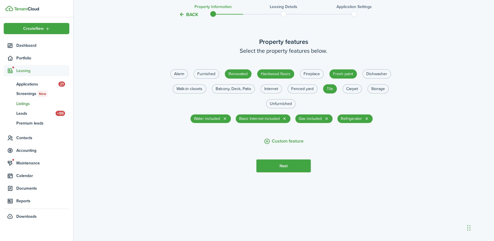
click at [296, 168] on button "Next" at bounding box center [283, 165] width 54 height 13
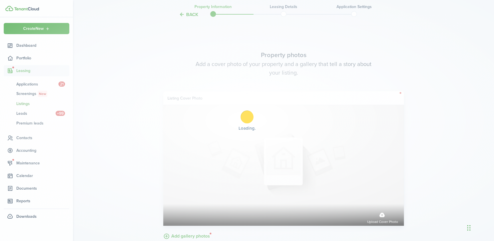
scroll to position [928, 0]
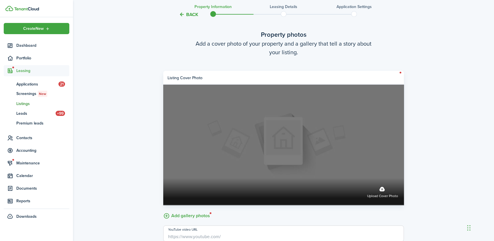
click at [383, 194] on label "Upload cover photo" at bounding box center [382, 191] width 31 height 15
click at [163, 178] on input "Upload cover photo" at bounding box center [163, 178] width 0 height 0
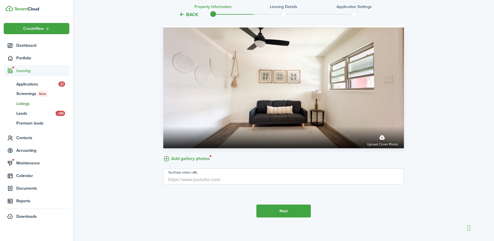
scroll to position [993, 0]
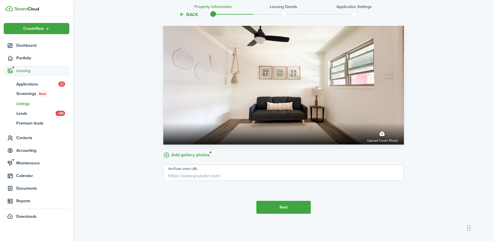
click at [185, 153] on label "Add gallery photos" at bounding box center [186, 154] width 47 height 9
click at [163, 150] on input "Add gallery photos" at bounding box center [163, 150] width 0 height 0
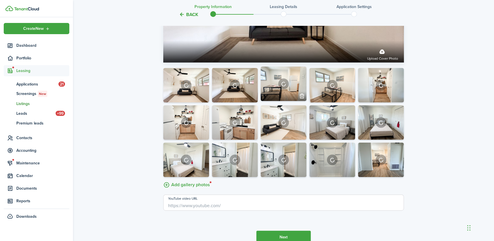
scroll to position [1071, 0]
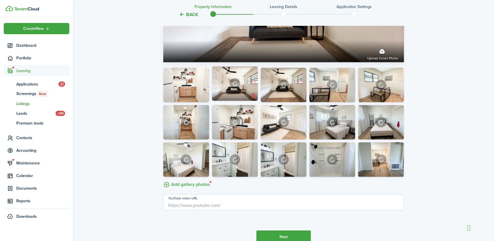
click at [203, 100] on button "button" at bounding box center [204, 97] width 8 height 8
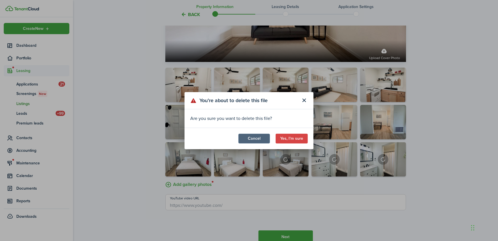
click at [258, 139] on button "Cancel" at bounding box center [254, 138] width 32 height 10
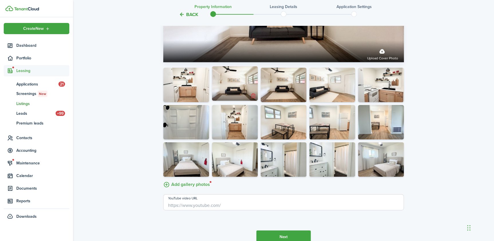
click at [253, 100] on button "button" at bounding box center [253, 96] width 8 height 8
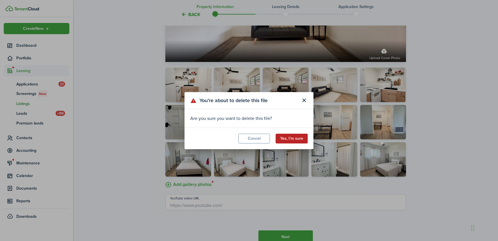
click at [288, 139] on button "Yes, I’m sure" at bounding box center [292, 138] width 32 height 10
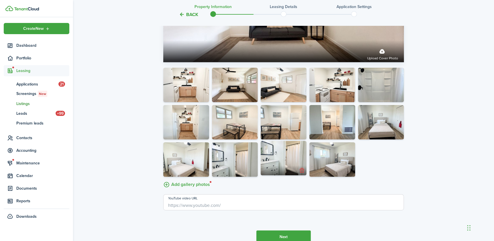
click at [302, 174] on button "button" at bounding box center [302, 170] width 8 height 8
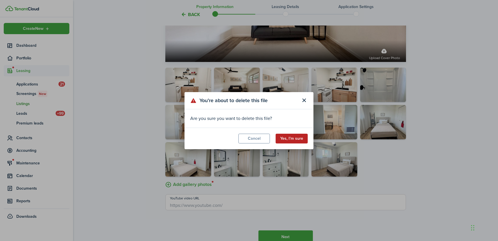
click at [299, 138] on button "Yes, I’m sure" at bounding box center [292, 138] width 32 height 10
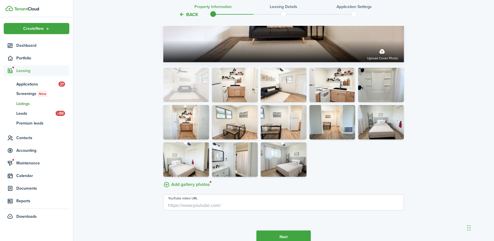
drag, startPoint x: 207, startPoint y: 91, endPoint x: 178, endPoint y: 89, distance: 28.8
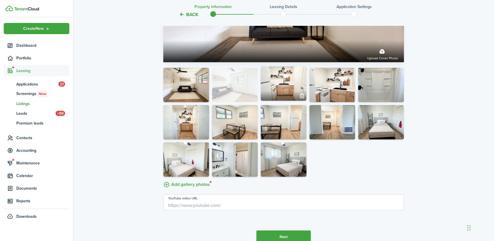
drag, startPoint x: 278, startPoint y: 94, endPoint x: 226, endPoint y: 87, distance: 52.3
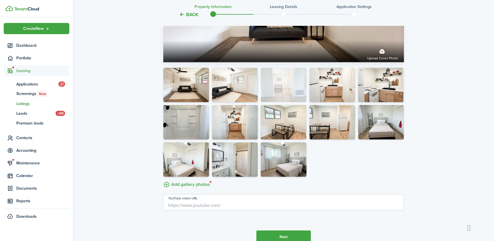
drag, startPoint x: 332, startPoint y: 126, endPoint x: 289, endPoint y: 88, distance: 57.4
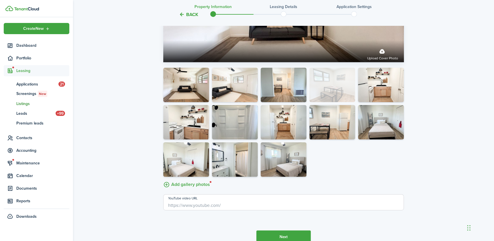
drag, startPoint x: 280, startPoint y: 127, endPoint x: 327, endPoint y: 91, distance: 59.6
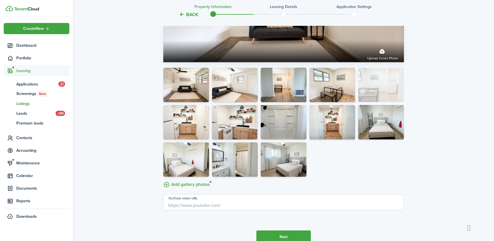
drag, startPoint x: 326, startPoint y: 131, endPoint x: 365, endPoint y: 101, distance: 49.7
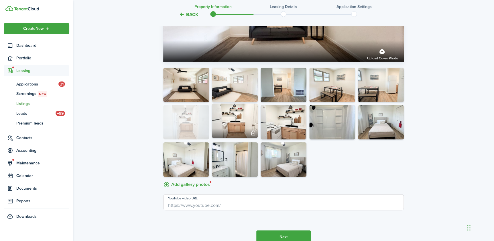
drag, startPoint x: 329, startPoint y: 127, endPoint x: 186, endPoint y: 125, distance: 143.8
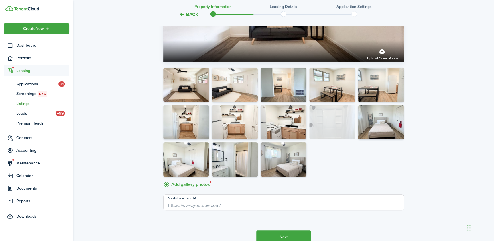
drag, startPoint x: 332, startPoint y: 134, endPoint x: 333, endPoint y: 174, distance: 39.8
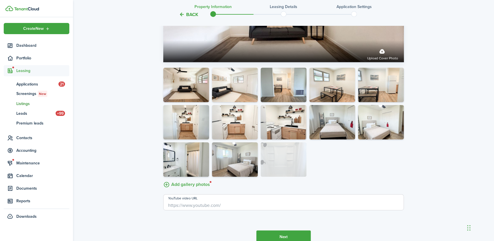
drag, startPoint x: 330, startPoint y: 131, endPoint x: 281, endPoint y: 169, distance: 61.6
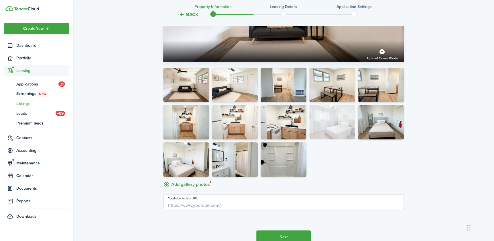
drag, startPoint x: 238, startPoint y: 166, endPoint x: 328, endPoint y: 130, distance: 97.0
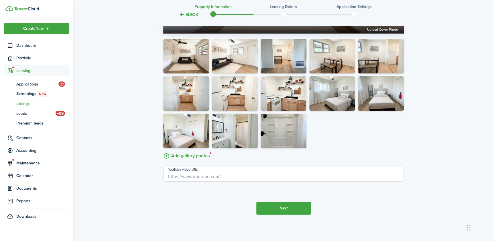
scroll to position [1105, 0]
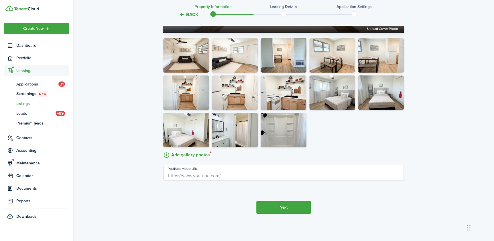
click at [282, 207] on button "Next" at bounding box center [283, 206] width 54 height 13
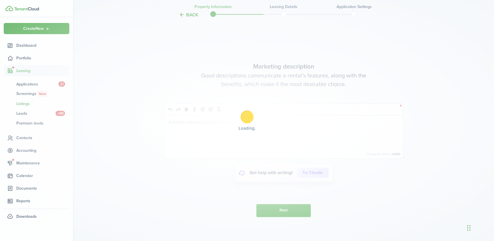
scroll to position [1307, 0]
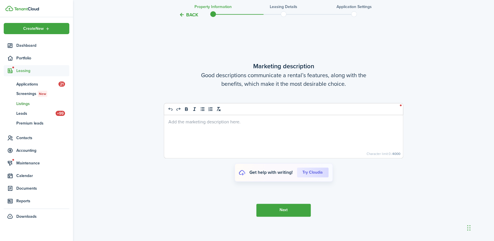
click at [234, 134] on div at bounding box center [283, 136] width 239 height 43
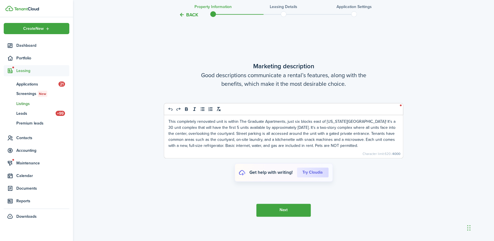
click at [287, 216] on button "Next" at bounding box center [283, 209] width 54 height 13
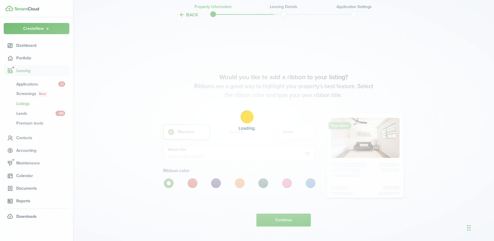
scroll to position [1548, 0]
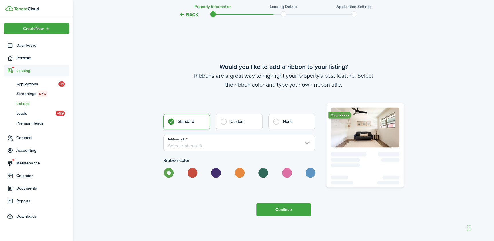
click at [218, 147] on input "Ribbon title" at bounding box center [239, 143] width 152 height 16
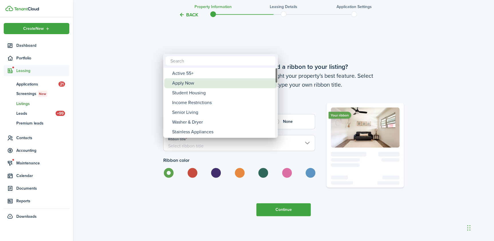
click at [194, 84] on div "Apply Now" at bounding box center [222, 83] width 101 height 10
type input "Apply Now"
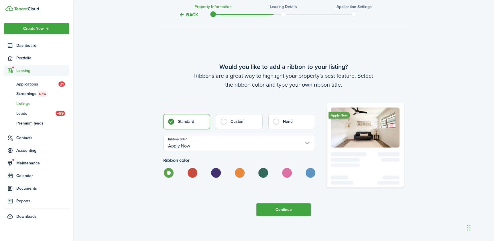
click at [276, 214] on button "Continue" at bounding box center [283, 209] width 54 height 13
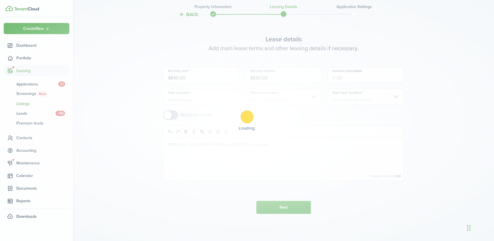
scroll to position [0, 0]
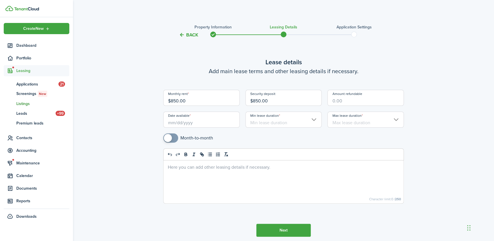
click at [341, 101] on input "Amount refundable" at bounding box center [365, 98] width 76 height 16
click at [213, 120] on input "Date available" at bounding box center [201, 119] width 76 height 16
type input "$850.00"
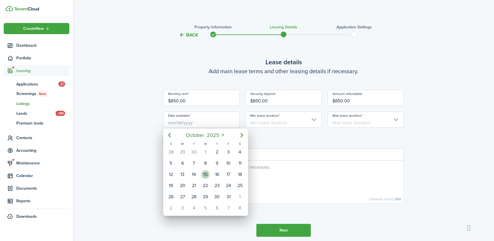
drag, startPoint x: 204, startPoint y: 174, endPoint x: 229, endPoint y: 158, distance: 30.1
click at [204, 174] on div "15" at bounding box center [205, 174] width 9 height 9
type input "10/15/2025"
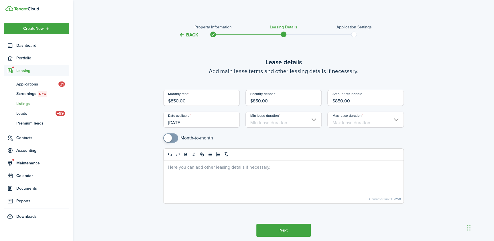
click at [267, 121] on input "Min lease duration" at bounding box center [283, 119] width 76 height 16
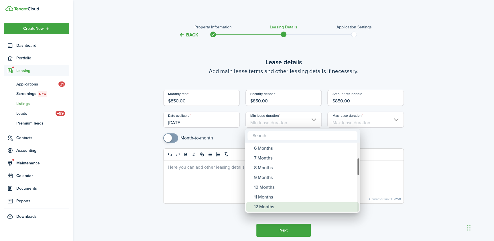
click at [276, 206] on div "12 Months" at bounding box center [304, 207] width 101 height 10
type input "12 Months"
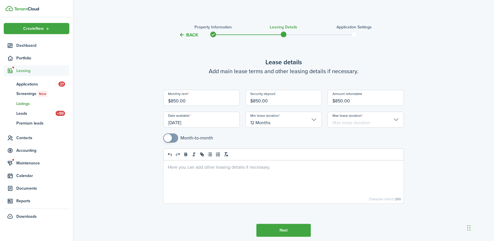
click at [351, 120] on input "Max lease duration" at bounding box center [365, 119] width 76 height 16
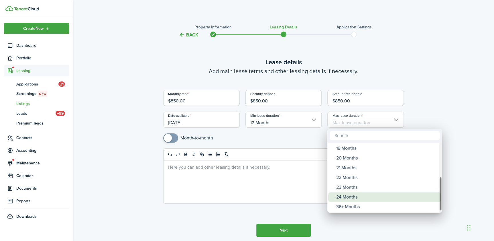
click at [359, 192] on div "24 Months" at bounding box center [386, 197] width 101 height 10
type input "24 Months"
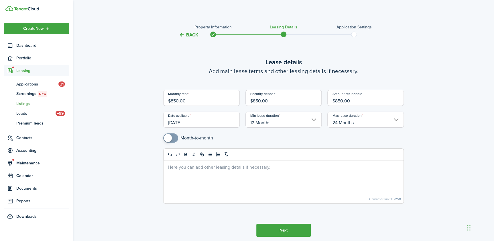
click at [293, 228] on button "Next" at bounding box center [283, 229] width 54 height 13
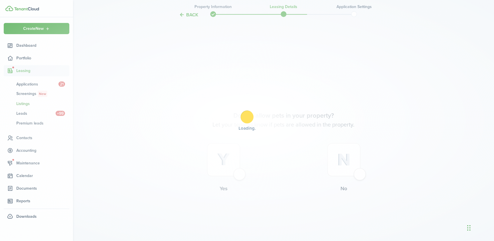
scroll to position [225, 0]
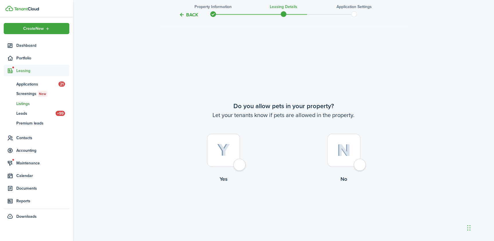
click at [358, 166] on div at bounding box center [343, 149] width 33 height 33
radio input "true"
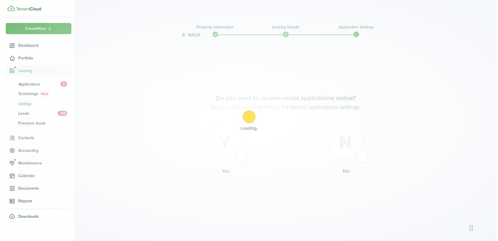
scroll to position [0, 0]
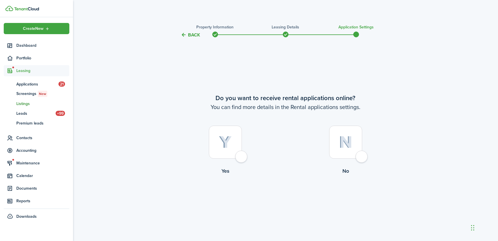
click at [241, 158] on div at bounding box center [225, 141] width 33 height 33
radio input "true"
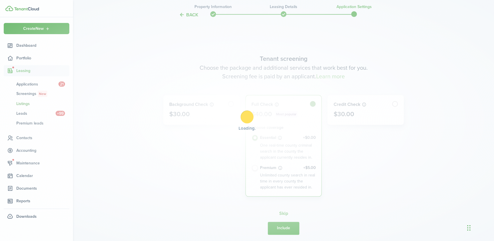
scroll to position [202, 0]
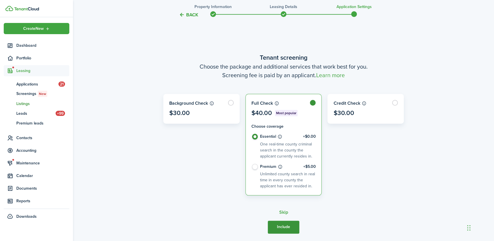
click at [283, 228] on button "Include" at bounding box center [284, 226] width 32 height 13
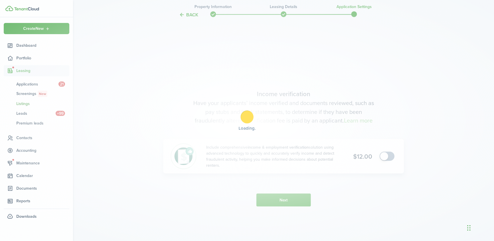
scroll to position [443, 0]
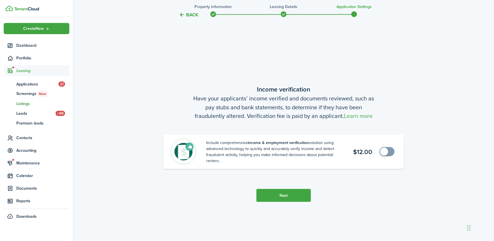
checkbox input "true"
click at [383, 151] on span at bounding box center [384, 151] width 8 height 8
click at [298, 198] on button "Next" at bounding box center [283, 194] width 54 height 13
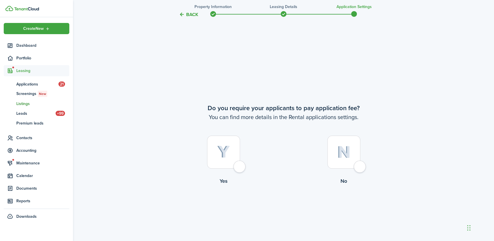
scroll to position [683, 0]
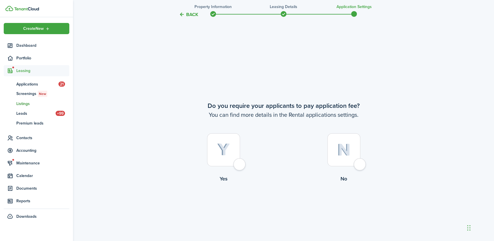
click at [237, 164] on div at bounding box center [223, 149] width 33 height 33
radio input "true"
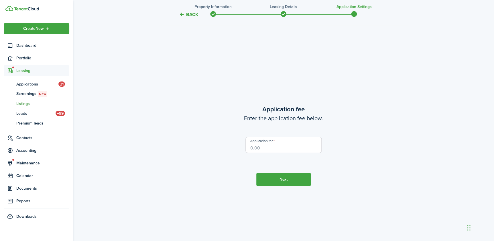
scroll to position [924, 0]
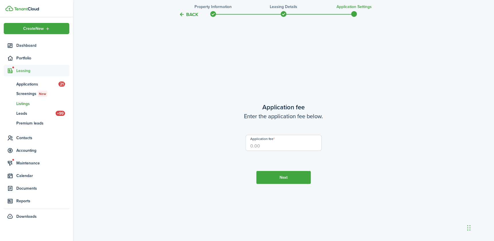
click at [275, 143] on input "Application fee" at bounding box center [283, 143] width 76 height 16
type input "$25.00"
click at [277, 174] on button "Next" at bounding box center [283, 177] width 54 height 13
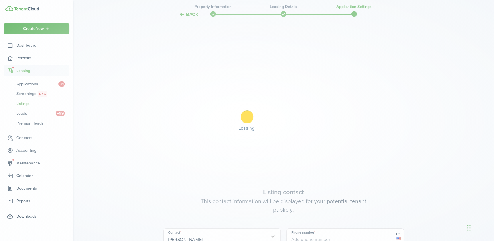
type input "[PHONE_NUMBER]"
type input "[EMAIL_ADDRESS][DOMAIN_NAME]"
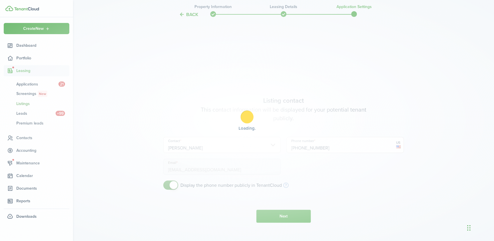
scroll to position [1165, 0]
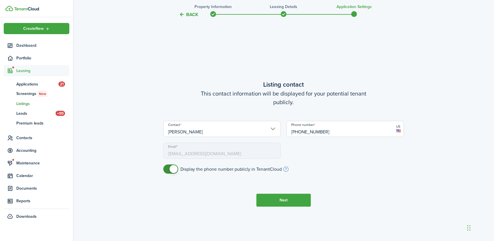
click at [272, 201] on button "Next" at bounding box center [283, 199] width 54 height 13
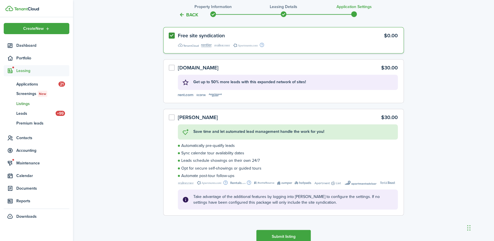
scroll to position [1513, 0]
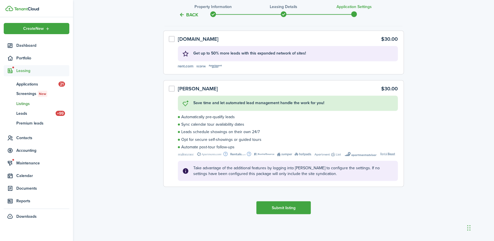
click at [295, 207] on button "Submit listing" at bounding box center [283, 207] width 54 height 13
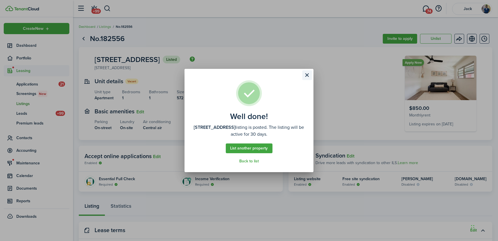
click at [308, 74] on button "Close modal" at bounding box center [307, 75] width 10 height 10
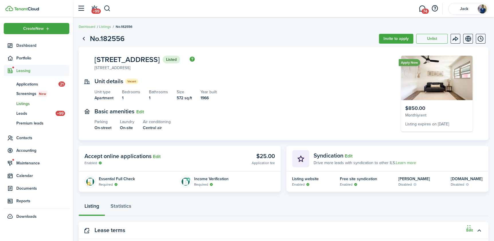
click at [24, 103] on span "Listings" at bounding box center [42, 104] width 53 height 6
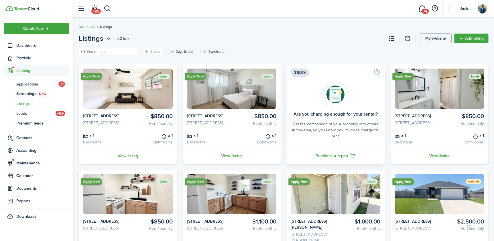
click at [144, 50] on icon "Open filter" at bounding box center [146, 51] width 5 height 5
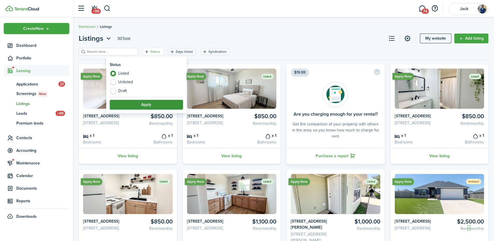
click at [157, 105] on button "Apply" at bounding box center [146, 105] width 73 height 10
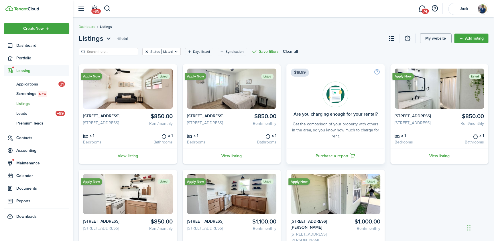
click at [144, 50] on button "Clear filter" at bounding box center [146, 51] width 5 height 5
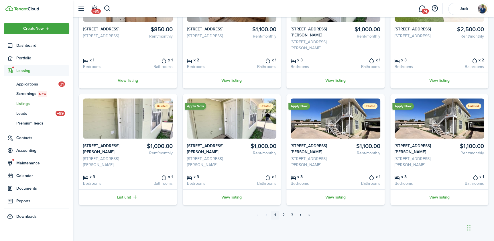
scroll to position [203, 0]
click at [284, 215] on link "2" at bounding box center [283, 215] width 9 height 9
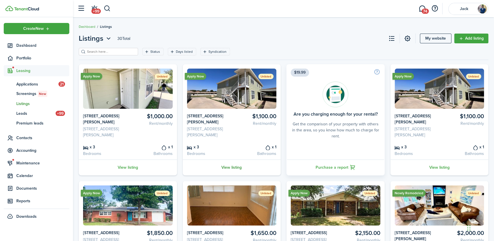
click at [234, 167] on link "View listing" at bounding box center [232, 167] width 98 height 16
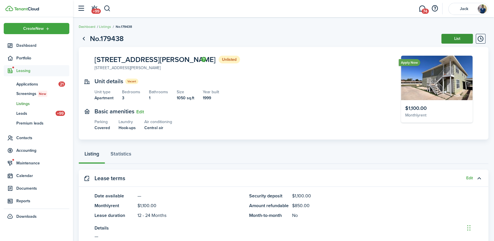
click at [464, 37] on button "List" at bounding box center [457, 39] width 32 height 10
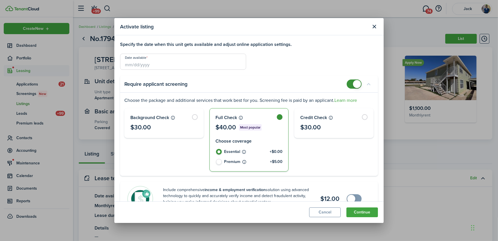
click at [143, 65] on input "Date available" at bounding box center [183, 62] width 126 height 16
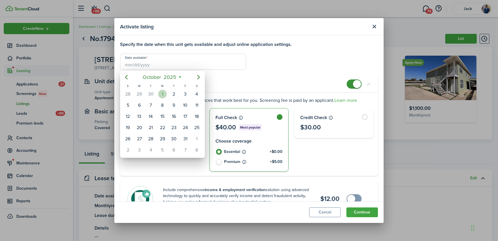
click at [163, 94] on div "1" at bounding box center [162, 94] width 9 height 9
type input "[DATE]"
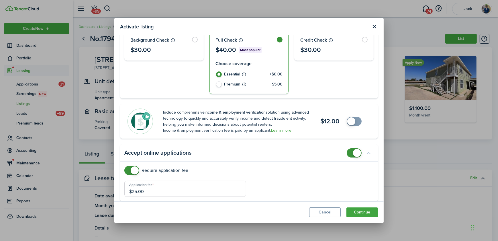
scroll to position [78, 0]
checkbox input "true"
click at [347, 121] on span at bounding box center [351, 121] width 8 height 8
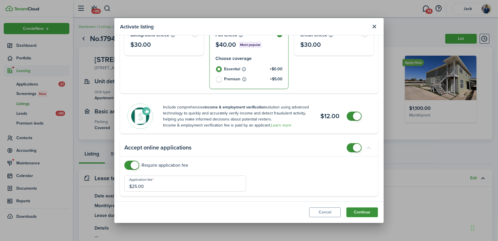
click at [359, 211] on button "Continue" at bounding box center [362, 212] width 32 height 10
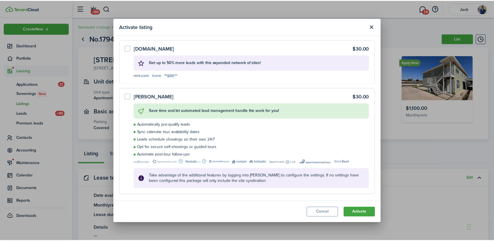
scroll to position [65, 0]
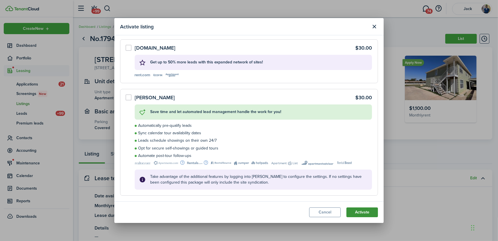
click at [363, 213] on button "Activate" at bounding box center [362, 212] width 32 height 10
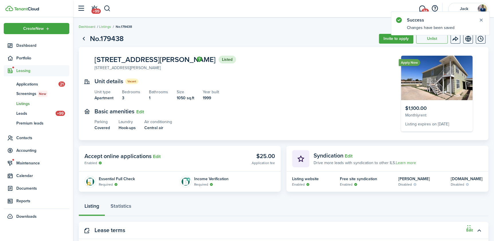
click at [24, 103] on span "Listings" at bounding box center [42, 104] width 53 height 6
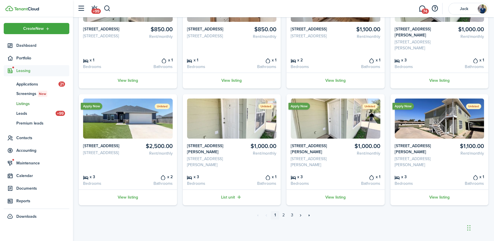
scroll to position [209, 0]
click at [283, 214] on link "2" at bounding box center [283, 215] width 9 height 9
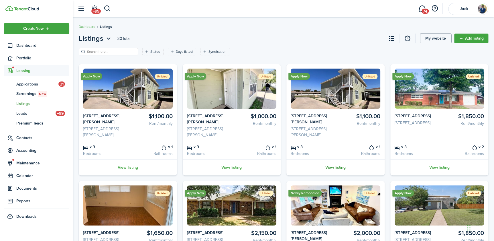
click at [337, 166] on link "View listing" at bounding box center [335, 167] width 98 height 16
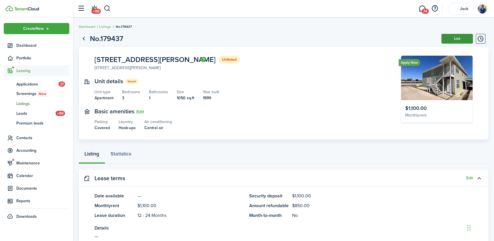
click at [459, 39] on button "List" at bounding box center [457, 39] width 32 height 10
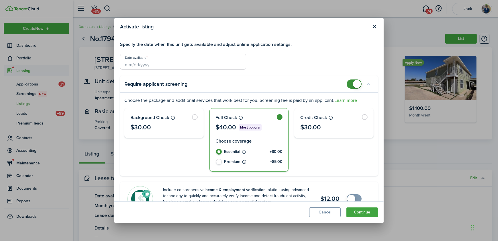
click at [147, 63] on input "Date available" at bounding box center [183, 62] width 126 height 16
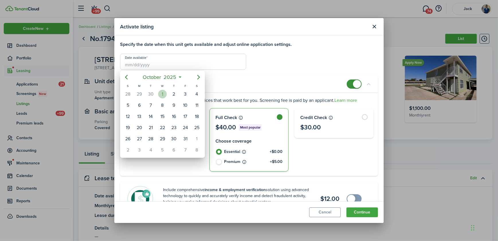
click at [162, 94] on div "1" at bounding box center [162, 94] width 9 height 9
type input "[DATE]"
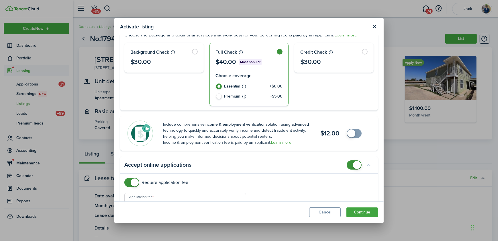
scroll to position [82, 0]
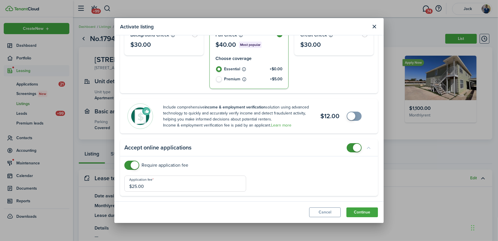
checkbox input "true"
click at [347, 117] on span at bounding box center [351, 116] width 8 height 8
click at [360, 211] on button "Continue" at bounding box center [362, 212] width 32 height 10
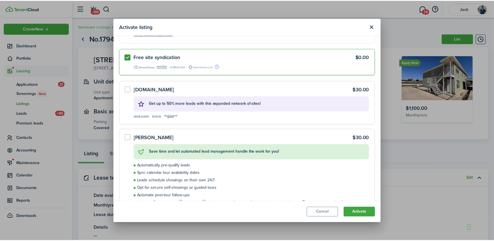
scroll to position [65, 0]
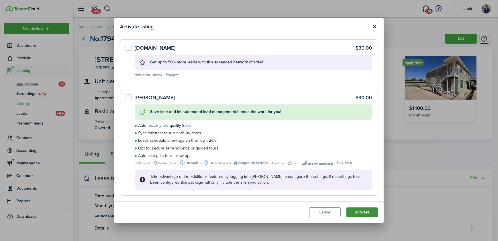
click at [365, 213] on button "Activate" at bounding box center [362, 212] width 32 height 10
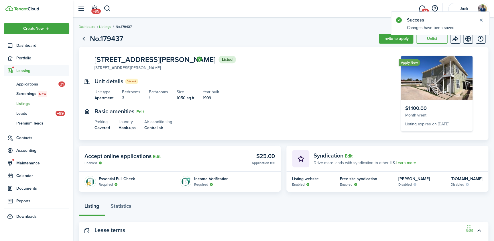
click at [26, 103] on span "Listings" at bounding box center [42, 104] width 53 height 6
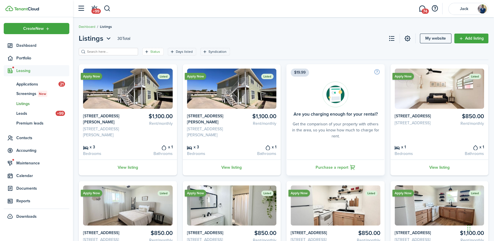
click at [150, 51] on filter-tag-label "Status" at bounding box center [155, 51] width 10 height 5
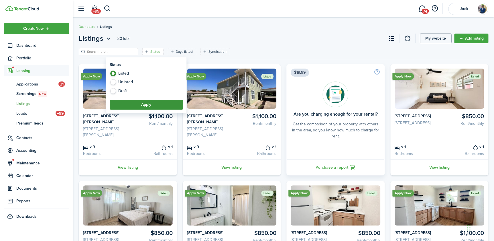
click at [140, 103] on button "Apply" at bounding box center [146, 105] width 73 height 10
